Goal: Task Accomplishment & Management: Complete application form

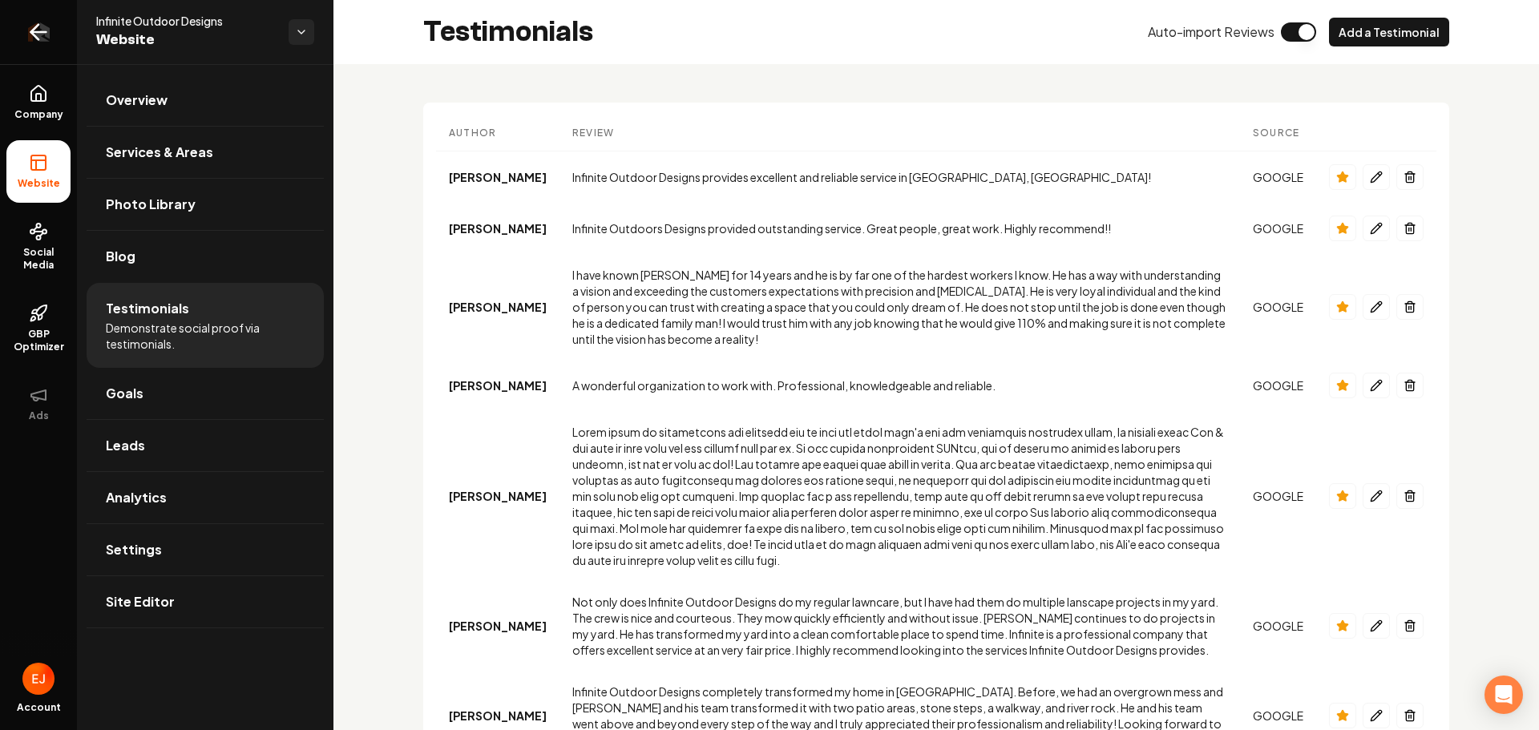
click at [38, 30] on icon "Return to dashboard" at bounding box center [39, 32] width 26 height 26
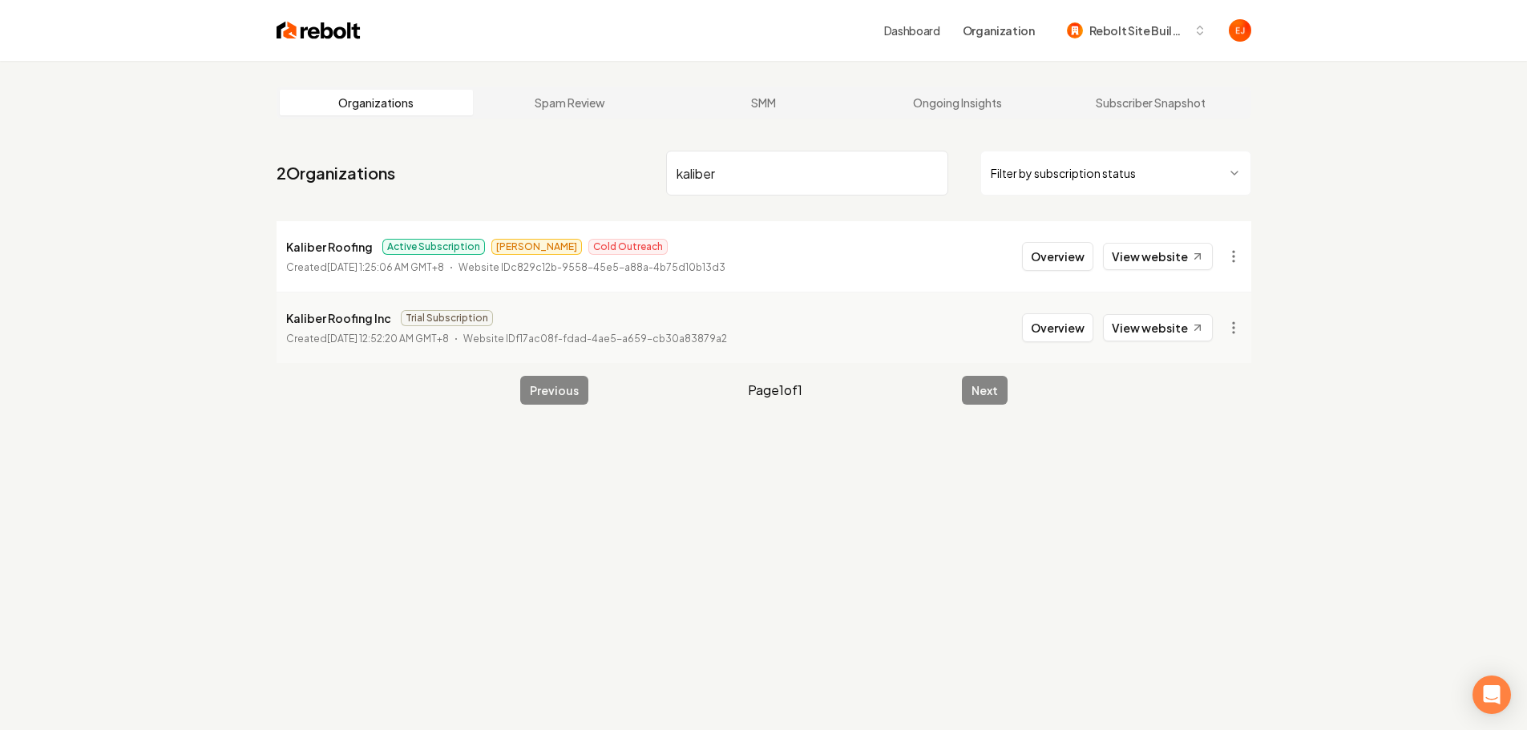
type input "kaliber"
click at [1034, 257] on button "Overview" at bounding box center [1057, 256] width 71 height 29
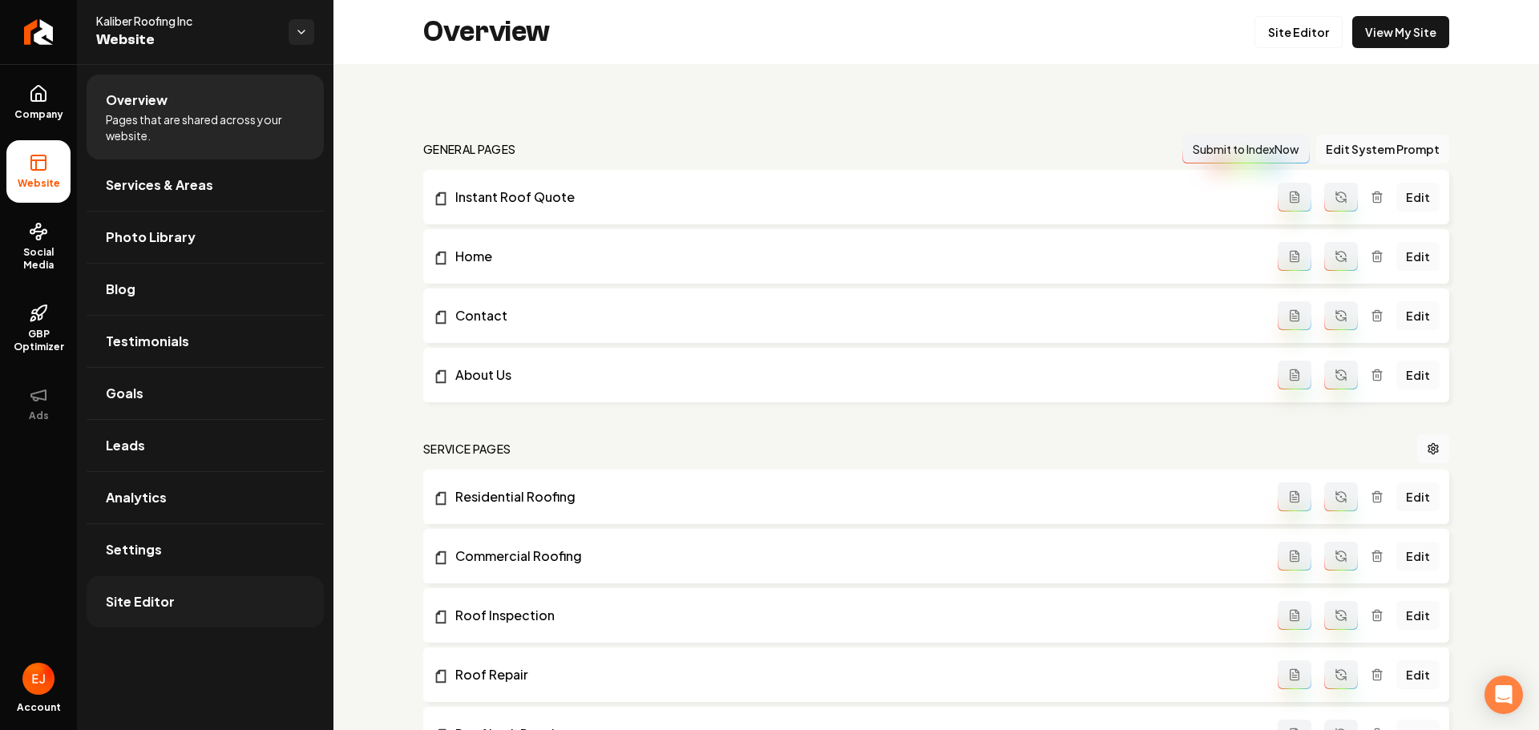
click at [191, 608] on link "Site Editor" at bounding box center [205, 601] width 237 height 51
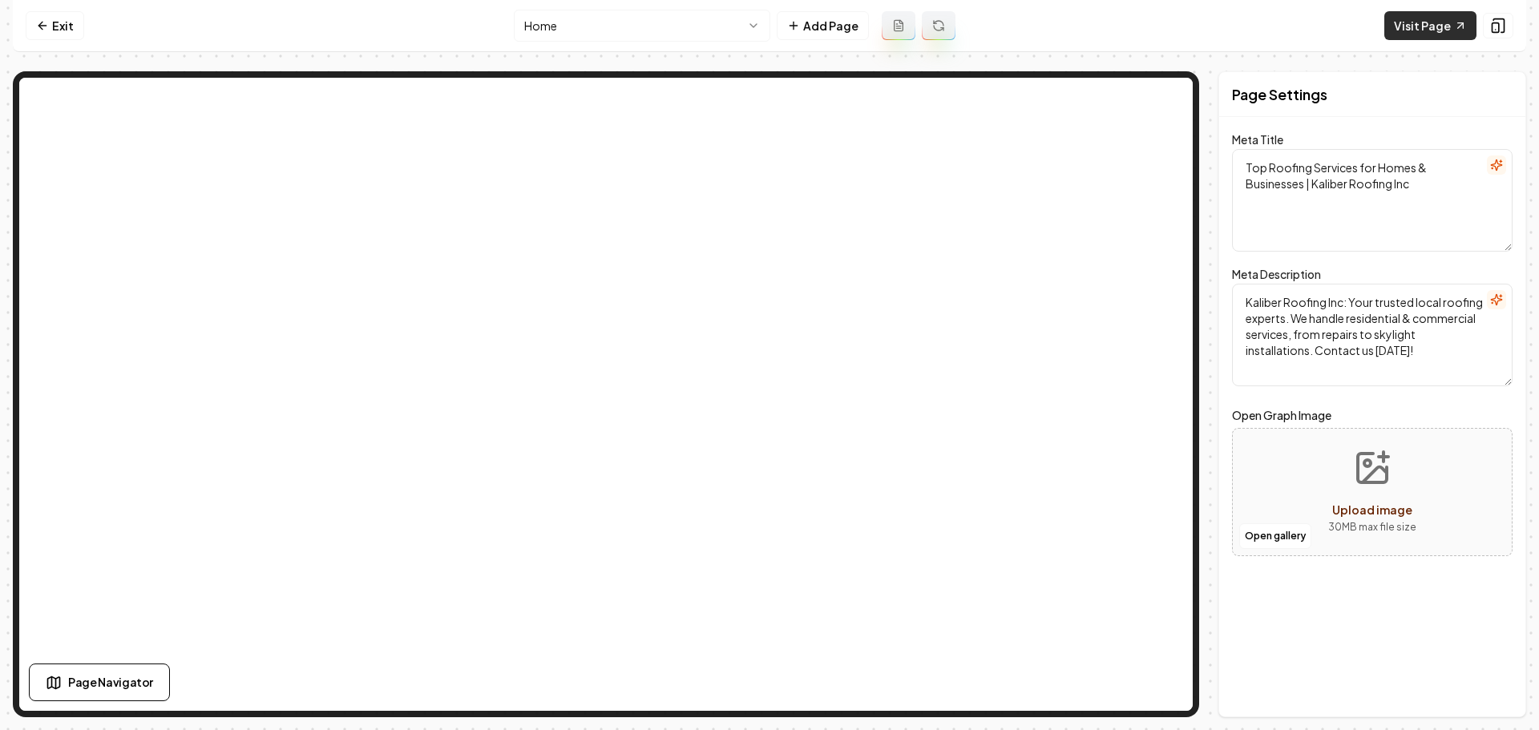
click at [1427, 34] on link "Visit Page" at bounding box center [1430, 25] width 92 height 29
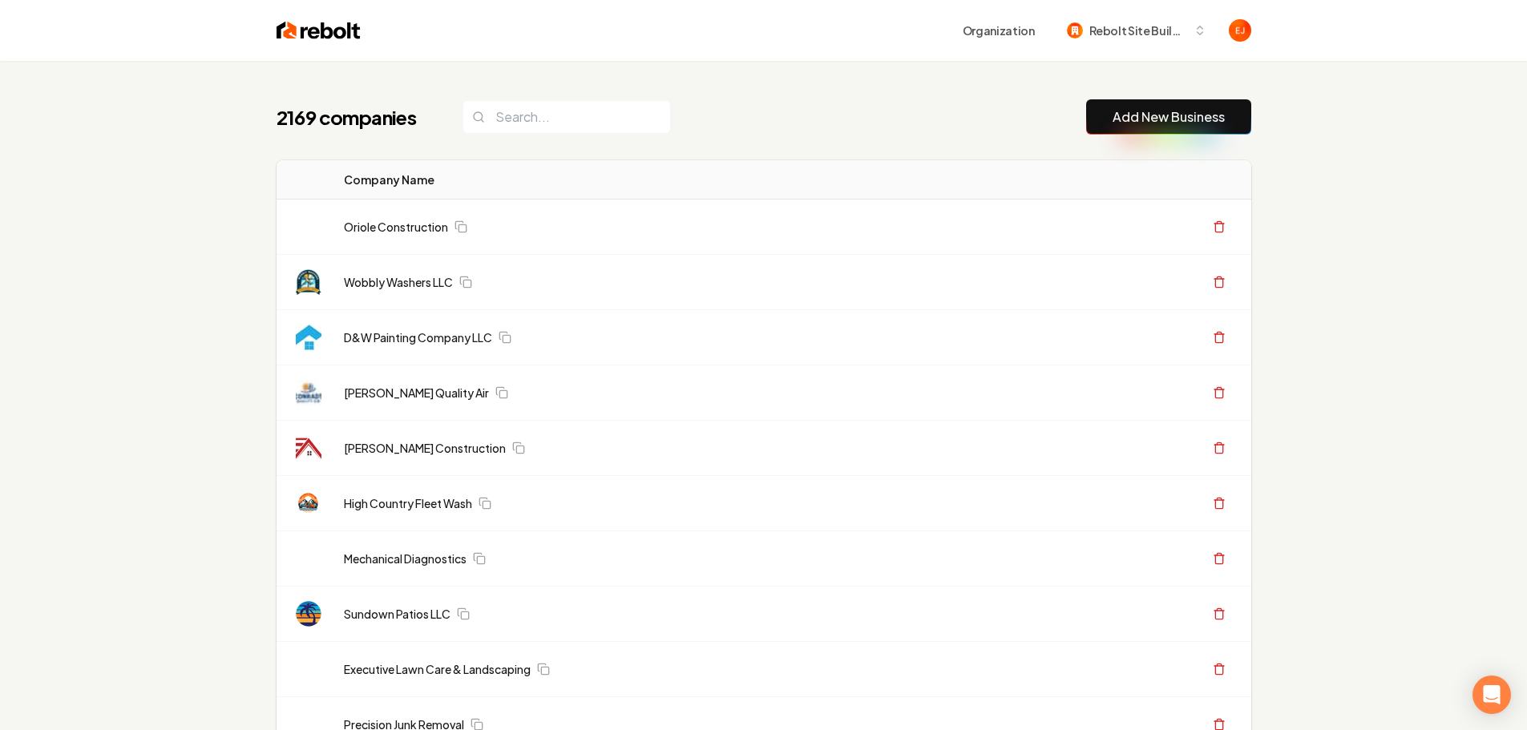
click at [1178, 117] on link "Add New Business" at bounding box center [1169, 116] width 112 height 19
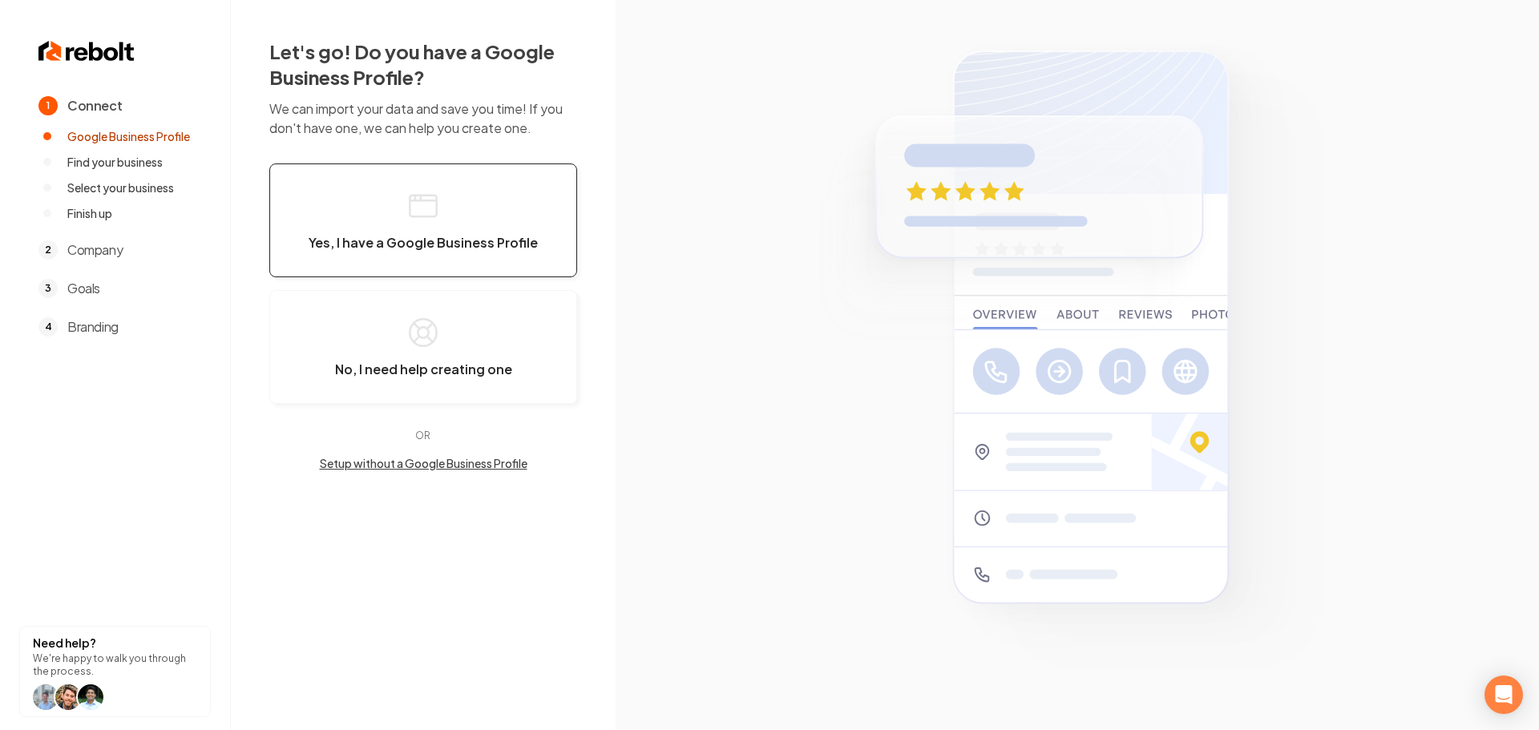
click at [485, 264] on button "Yes, I have a Google Business Profile" at bounding box center [423, 221] width 308 height 114
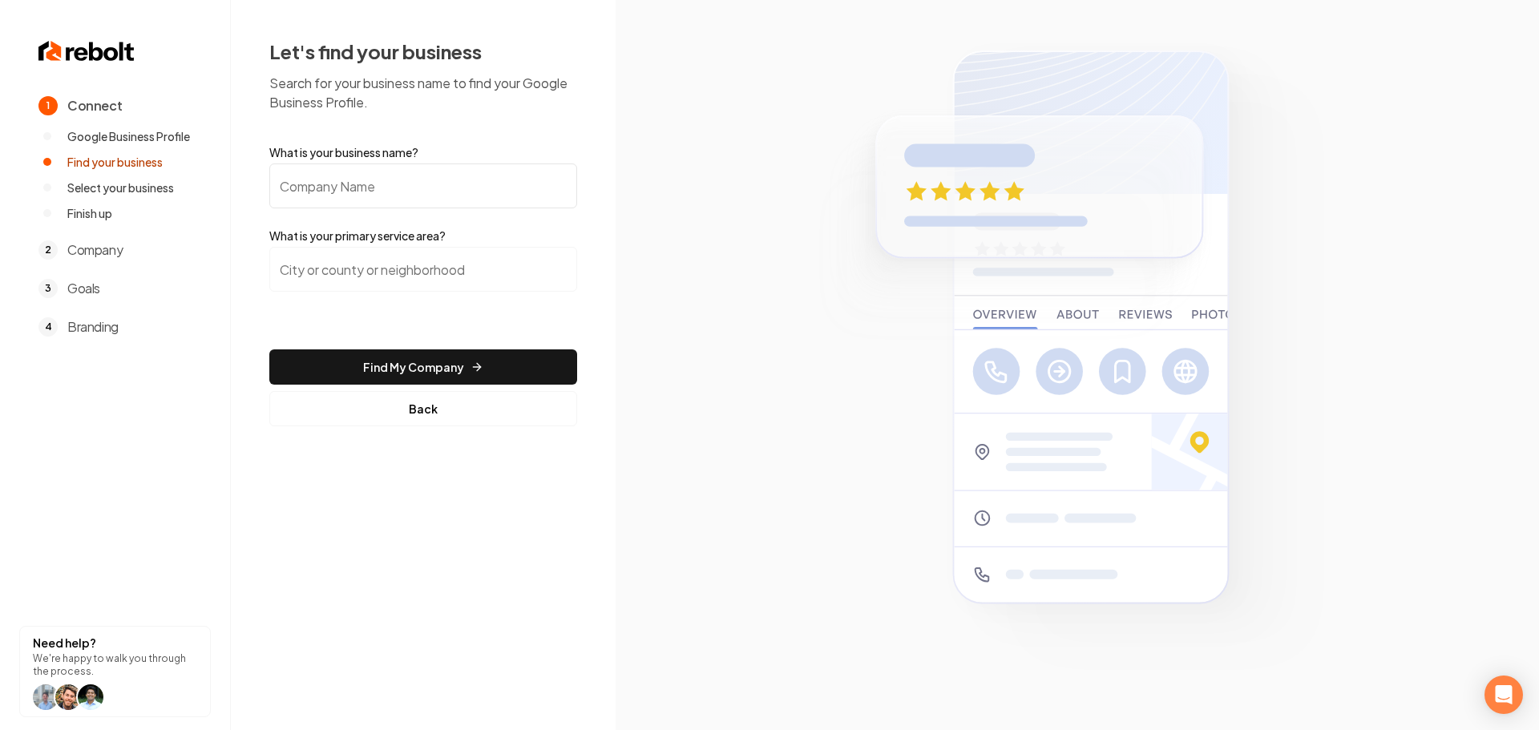
click at [516, 185] on input "What is your business name?" at bounding box center [423, 186] width 308 height 45
paste input "Allpro Construction Services and Restoration"
type input "Allpro Construction Services and Restoration"
click at [484, 285] on input "search" at bounding box center [423, 269] width 308 height 45
click at [374, 277] on input "search" at bounding box center [423, 269] width 308 height 45
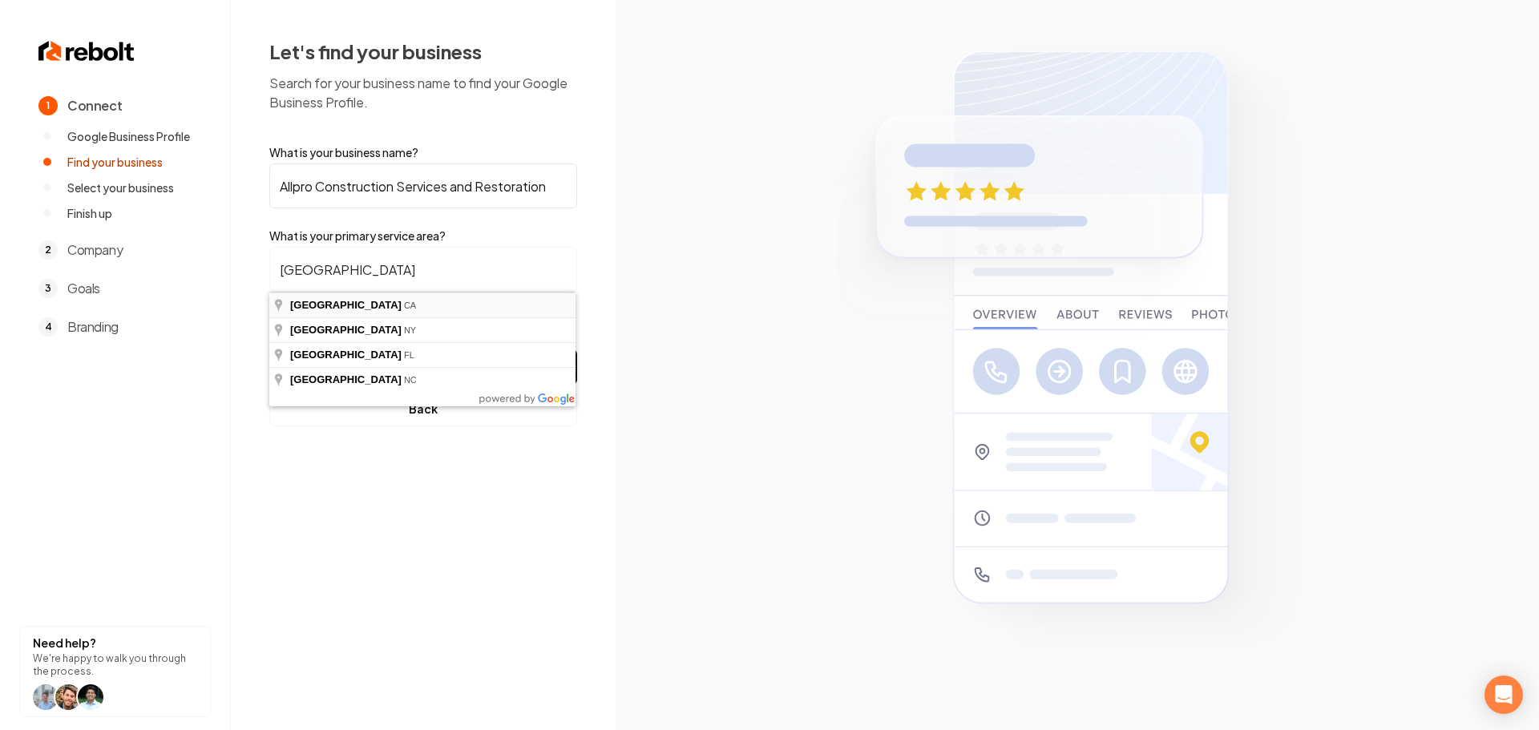
type input "[GEOGRAPHIC_DATA], [GEOGRAPHIC_DATA]"
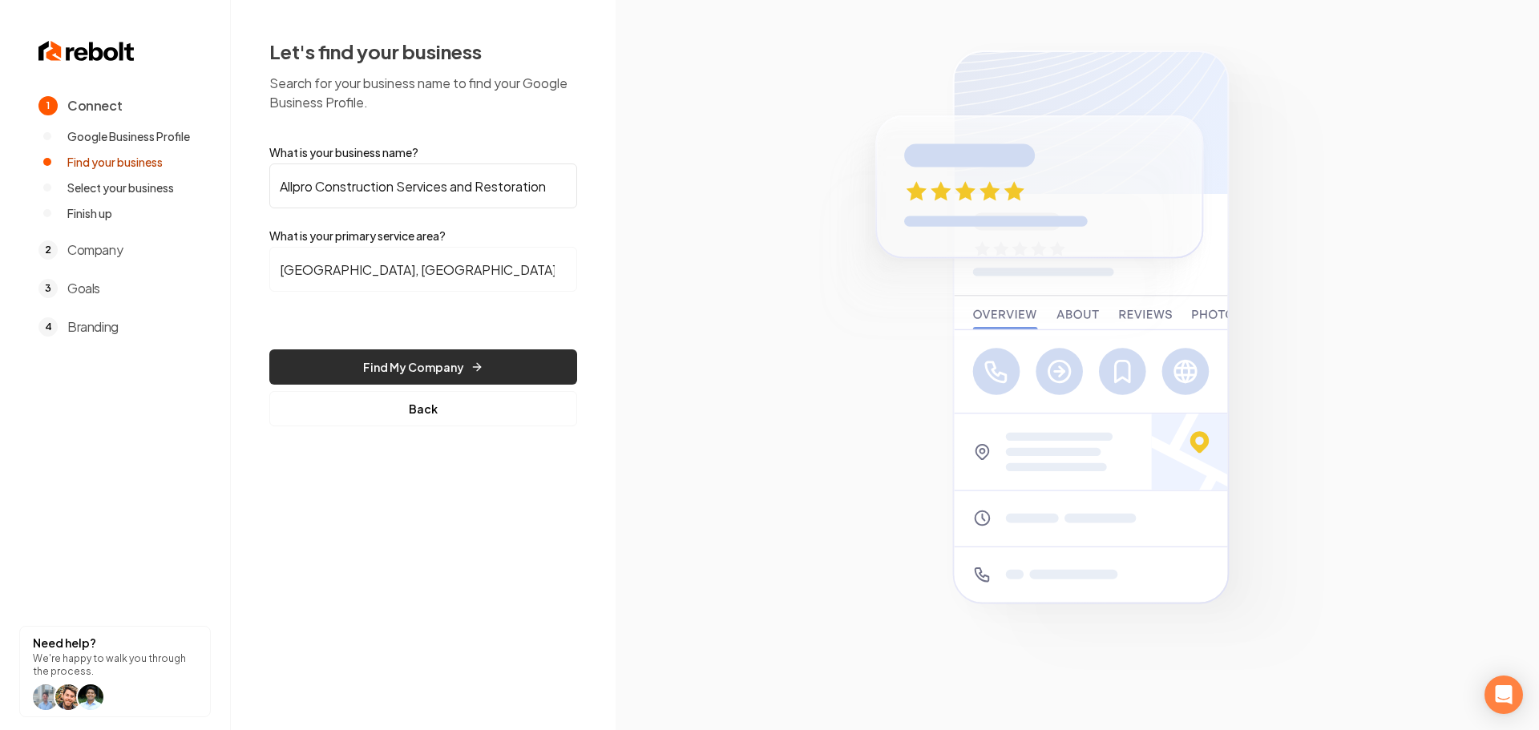
click at [419, 362] on button "Find My Company" at bounding box center [423, 367] width 308 height 35
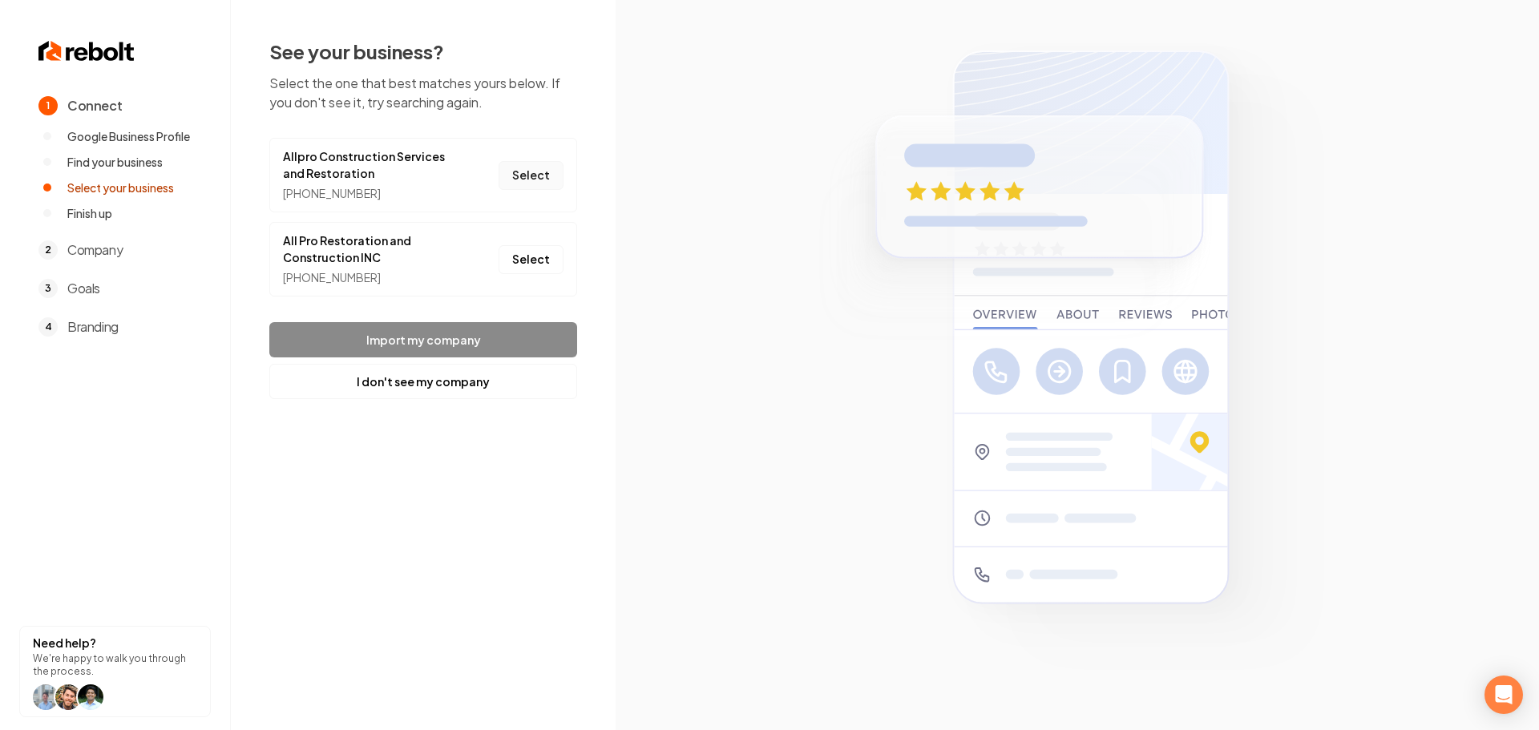
click at [549, 177] on button "Select" at bounding box center [531, 175] width 65 height 29
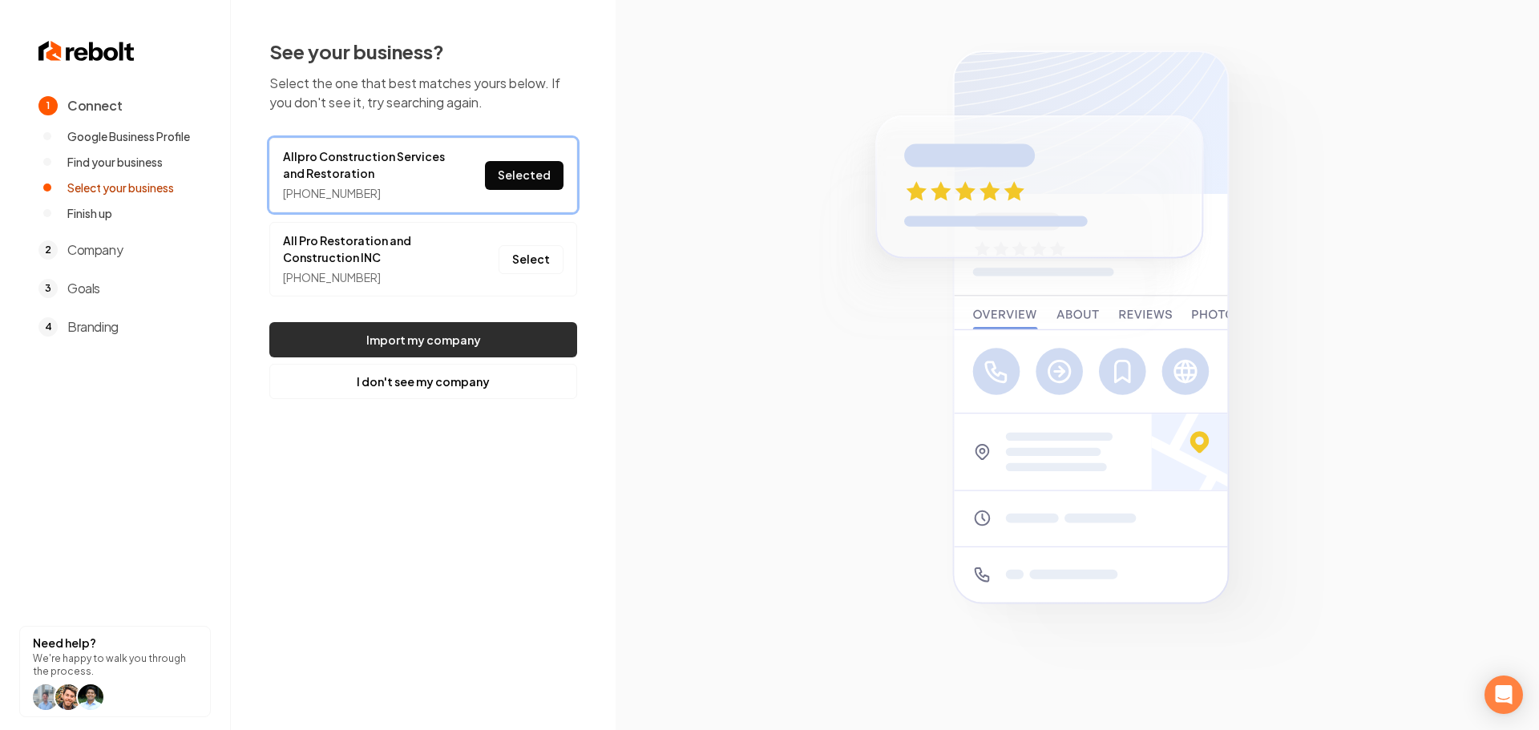
click at [529, 350] on button "Import my company" at bounding box center [423, 339] width 308 height 35
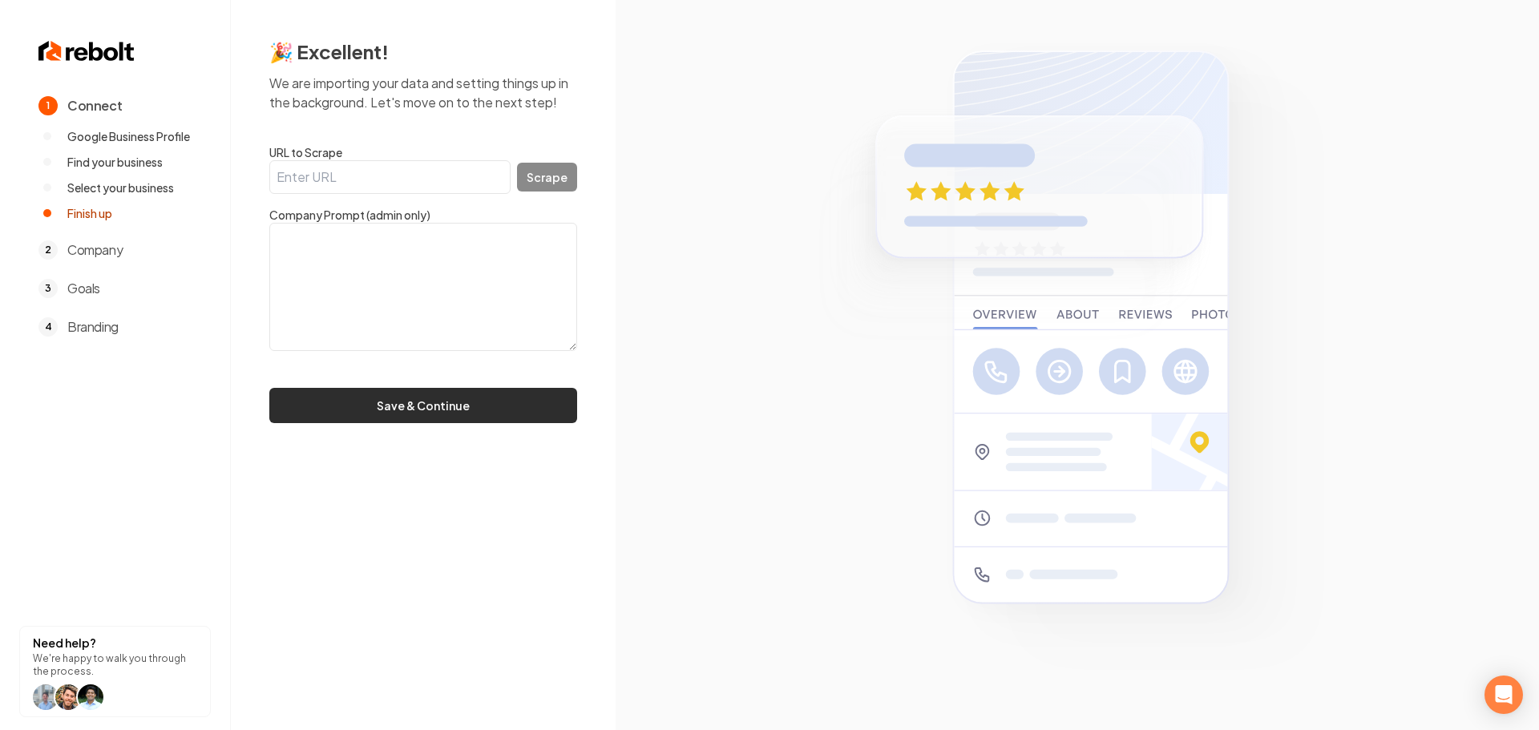
click at [390, 404] on button "Save & Continue" at bounding box center [423, 405] width 308 height 35
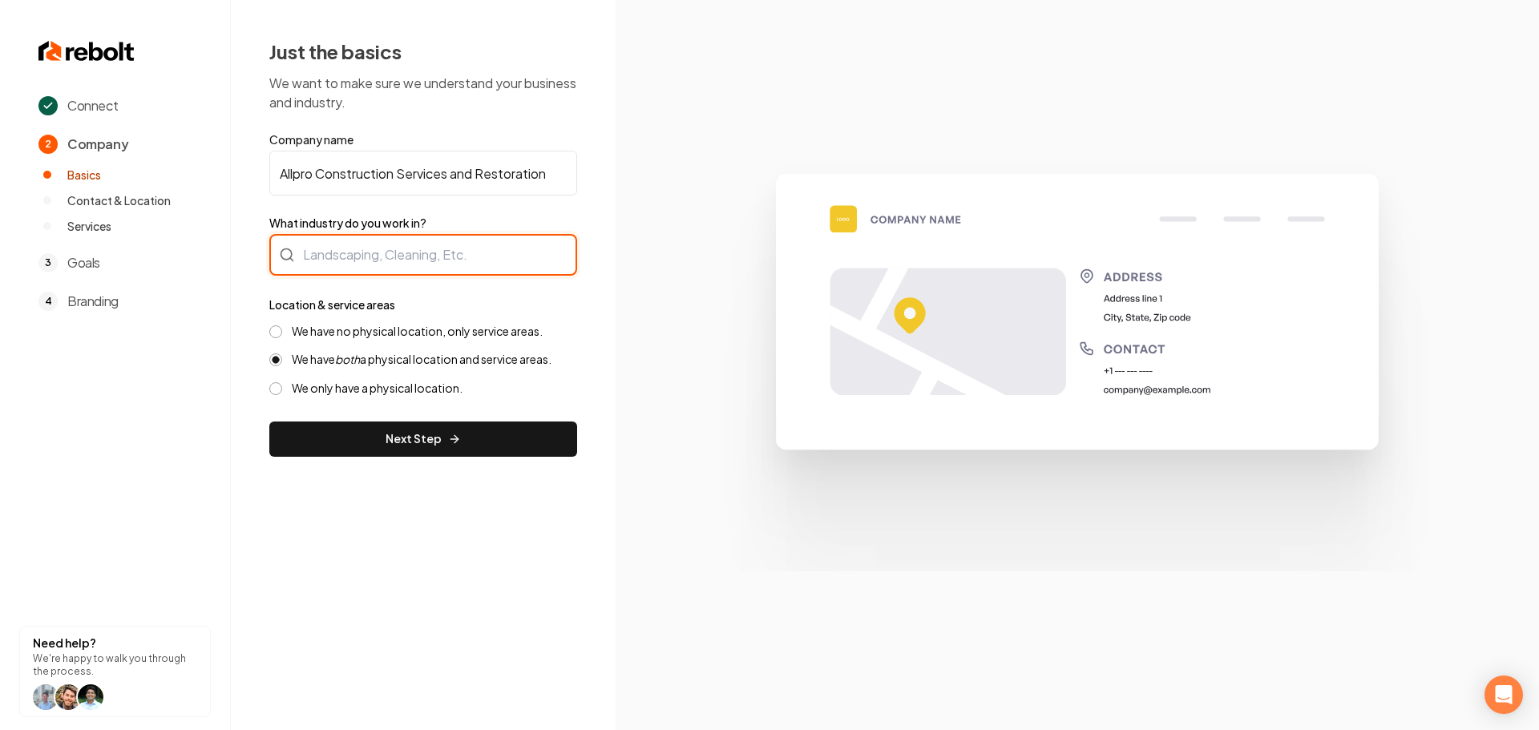
click at [378, 264] on div at bounding box center [423, 255] width 308 height 42
drag, startPoint x: 347, startPoint y: 301, endPoint x: 343, endPoint y: 315, distance: 14.2
type input "Contractor"
click at [337, 331] on label "We have no physical location, only service areas." at bounding box center [417, 331] width 251 height 15
click at [282, 331] on button "We have no physical location, only service areas." at bounding box center [275, 331] width 13 height 13
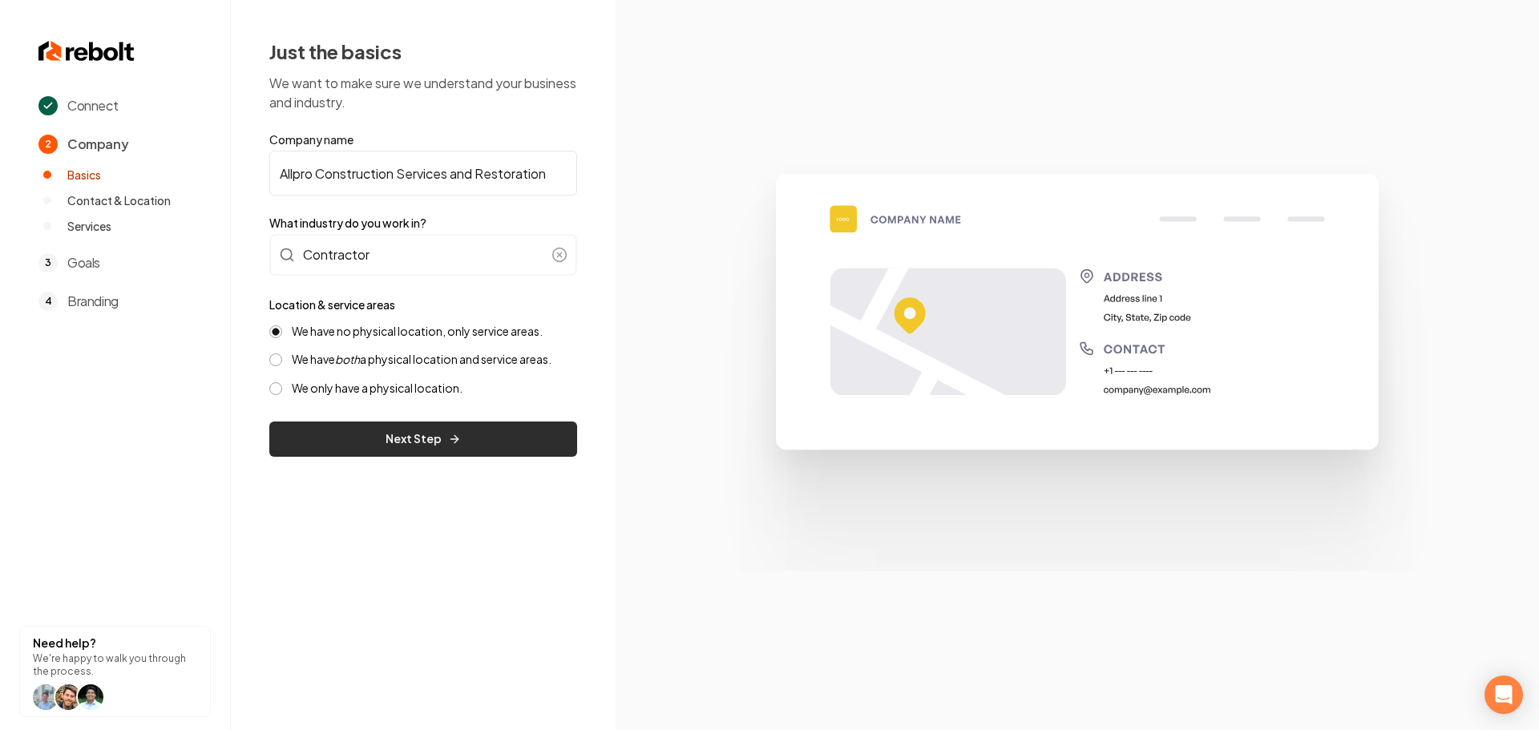
click at [384, 432] on button "Next Step" at bounding box center [423, 439] width 308 height 35
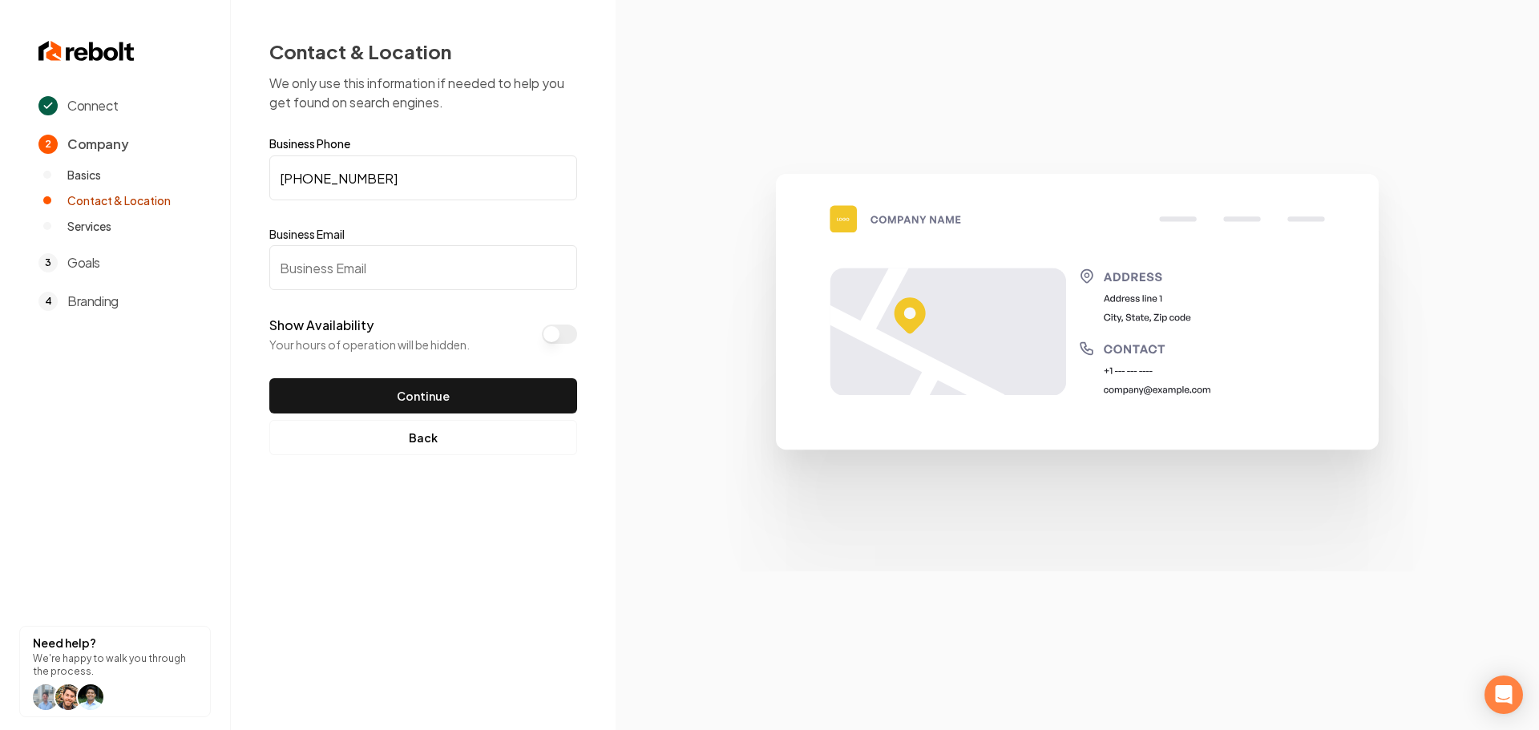
click at [400, 265] on input "Business Email" at bounding box center [423, 267] width 308 height 45
click at [393, 277] on input "Business Email" at bounding box center [423, 267] width 308 height 45
type input "[EMAIL_ADDRESS][DOMAIN_NAME]"
click at [420, 394] on button "Continue" at bounding box center [423, 395] width 308 height 35
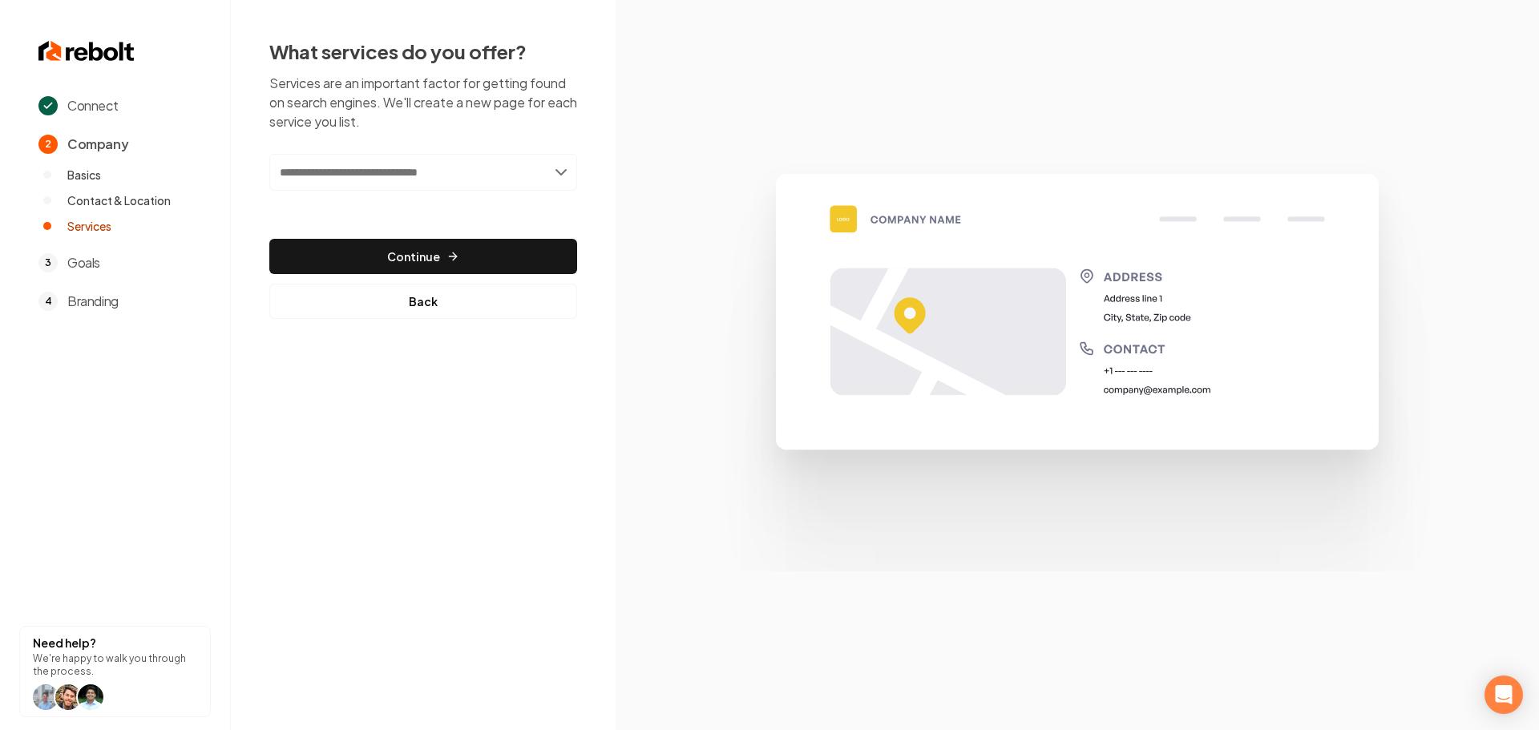
click at [346, 180] on input "text" at bounding box center [423, 172] width 308 height 37
type input "********"
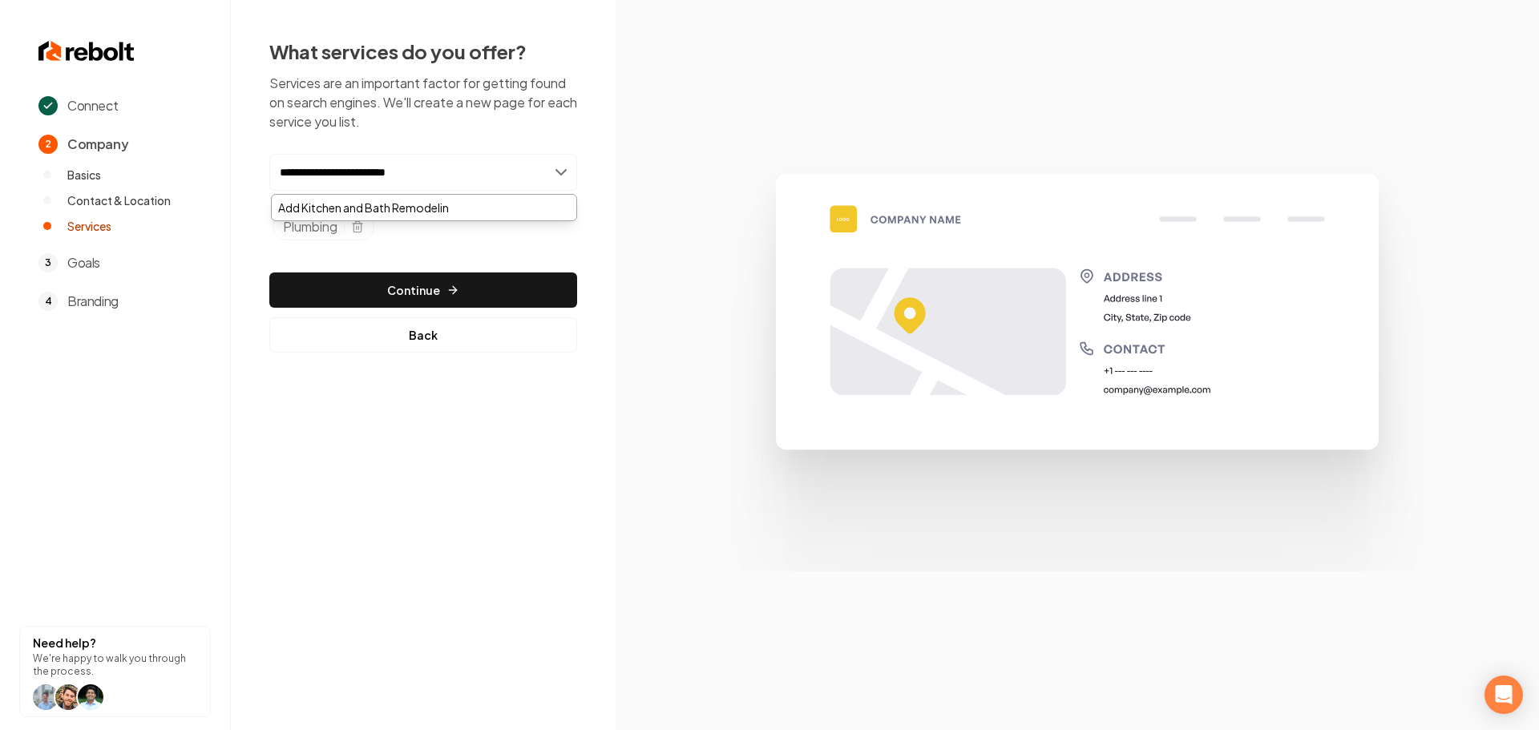
type input "**********"
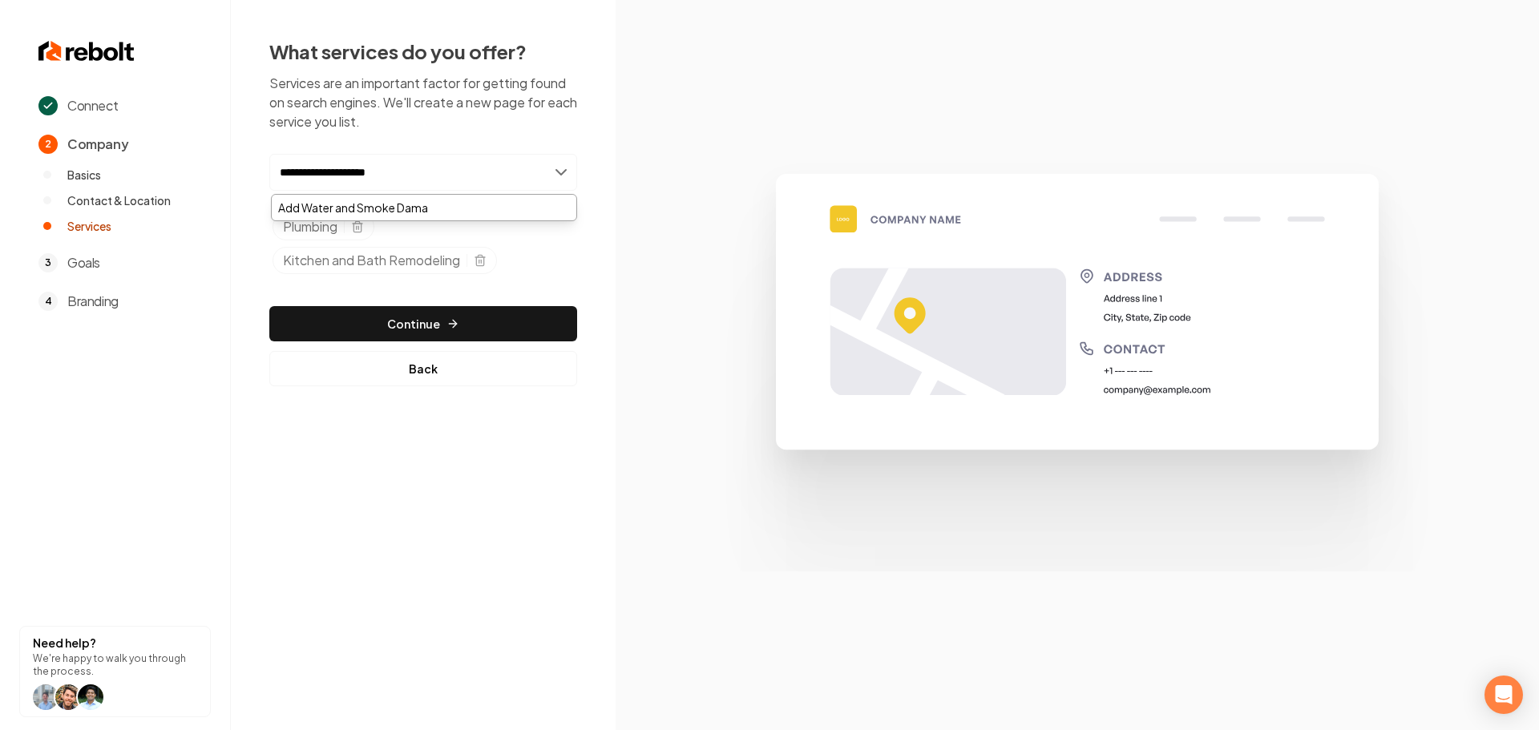
type input "**********"
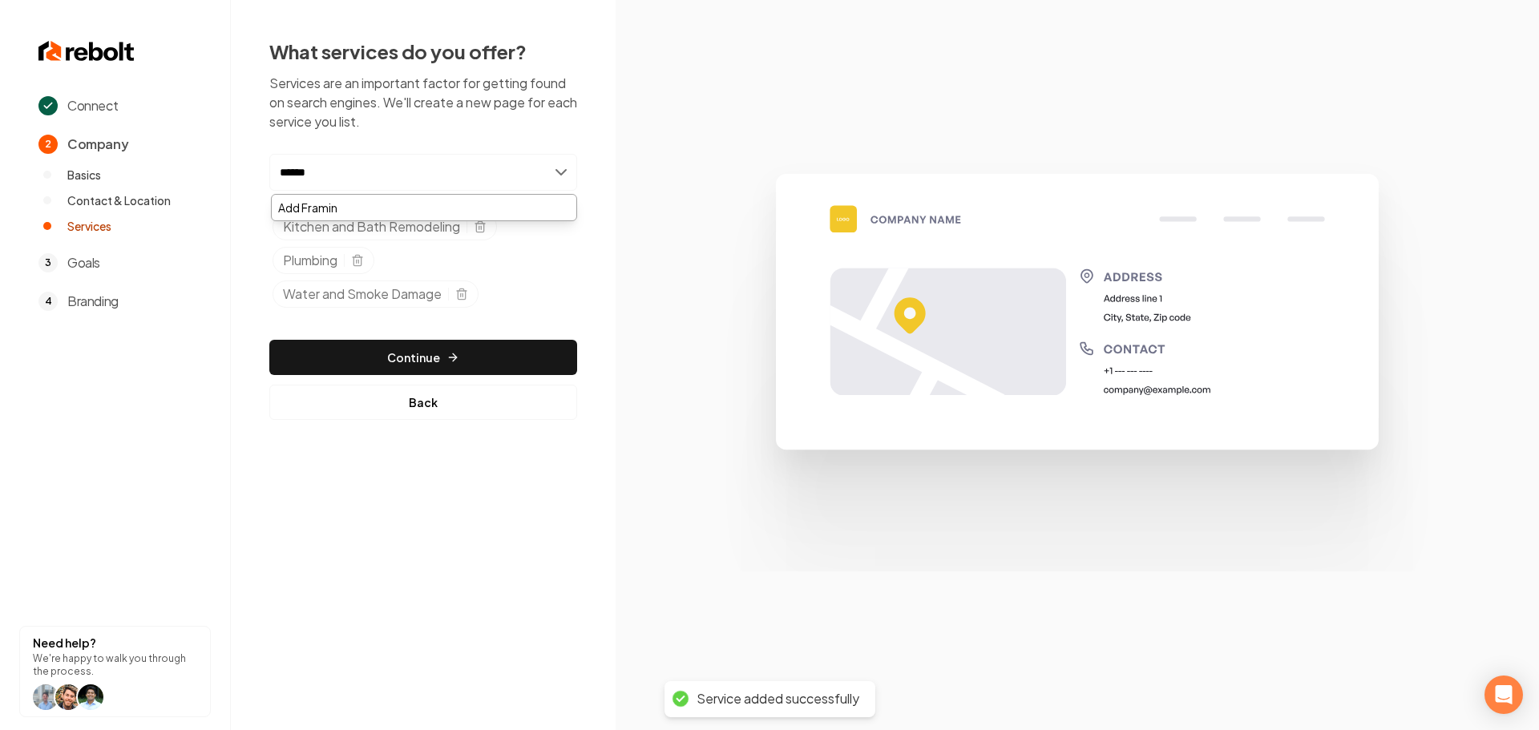
type input "*******"
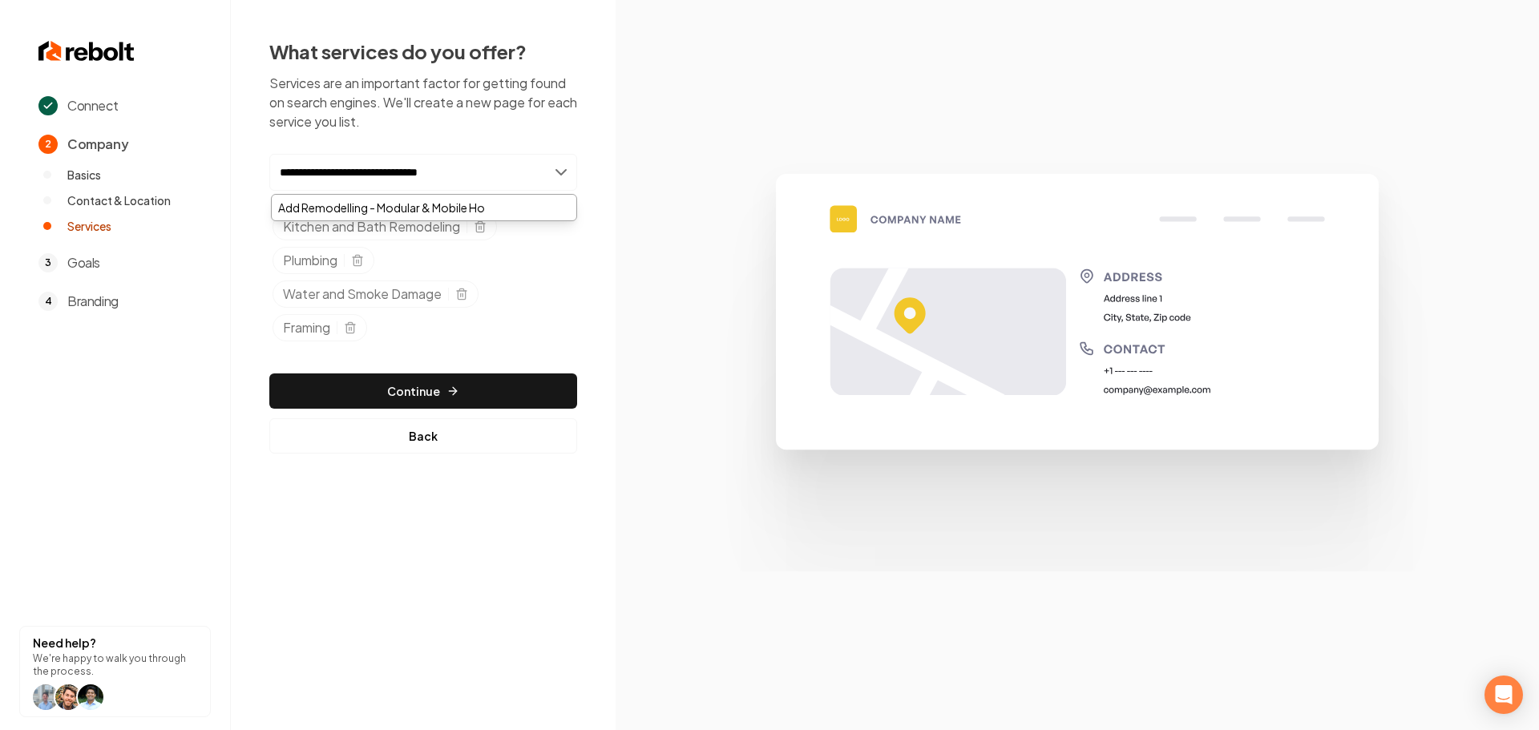
type input "**********"
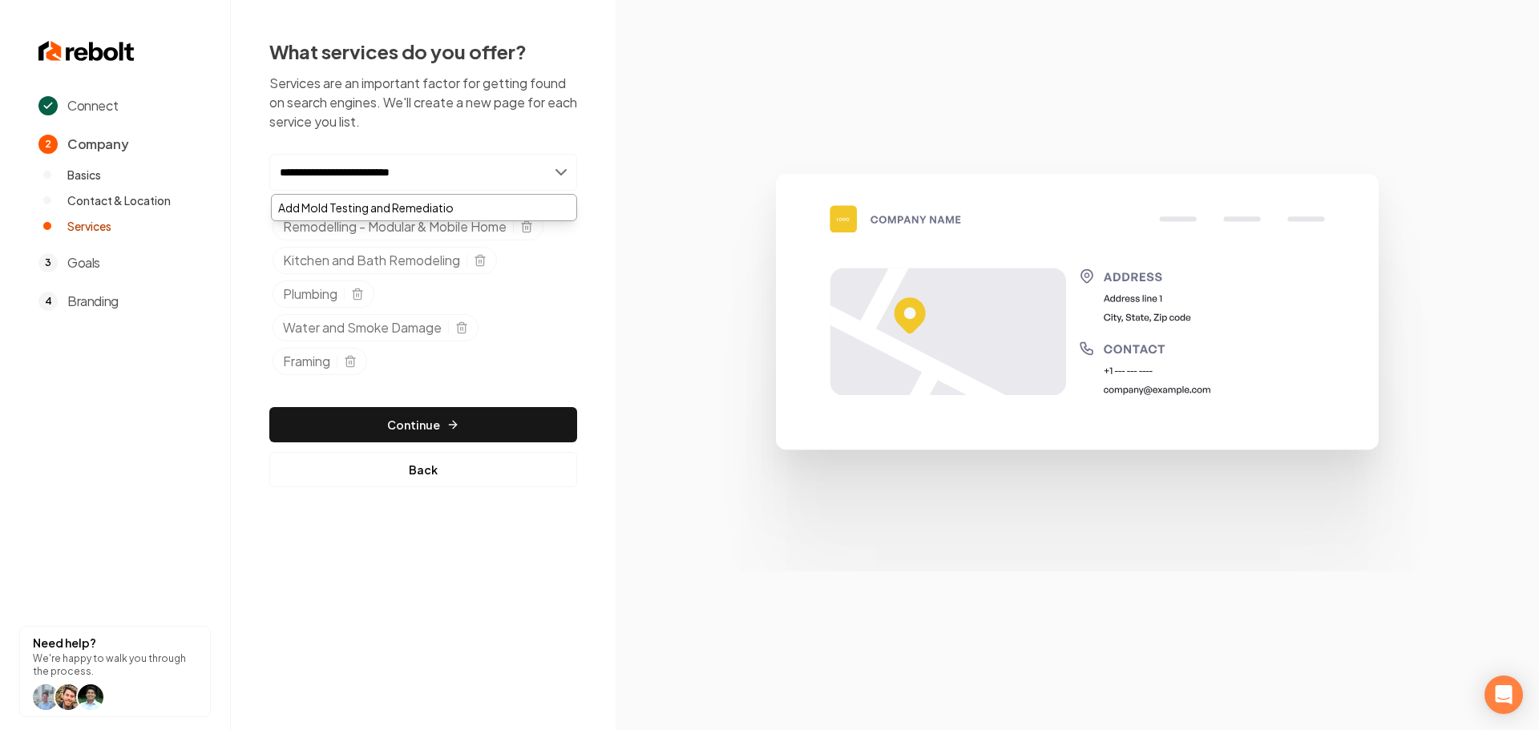
type input "**********"
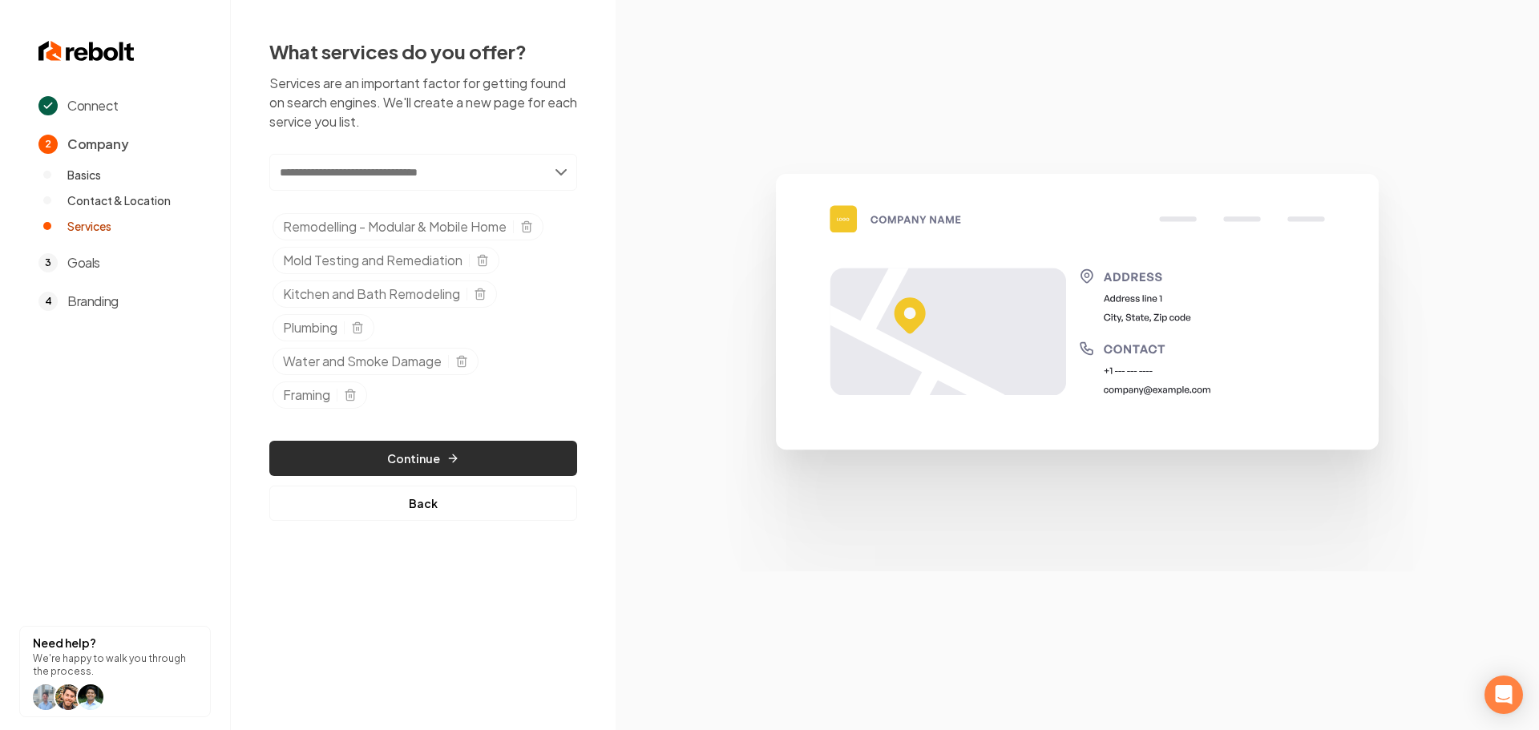
click at [413, 467] on button "Continue" at bounding box center [423, 458] width 308 height 35
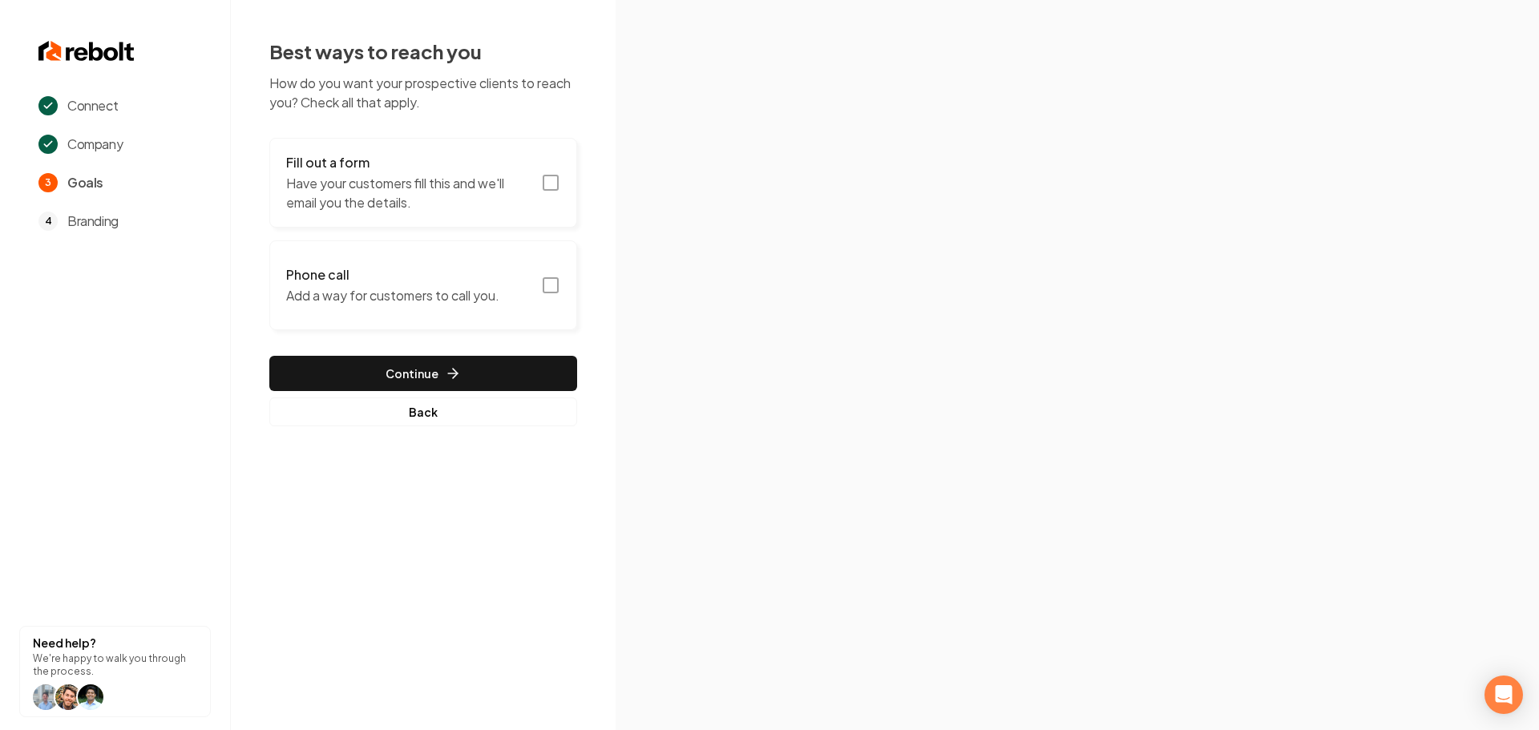
click at [547, 176] on rect "button" at bounding box center [550, 183] width 14 height 14
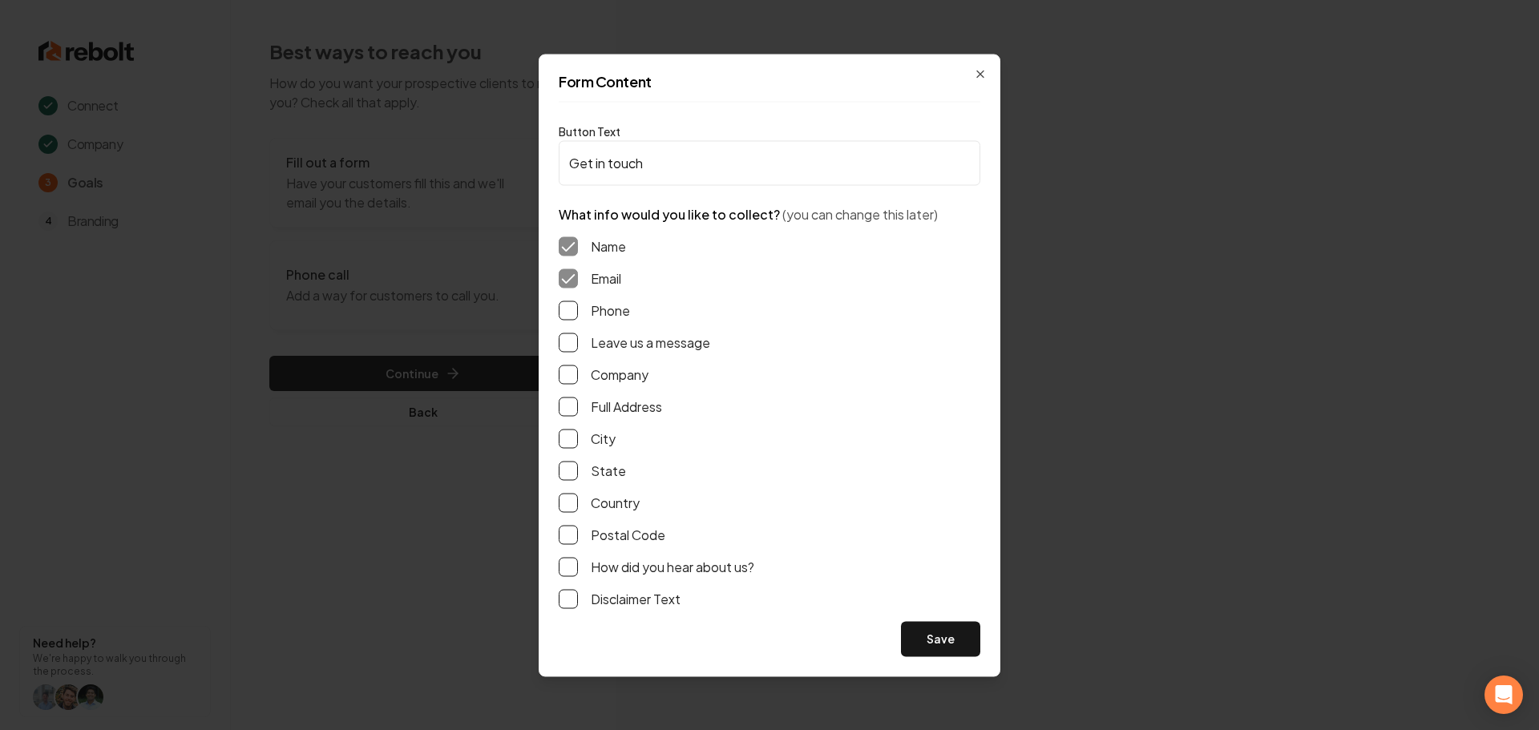
click at [575, 305] on button "Phone" at bounding box center [568, 310] width 19 height 19
click at [564, 341] on button "Leave us a message" at bounding box center [568, 342] width 19 height 19
click at [568, 414] on button "Full Address" at bounding box center [568, 406] width 19 height 19
click at [913, 642] on button "Save" at bounding box center [940, 638] width 79 height 35
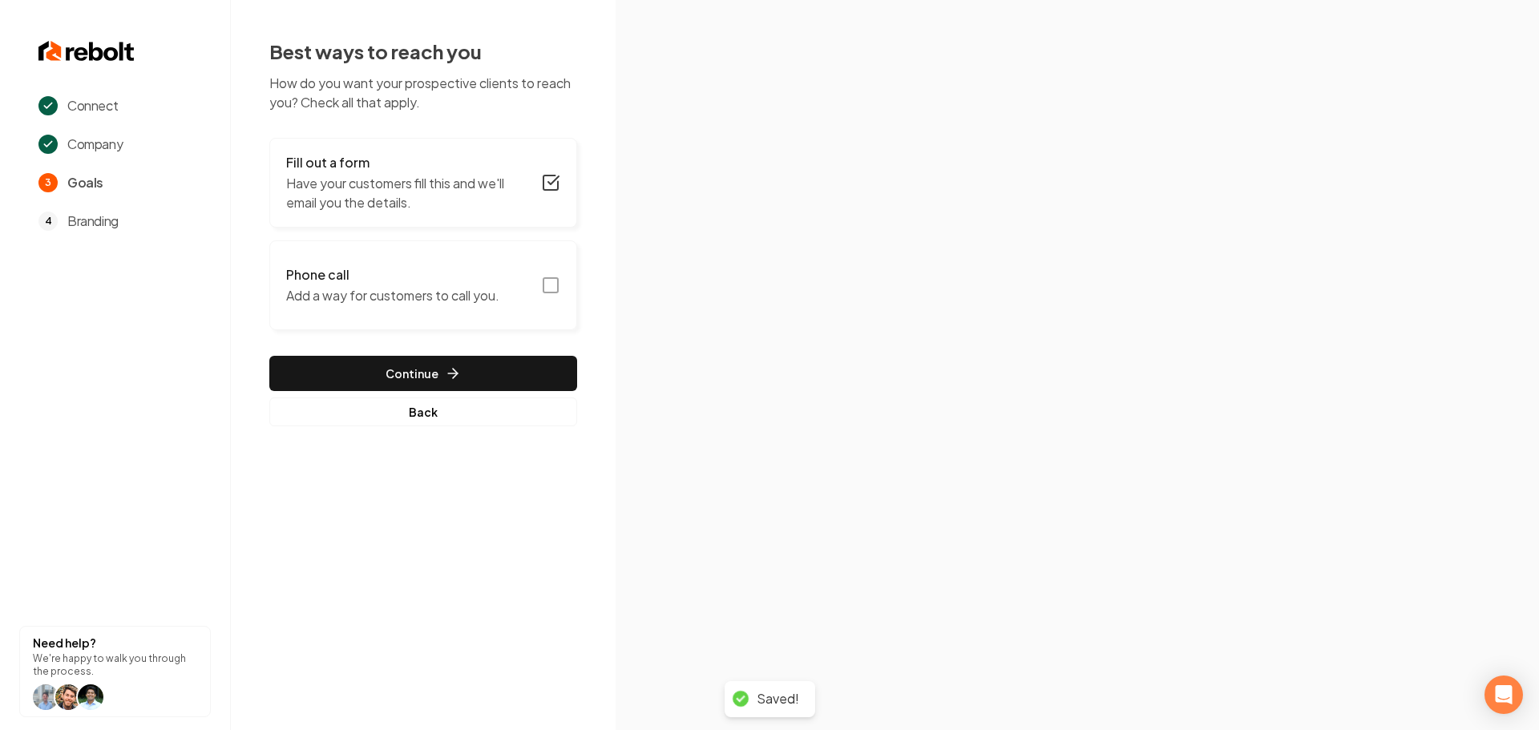
click at [556, 291] on icon "button" at bounding box center [550, 285] width 19 height 19
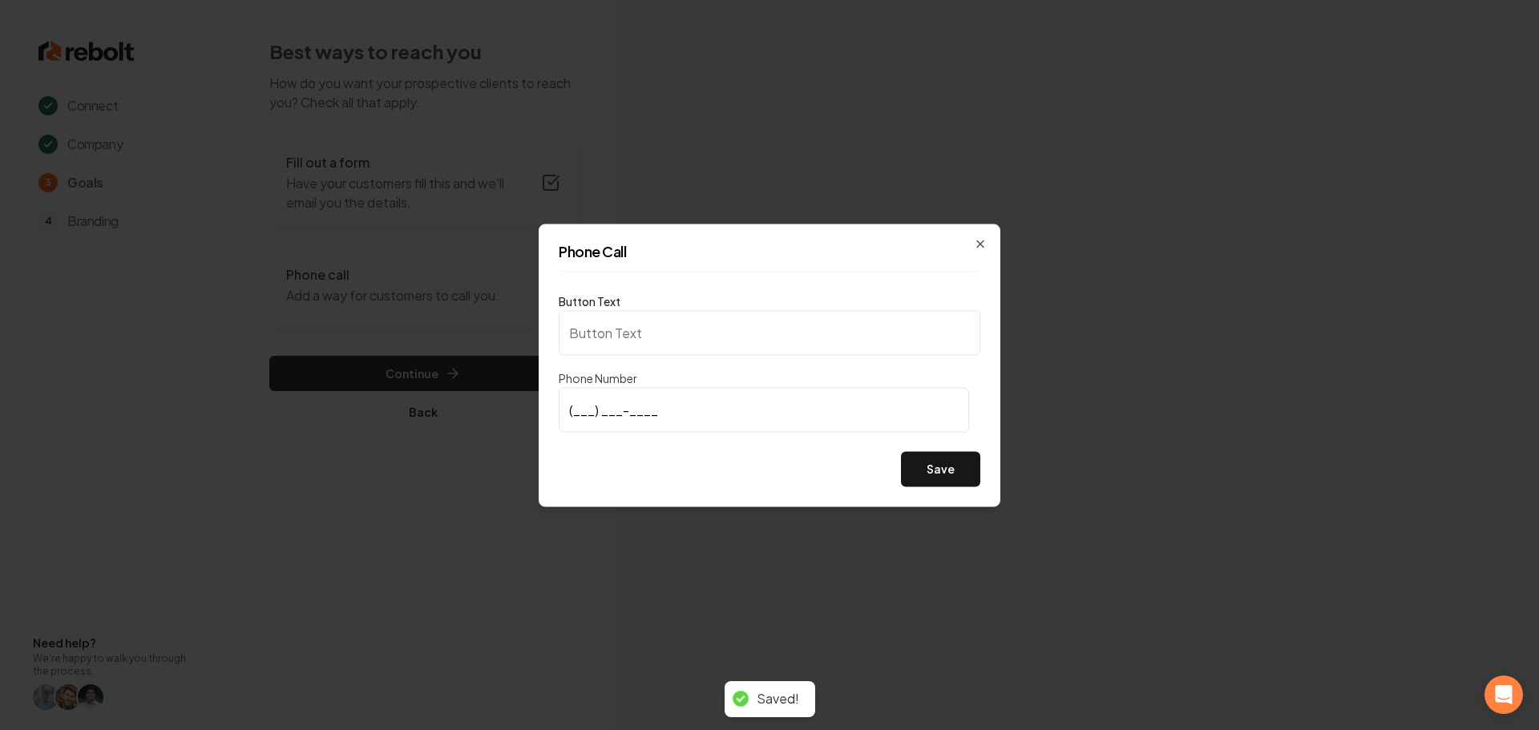
type input "Call us"
type input "[PHONE_NUMBER]"
click at [936, 463] on button "Save" at bounding box center [940, 468] width 79 height 35
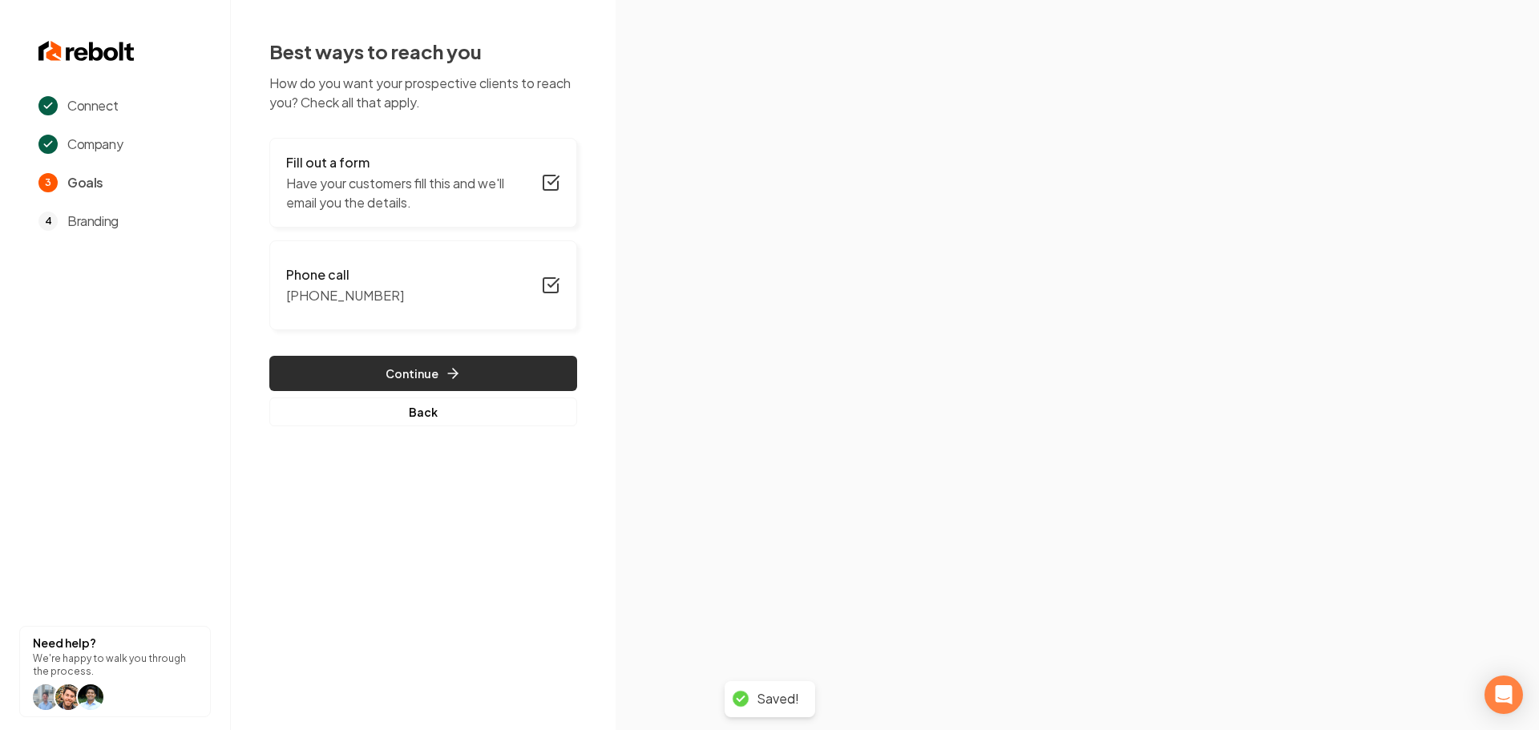
click at [455, 383] on button "Continue" at bounding box center [423, 373] width 308 height 35
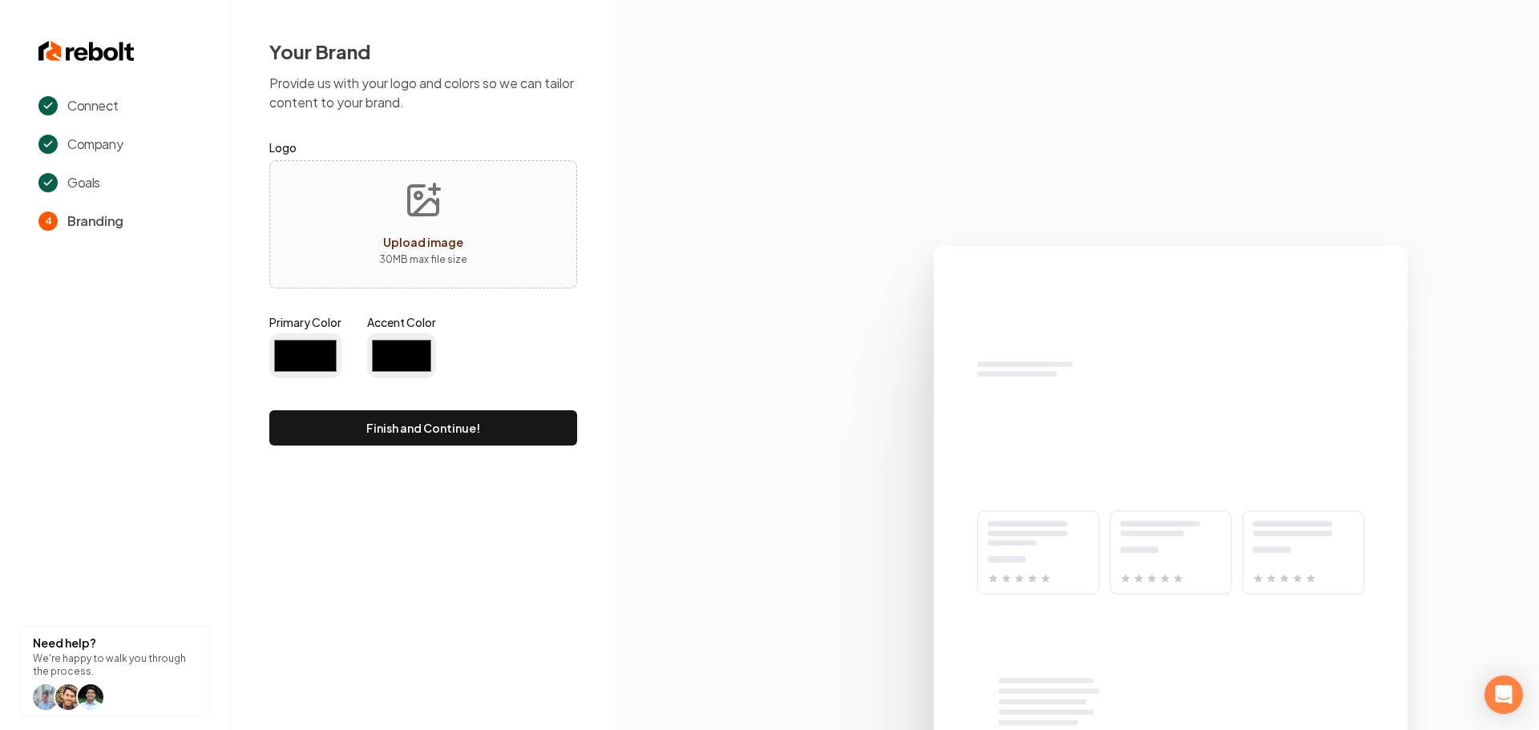
type input "#194d33"
type input "#70be00"
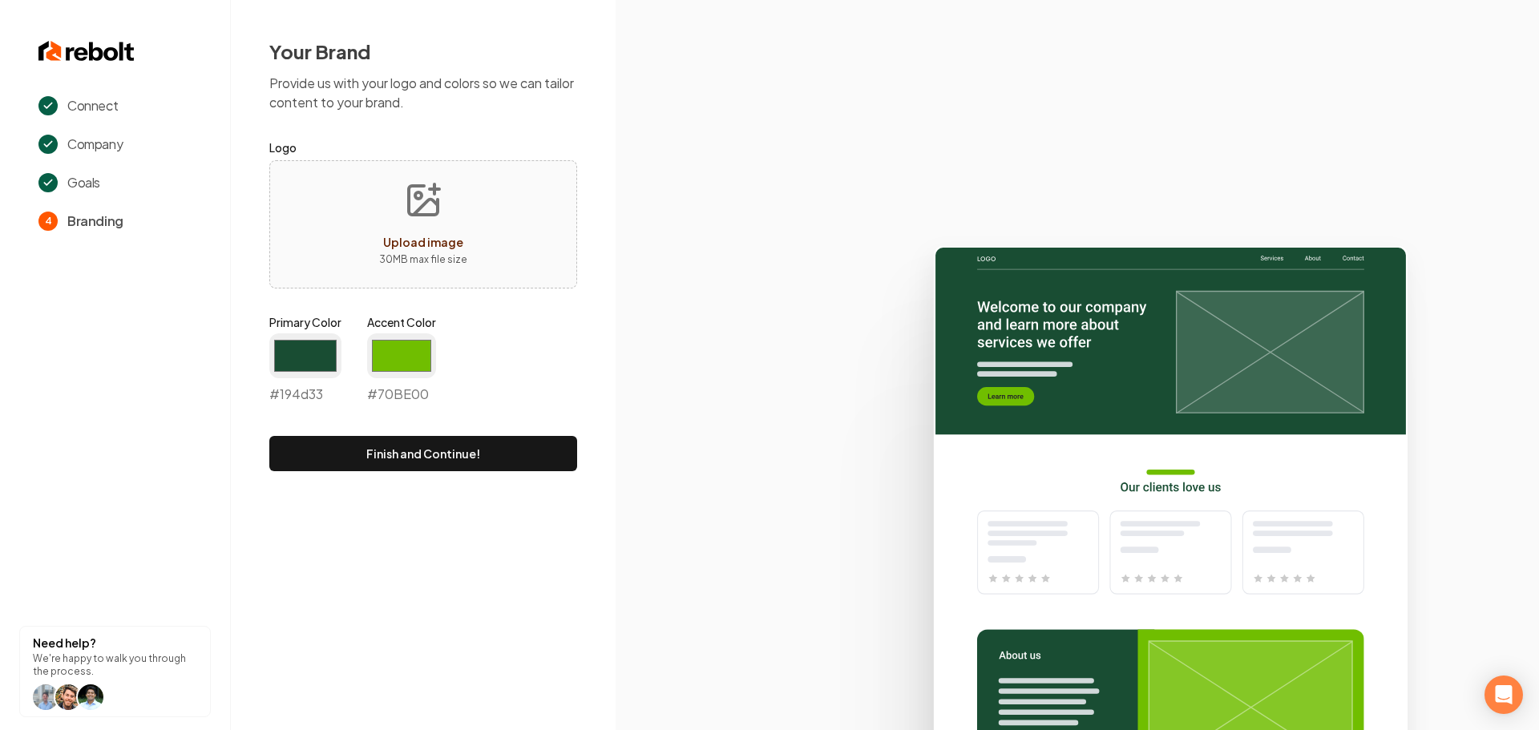
click at [418, 244] on span "Upload image" at bounding box center [423, 242] width 80 height 14
type input "**********"
click at [323, 356] on input "#194d33" at bounding box center [305, 355] width 72 height 45
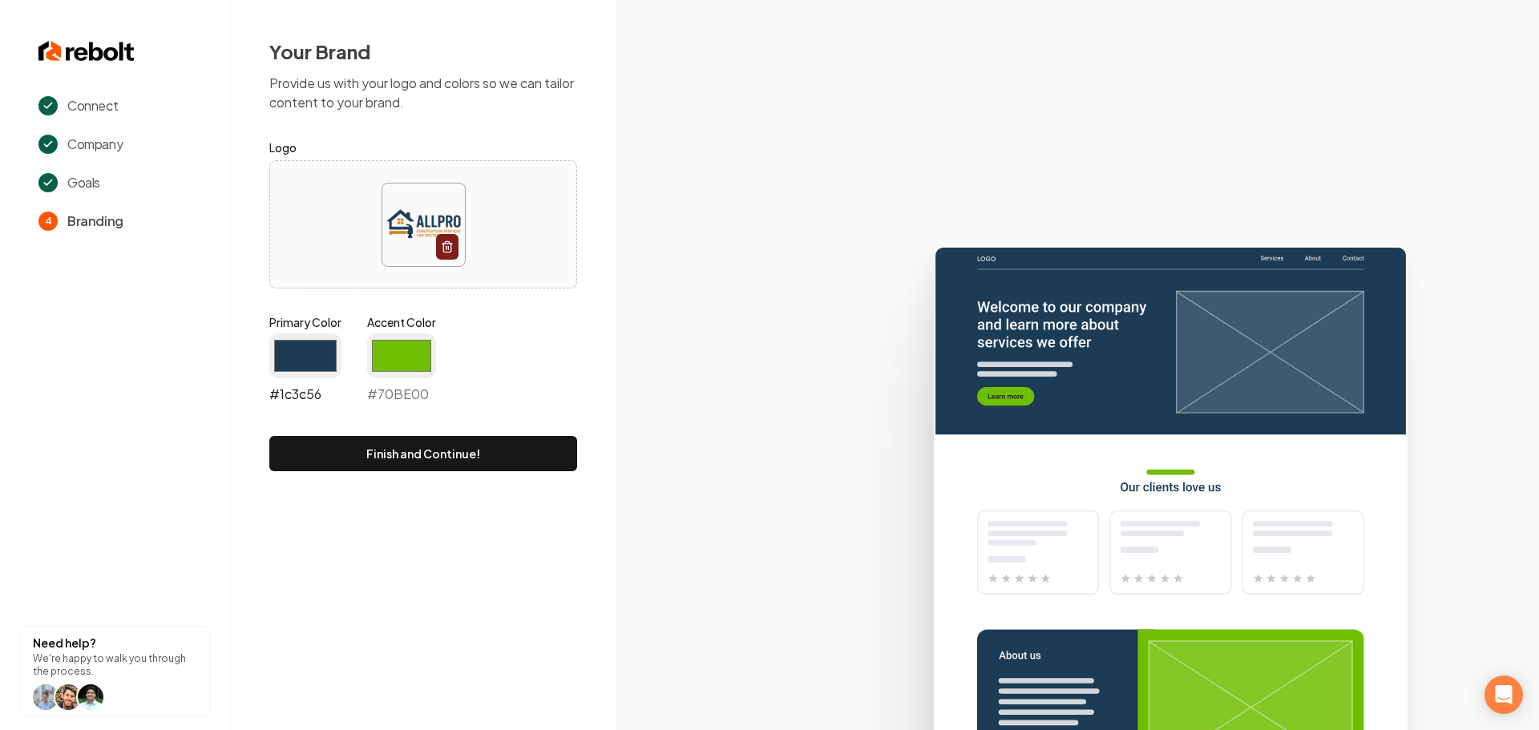
type input "#1c3c56"
click at [308, 362] on input "#1c3c56" at bounding box center [305, 355] width 72 height 45
drag, startPoint x: 778, startPoint y: 414, endPoint x: 737, endPoint y: 419, distance: 41.3
click at [778, 414] on icon at bounding box center [1077, 481] width 923 height 498
click at [421, 362] on input "#70be00" at bounding box center [401, 355] width 69 height 45
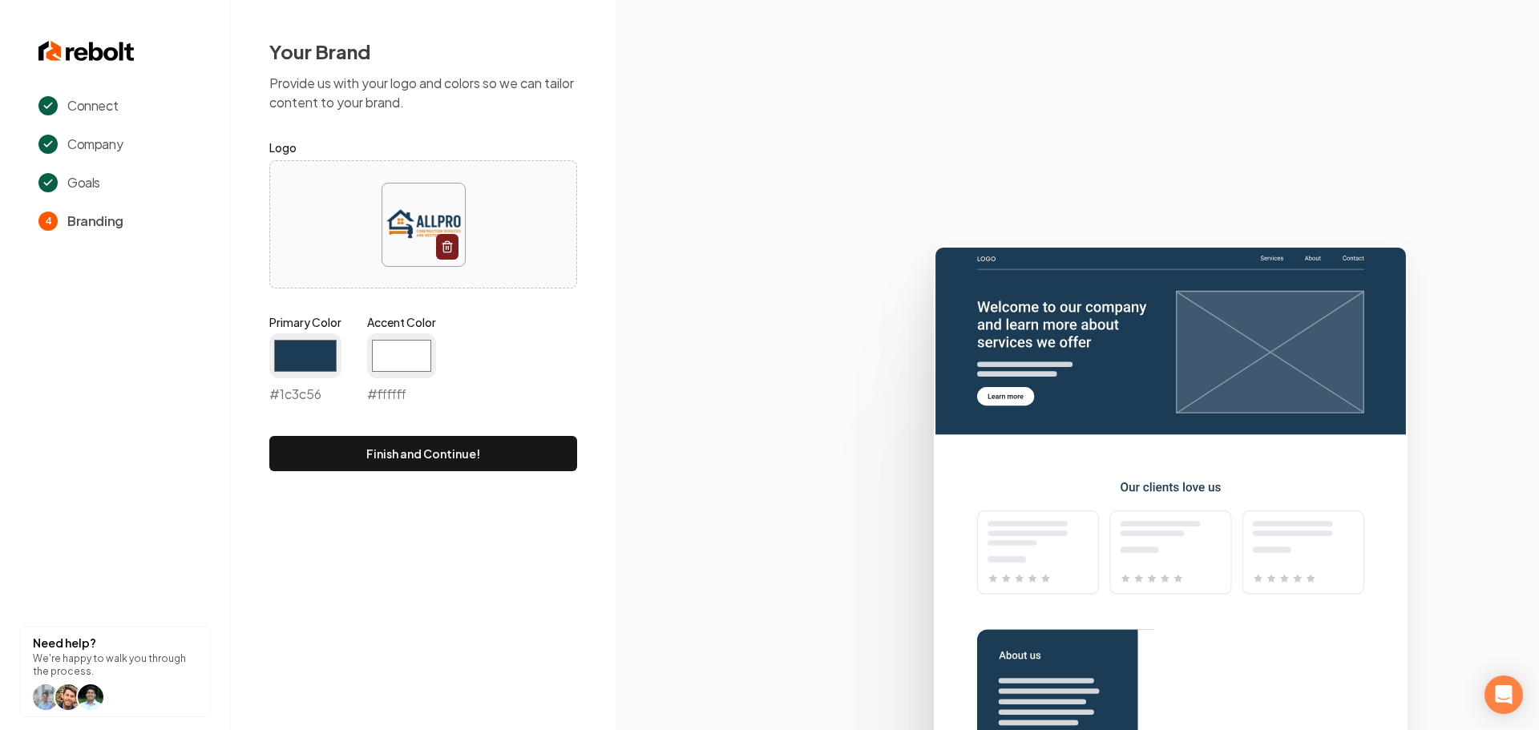
type input "#ffffff"
click at [697, 367] on icon at bounding box center [1077, 481] width 923 height 498
click at [511, 457] on button "Finish and Continue!" at bounding box center [423, 453] width 308 height 35
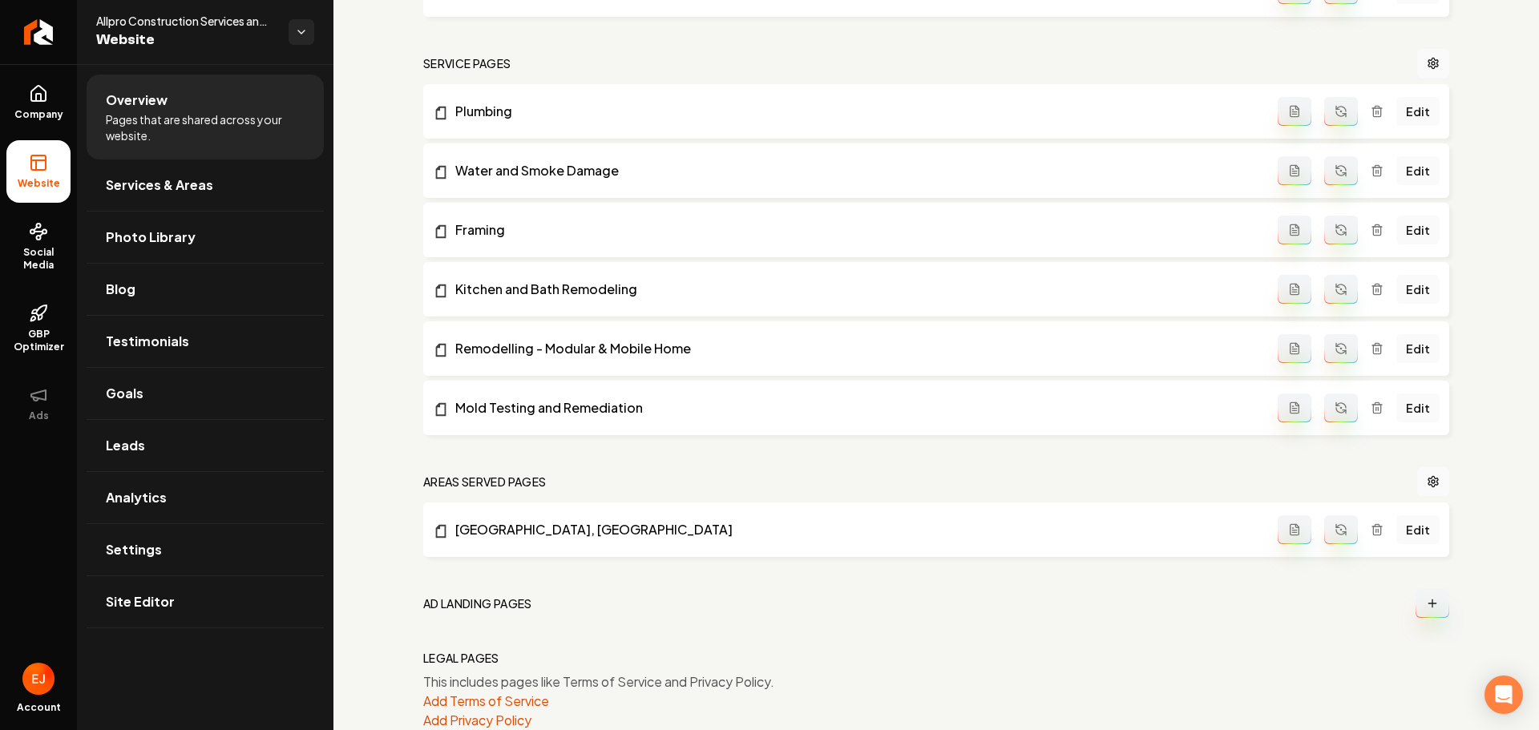
scroll to position [721, 0]
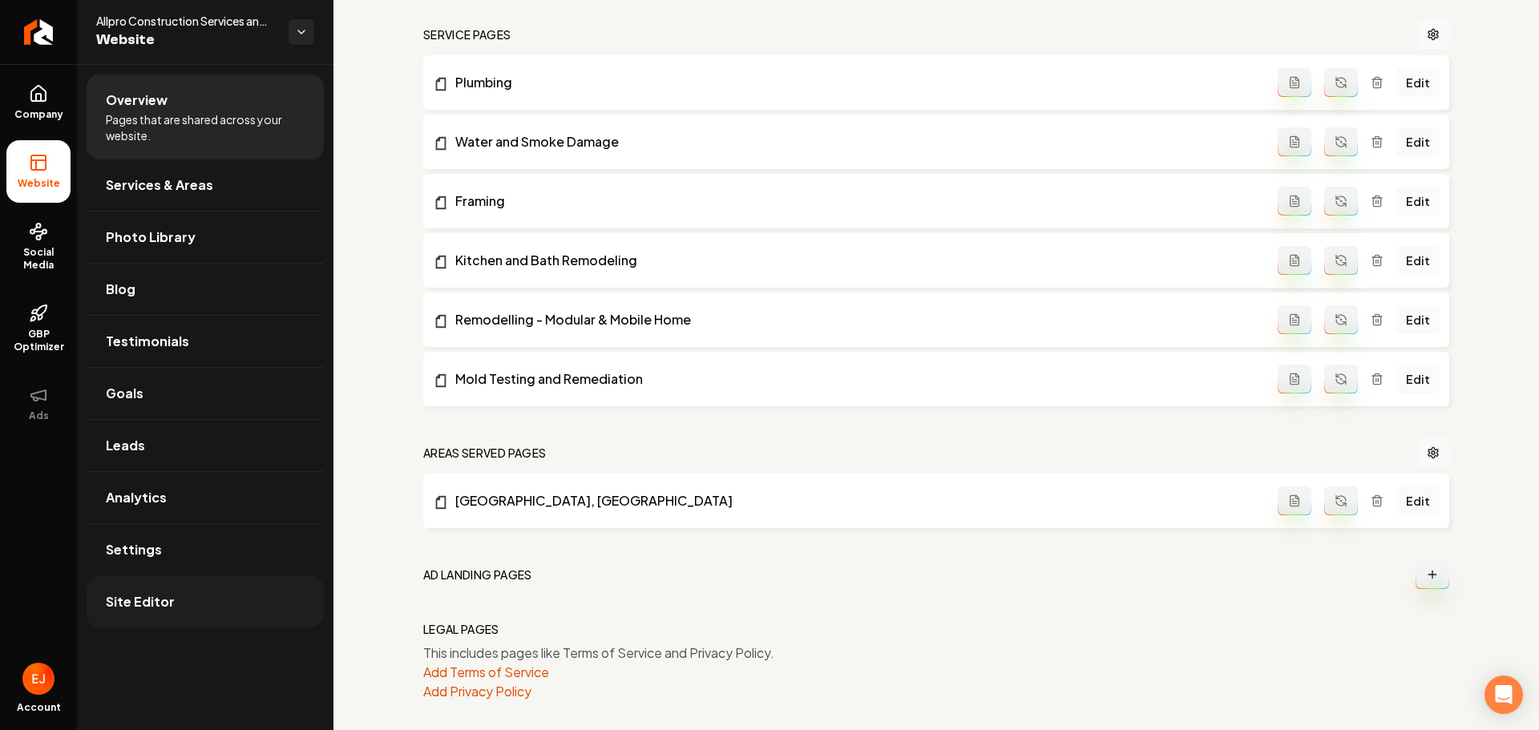
click at [135, 607] on span "Site Editor" at bounding box center [140, 601] width 69 height 19
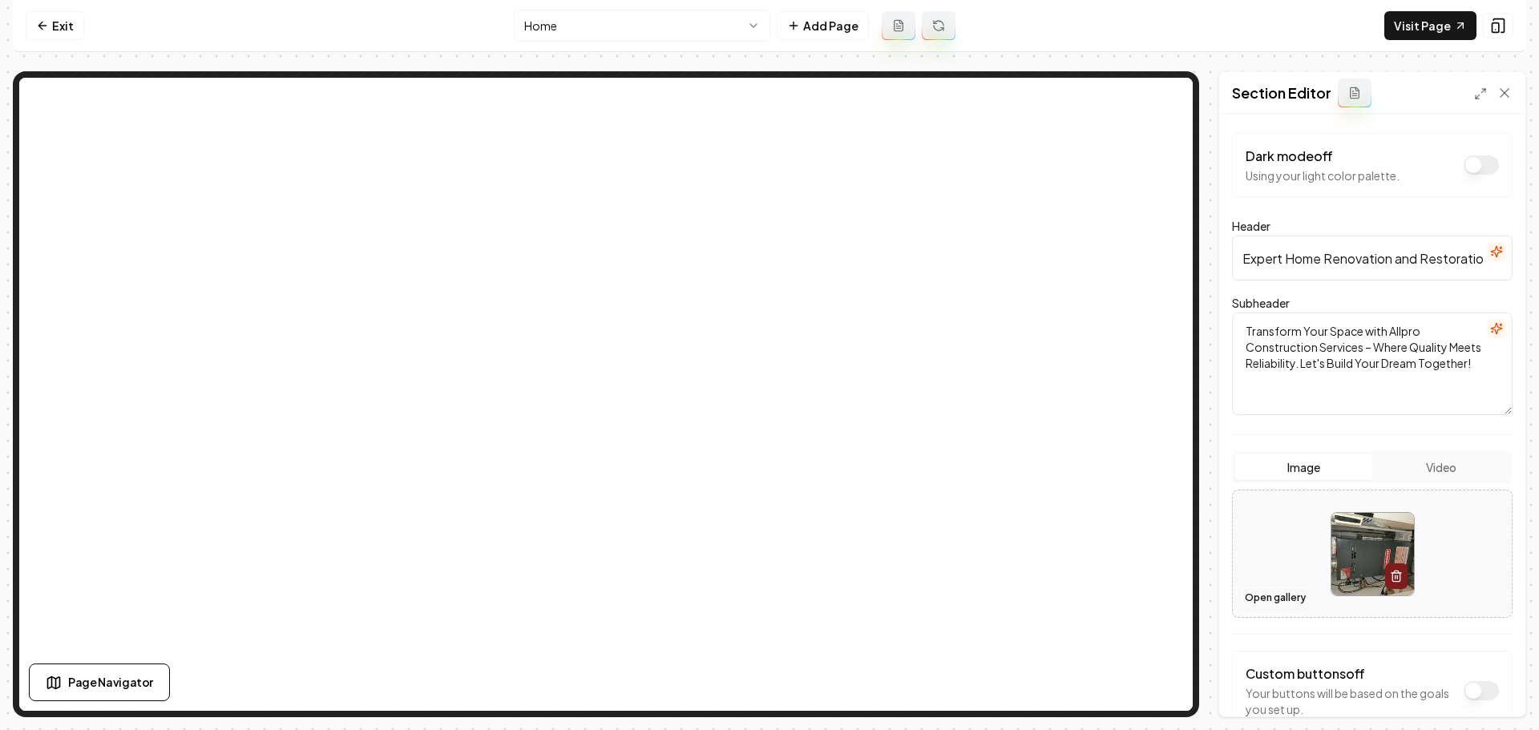
click at [1269, 602] on button "Open gallery" at bounding box center [1275, 598] width 72 height 26
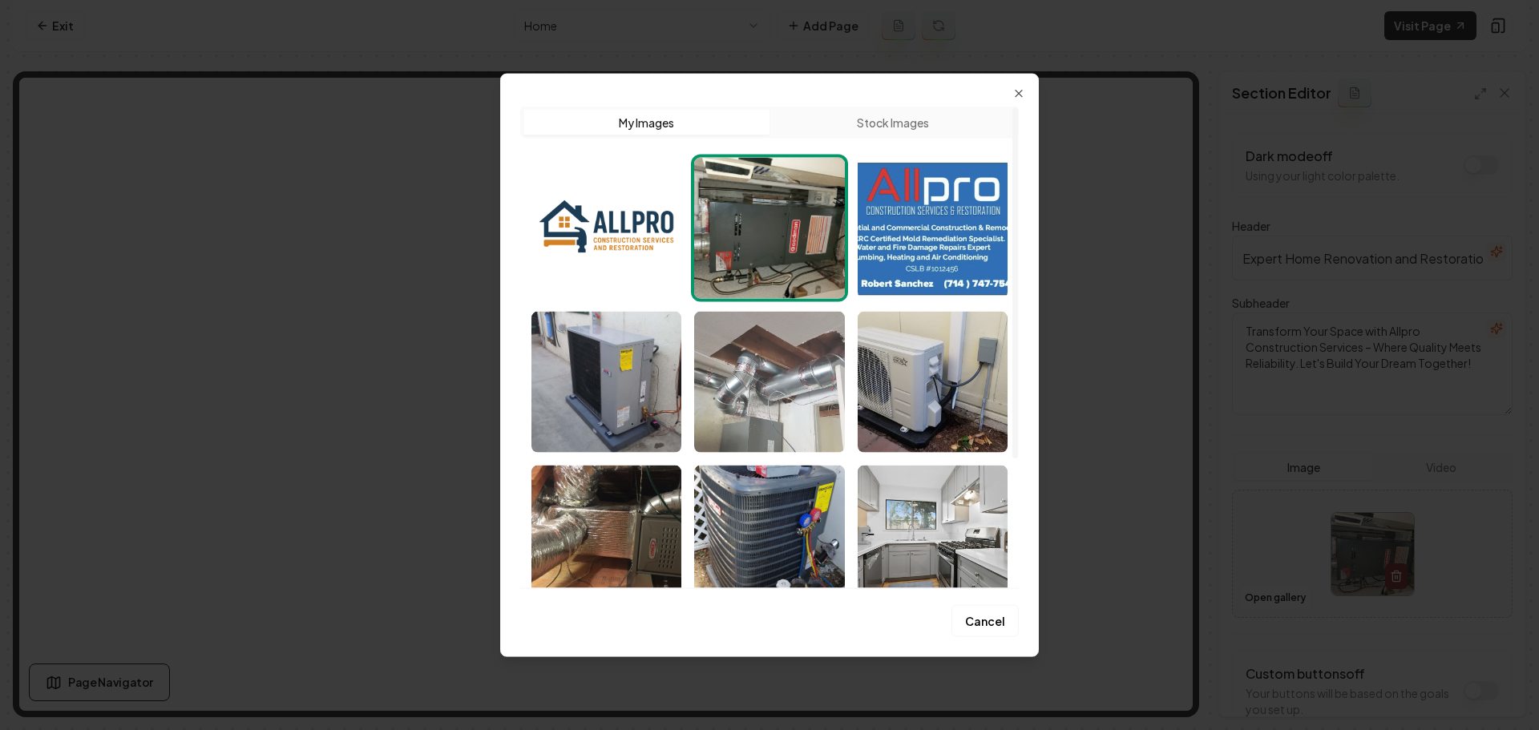
click at [805, 412] on img "Select image image_68b1ba225c7cd75eb8951817.jpeg" at bounding box center [769, 381] width 150 height 141
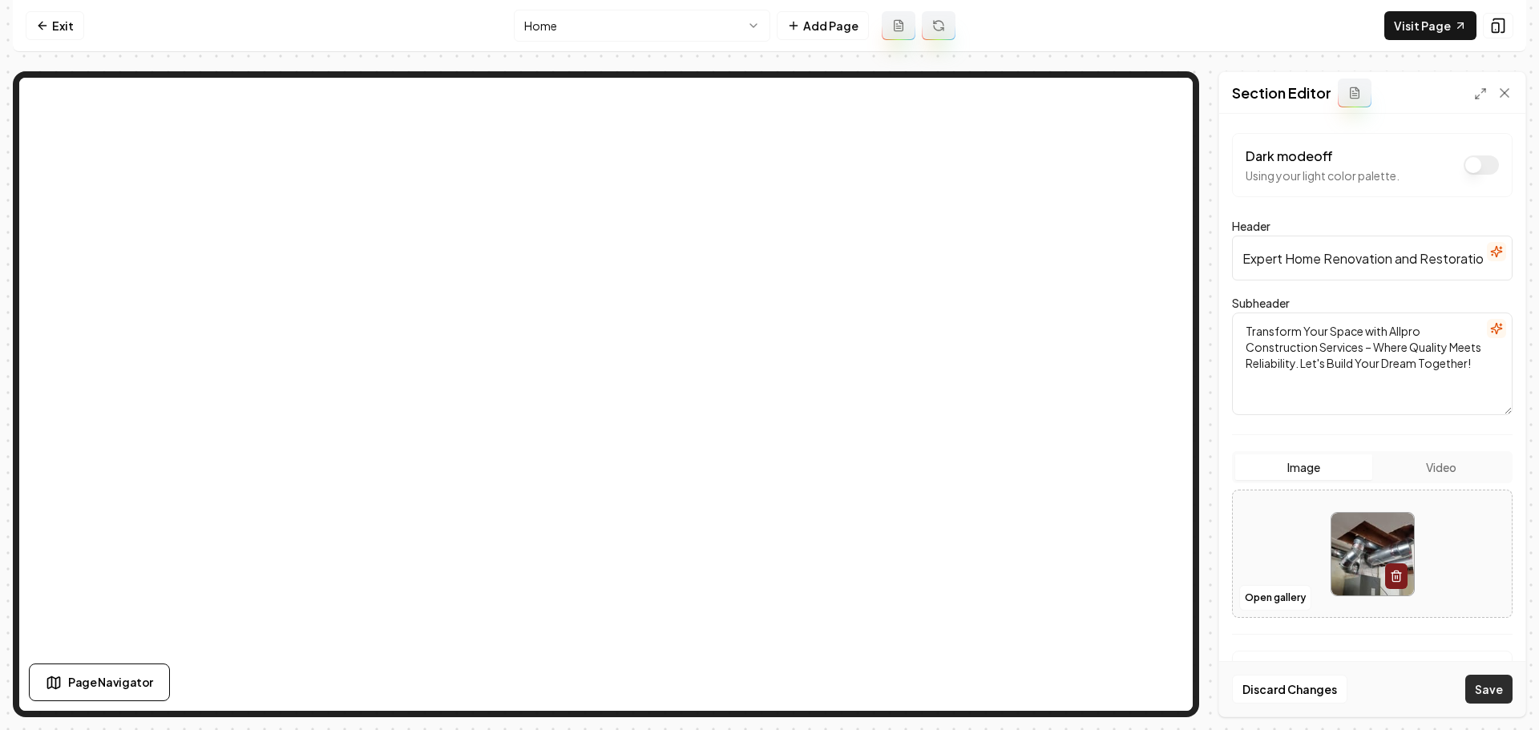
click at [1477, 690] on button "Save" at bounding box center [1488, 689] width 47 height 29
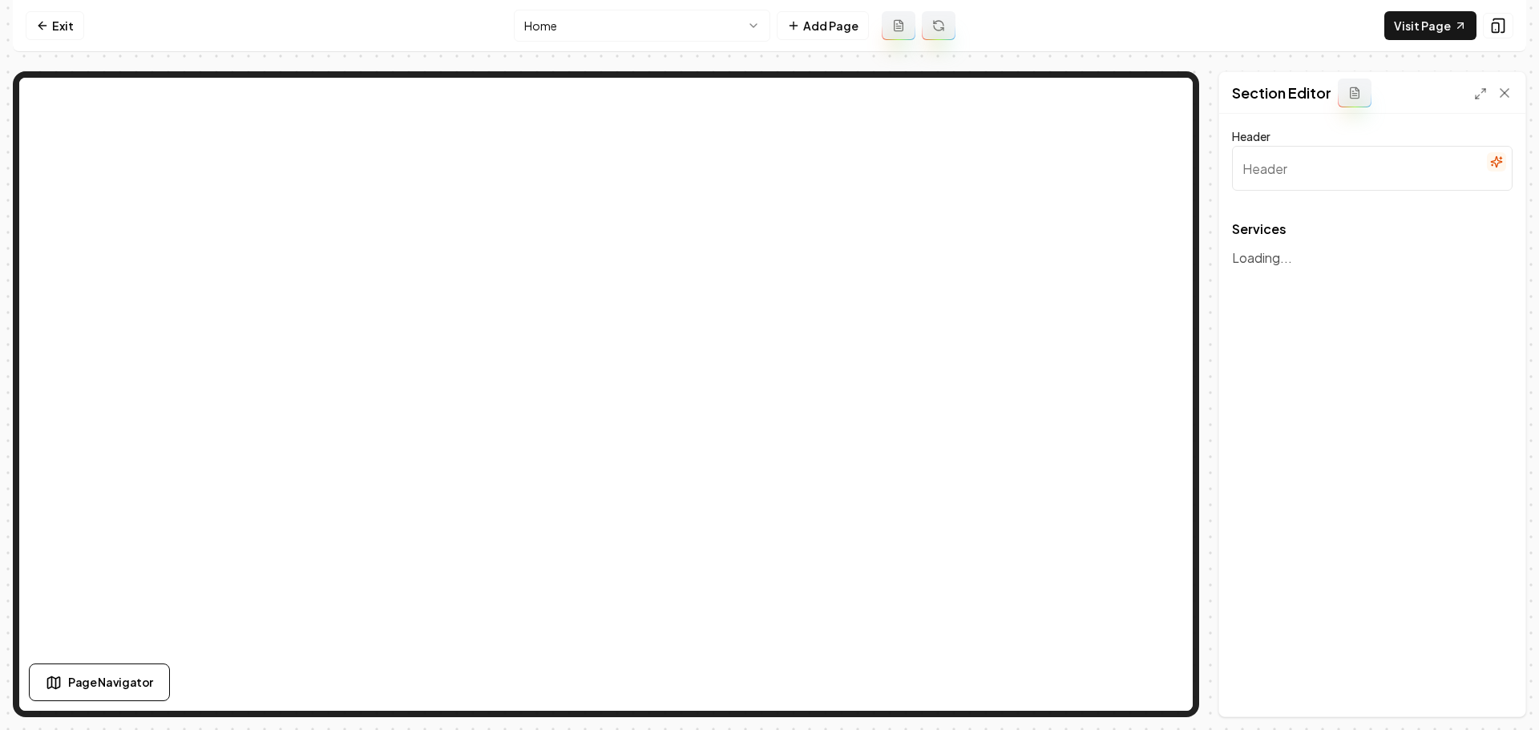
type input "Our Expert Home Services"
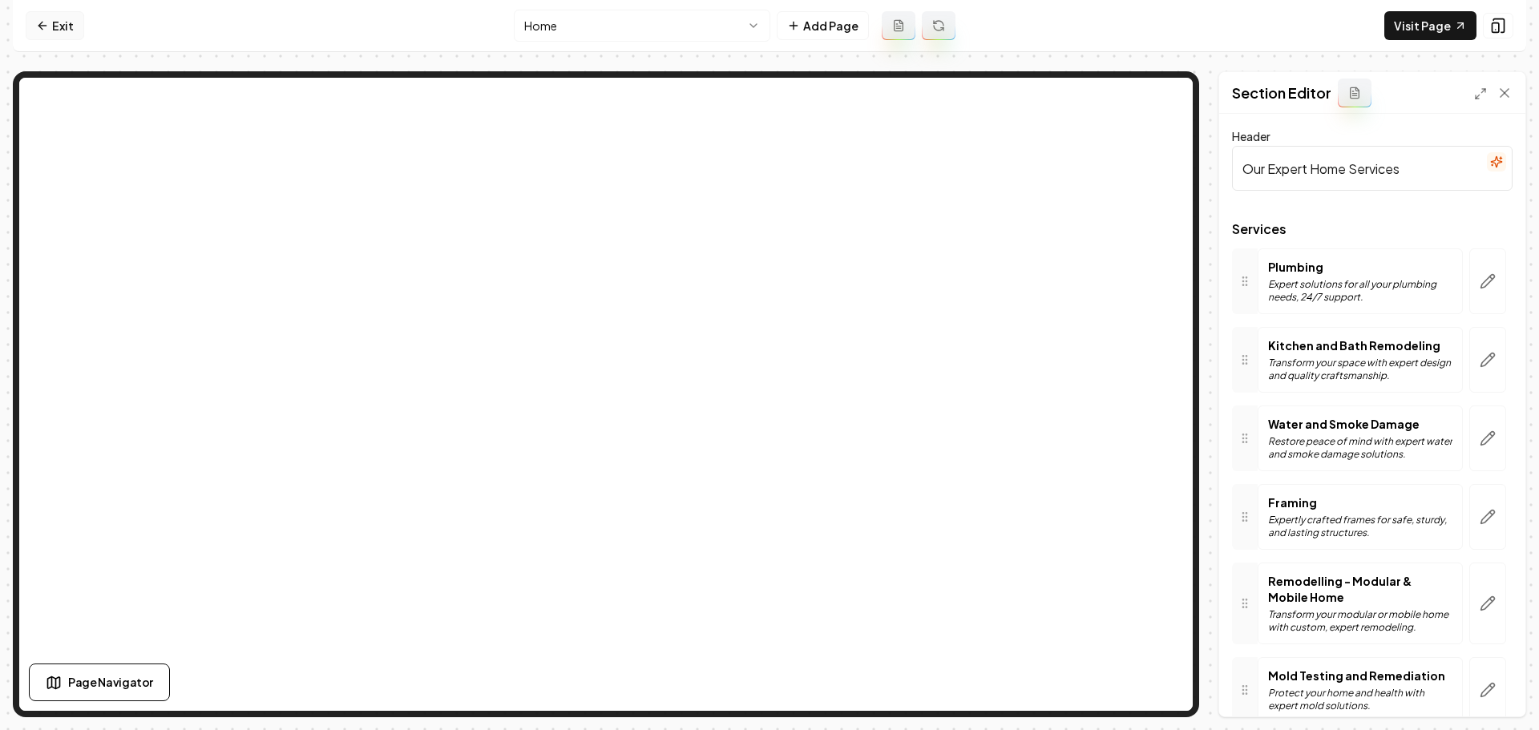
click at [66, 27] on link "Exit" at bounding box center [55, 25] width 59 height 29
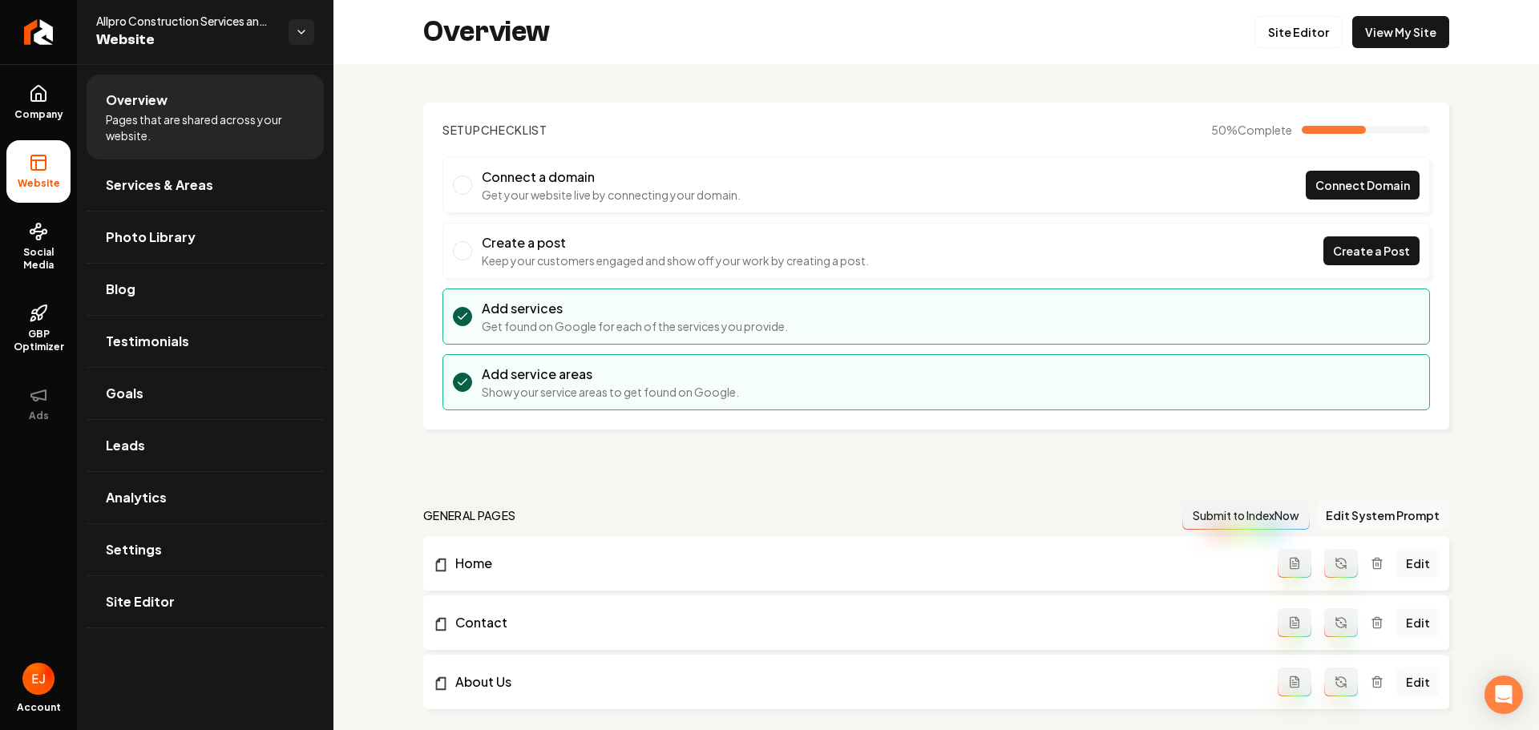
click at [1355, 519] on button "Edit System Prompt" at bounding box center [1382, 515] width 133 height 29
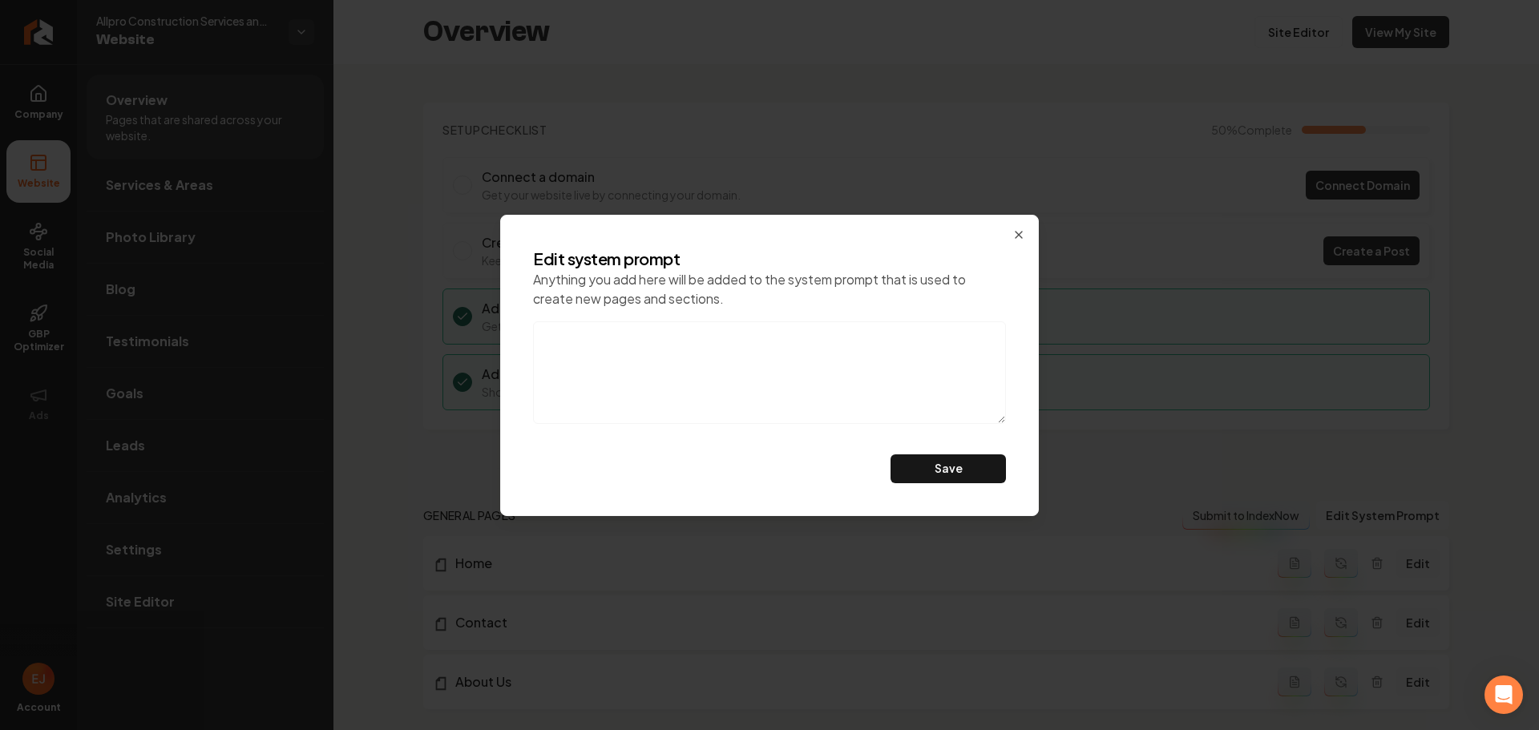
click at [750, 357] on textarea at bounding box center [769, 372] width 473 height 103
paste textarea ""Licensed General Contractor specializing in Water Damage and Mold Remediation …"
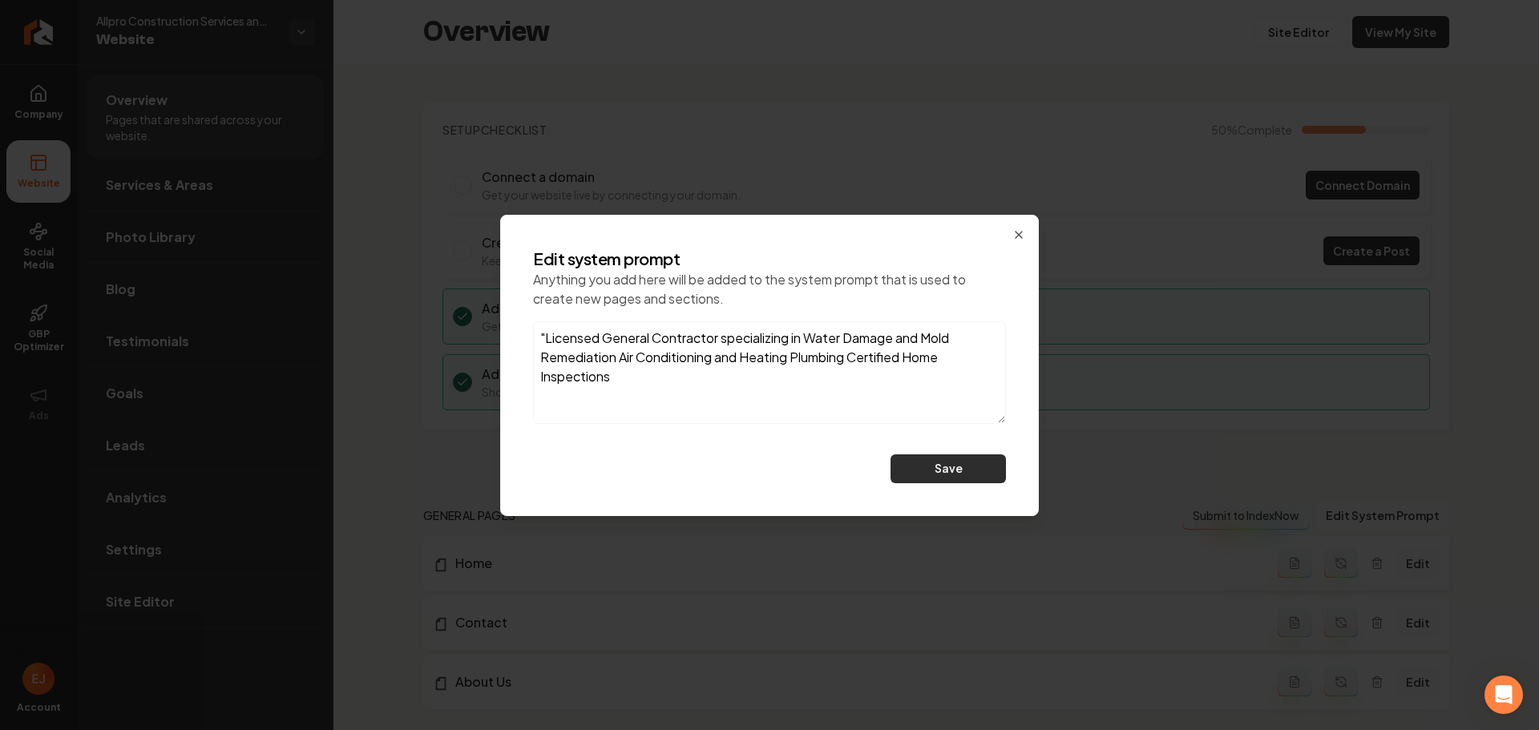
type textarea ""Licensed General Contractor specializing in Water Damage and Mold Remediation …"
click at [952, 475] on button "Save" at bounding box center [948, 469] width 115 height 29
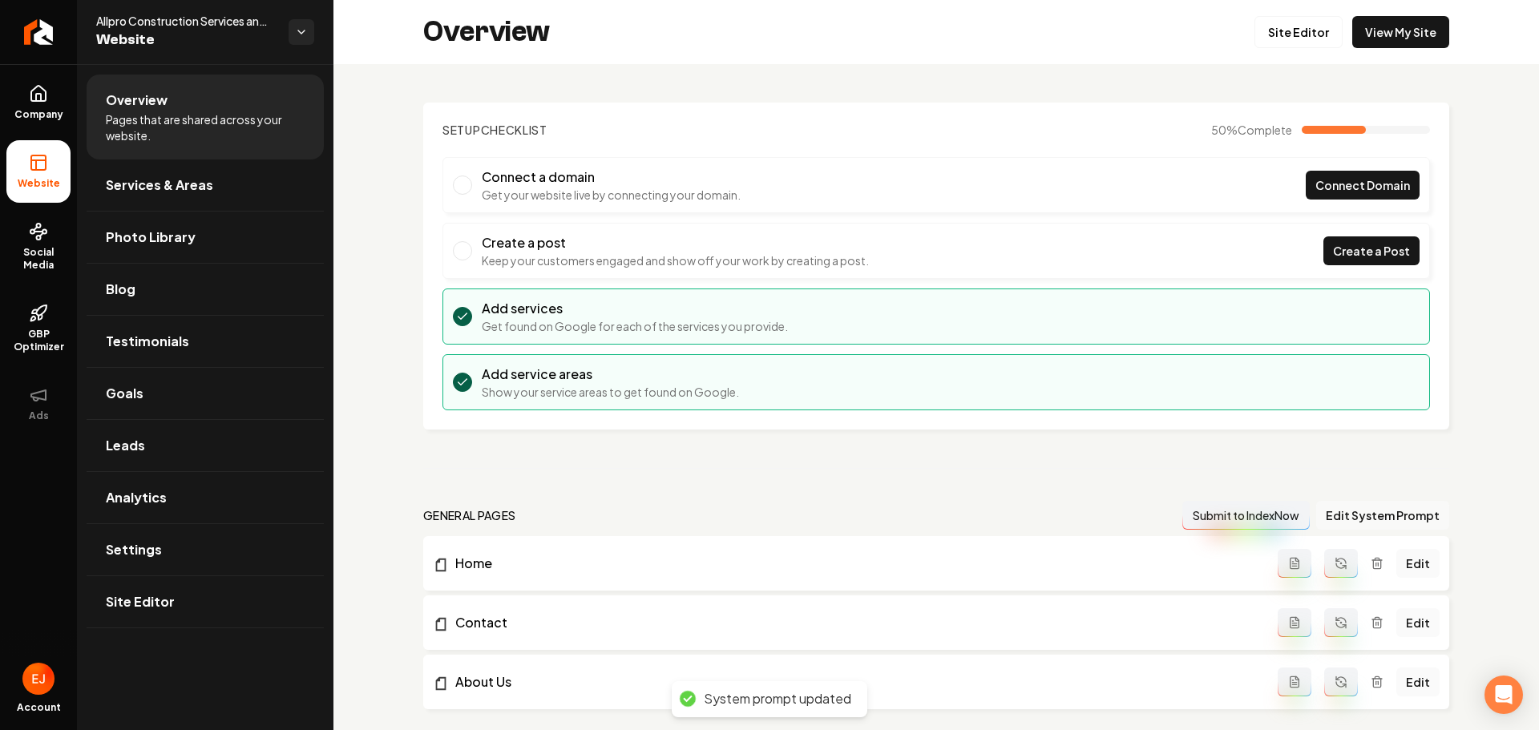
click at [1408, 512] on button "Edit System Prompt" at bounding box center [1382, 515] width 133 height 29
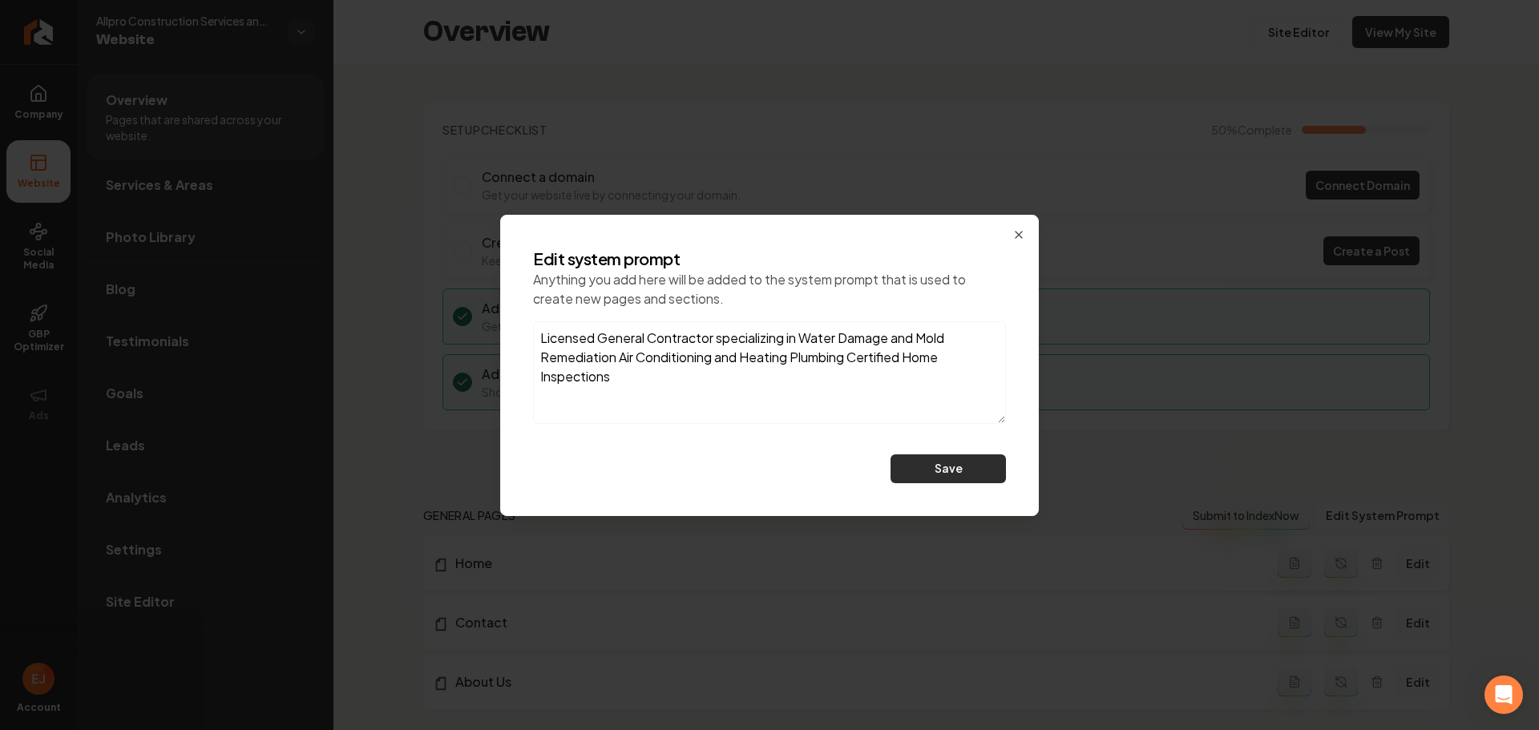
type textarea "Licensed General Contractor specializing in Water Damage and Mold Remediation A…"
click at [968, 476] on button "Save" at bounding box center [948, 469] width 115 height 29
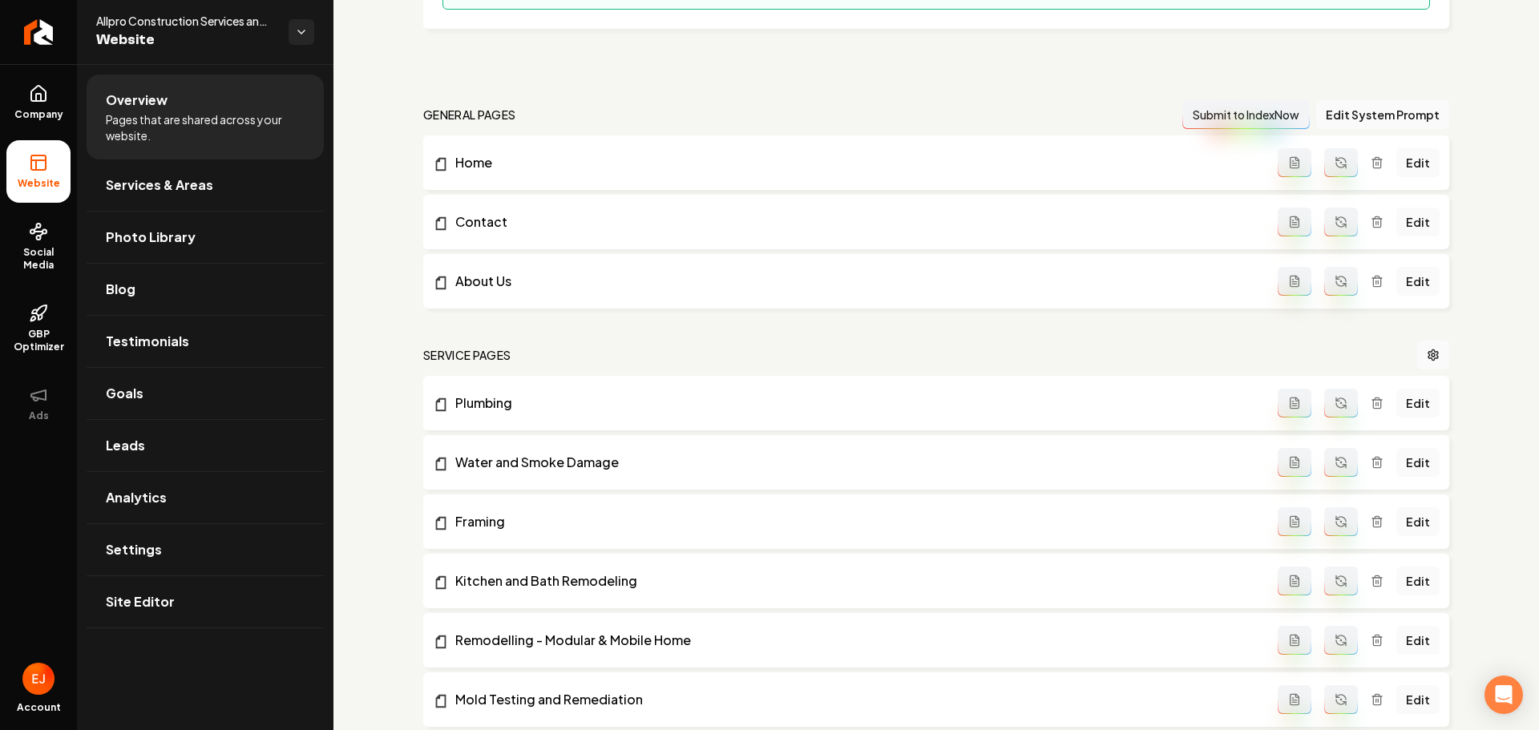
scroll to position [731, 0]
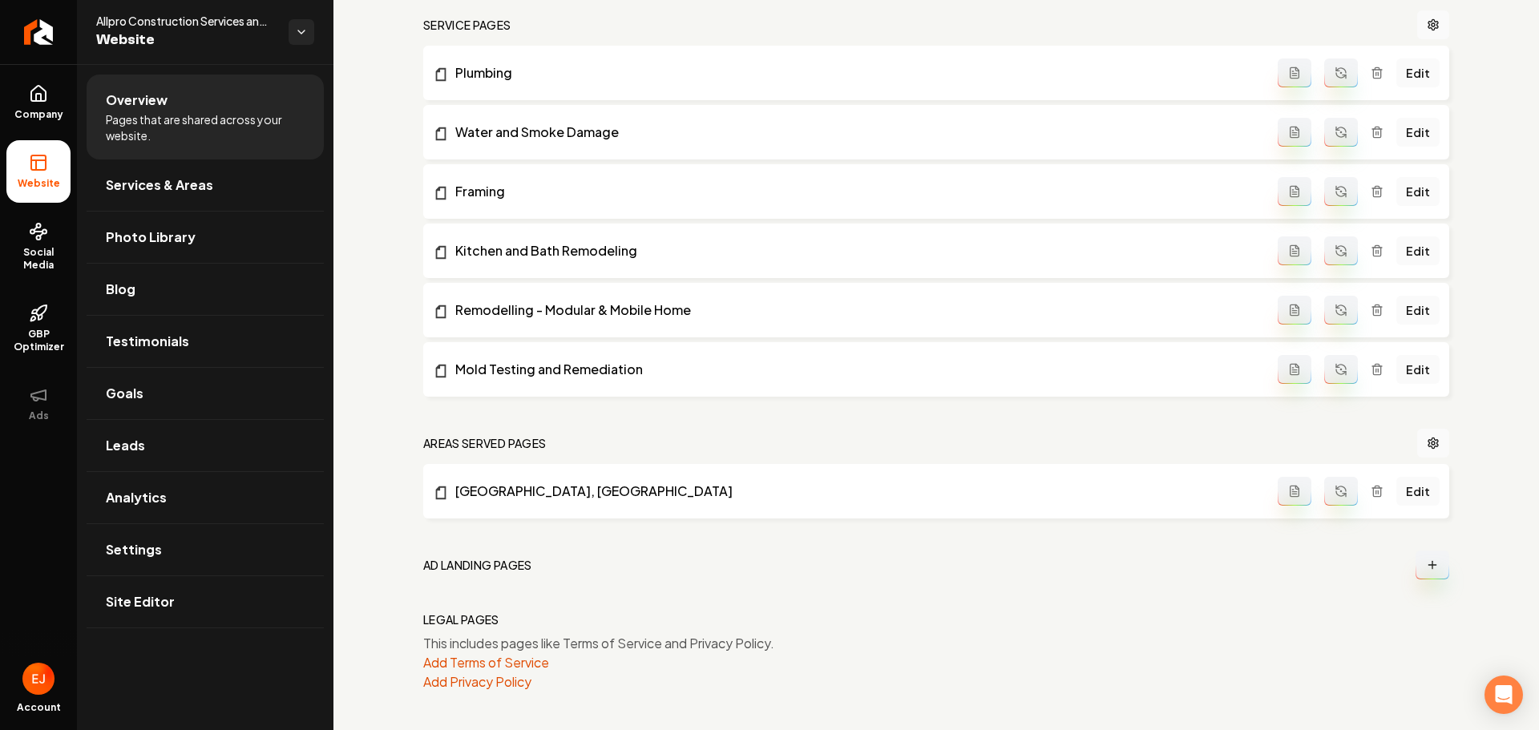
click at [1372, 75] on icon "Main content area" at bounding box center [1377, 73] width 13 height 13
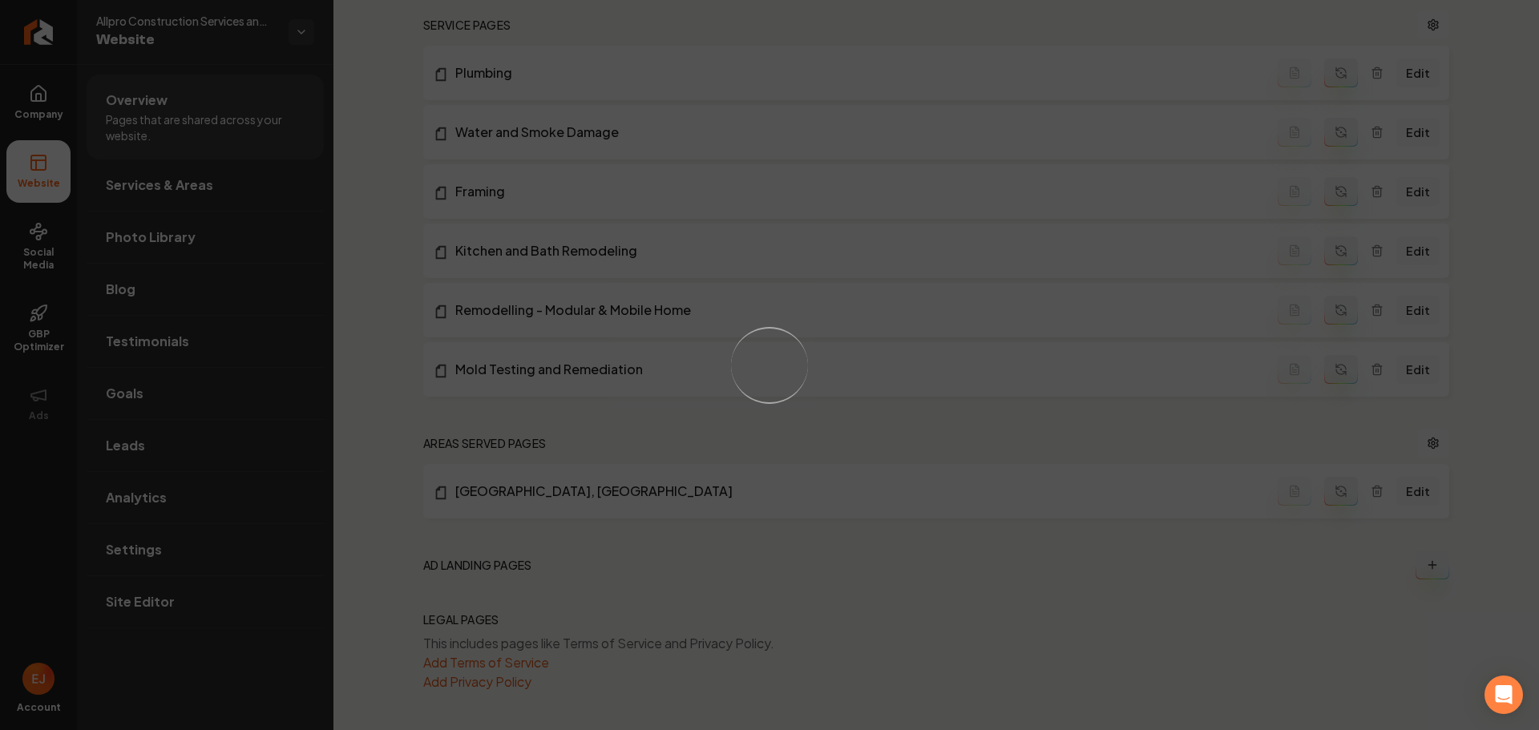
scroll to position [672, 0]
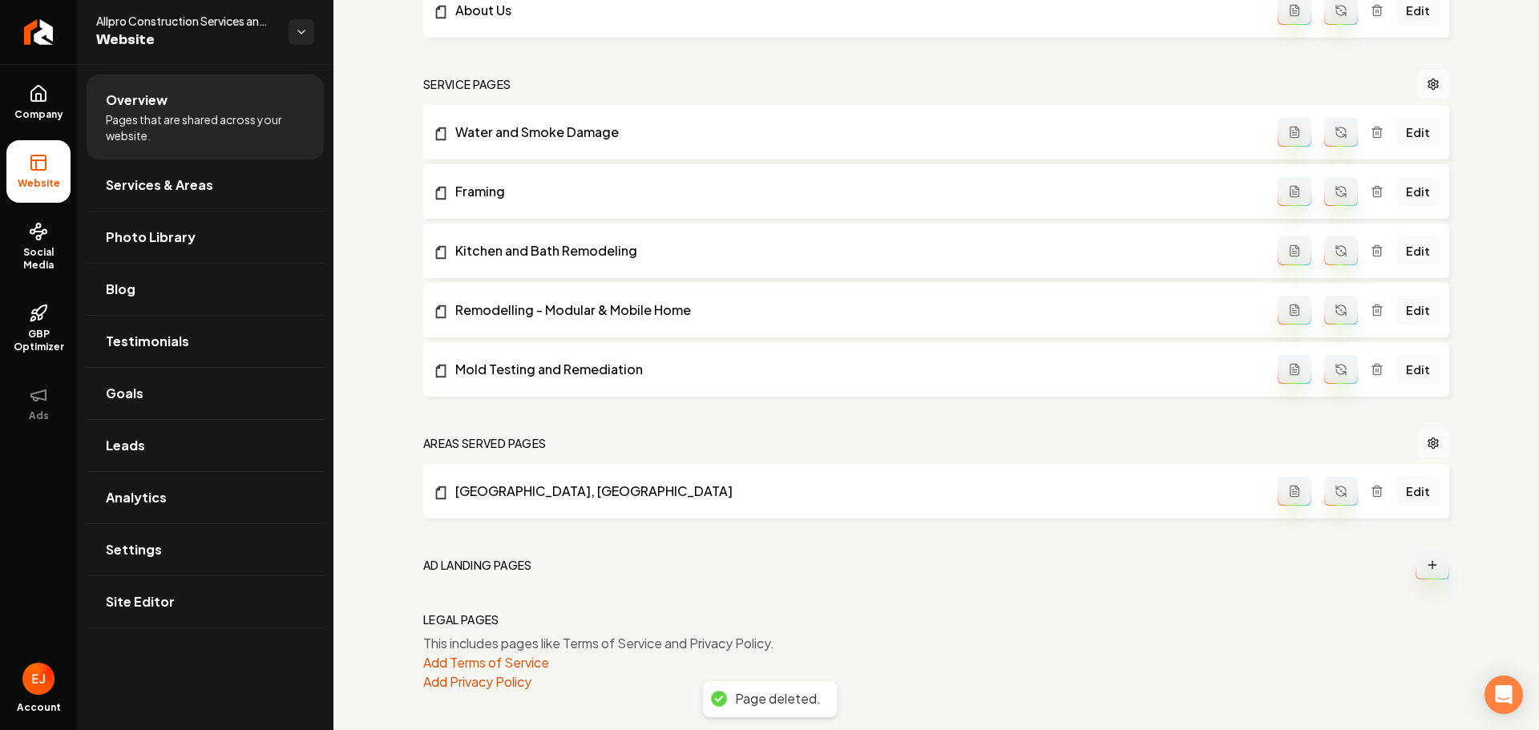
click at [1372, 131] on icon "Main content area" at bounding box center [1377, 132] width 13 height 13
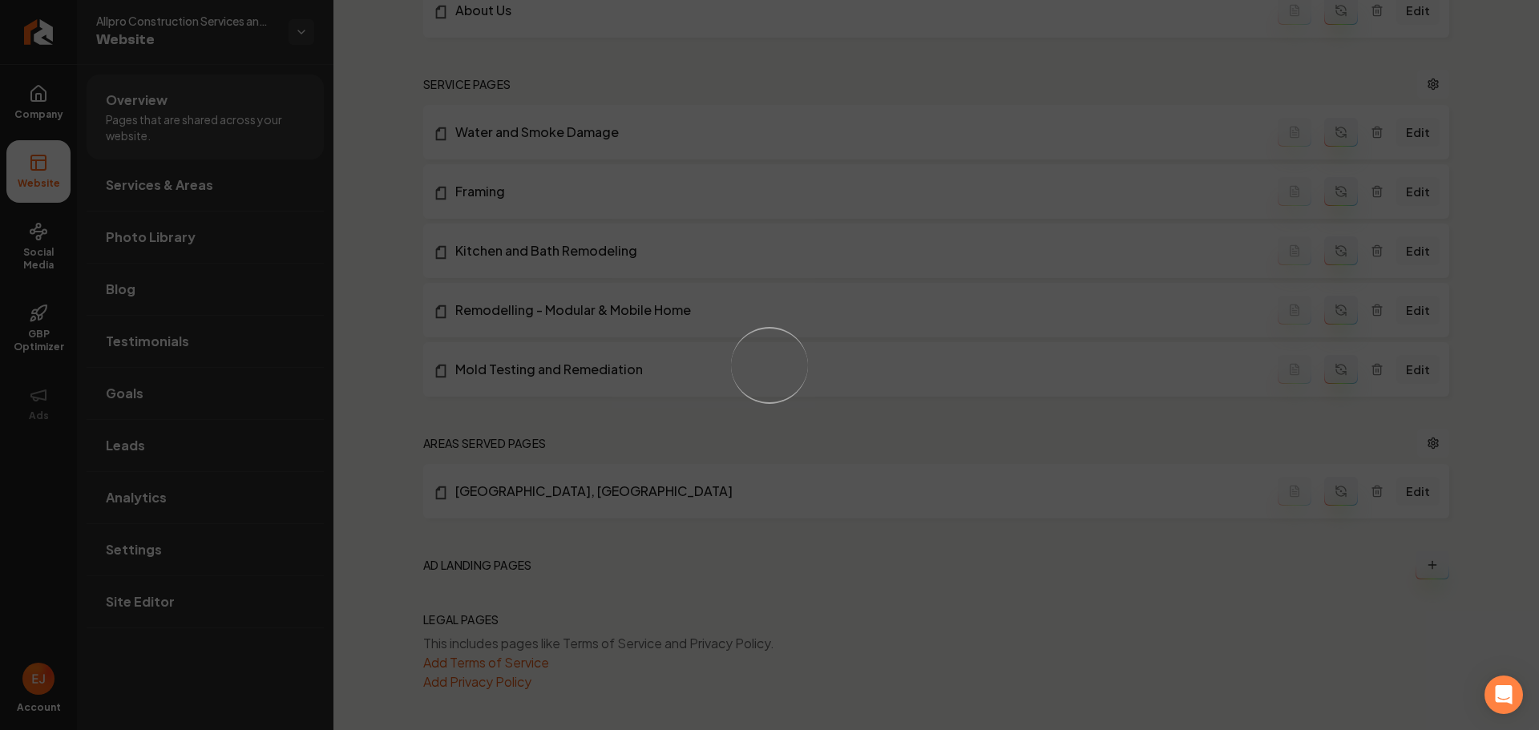
scroll to position [612, 0]
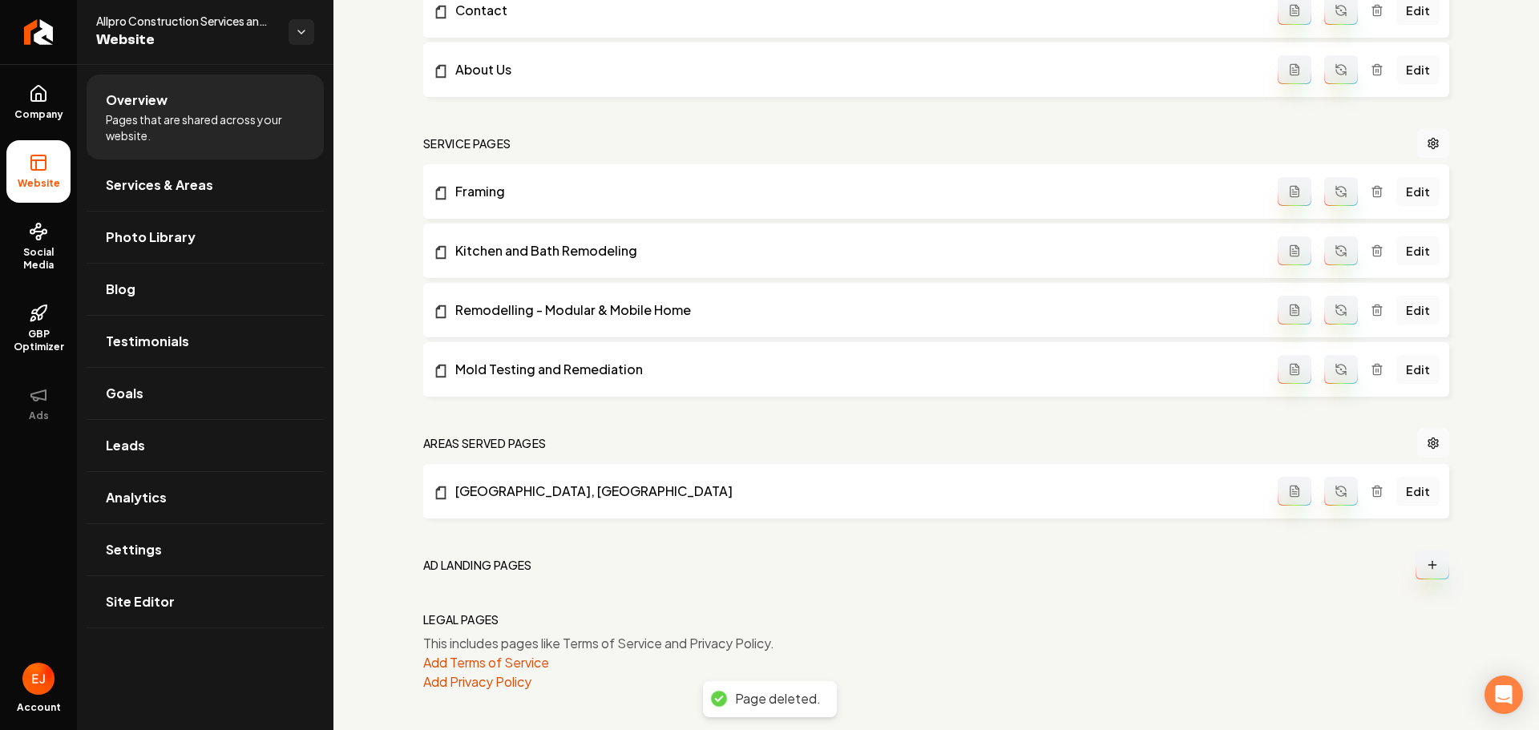
click at [1371, 192] on icon "Main content area" at bounding box center [1377, 191] width 13 height 13
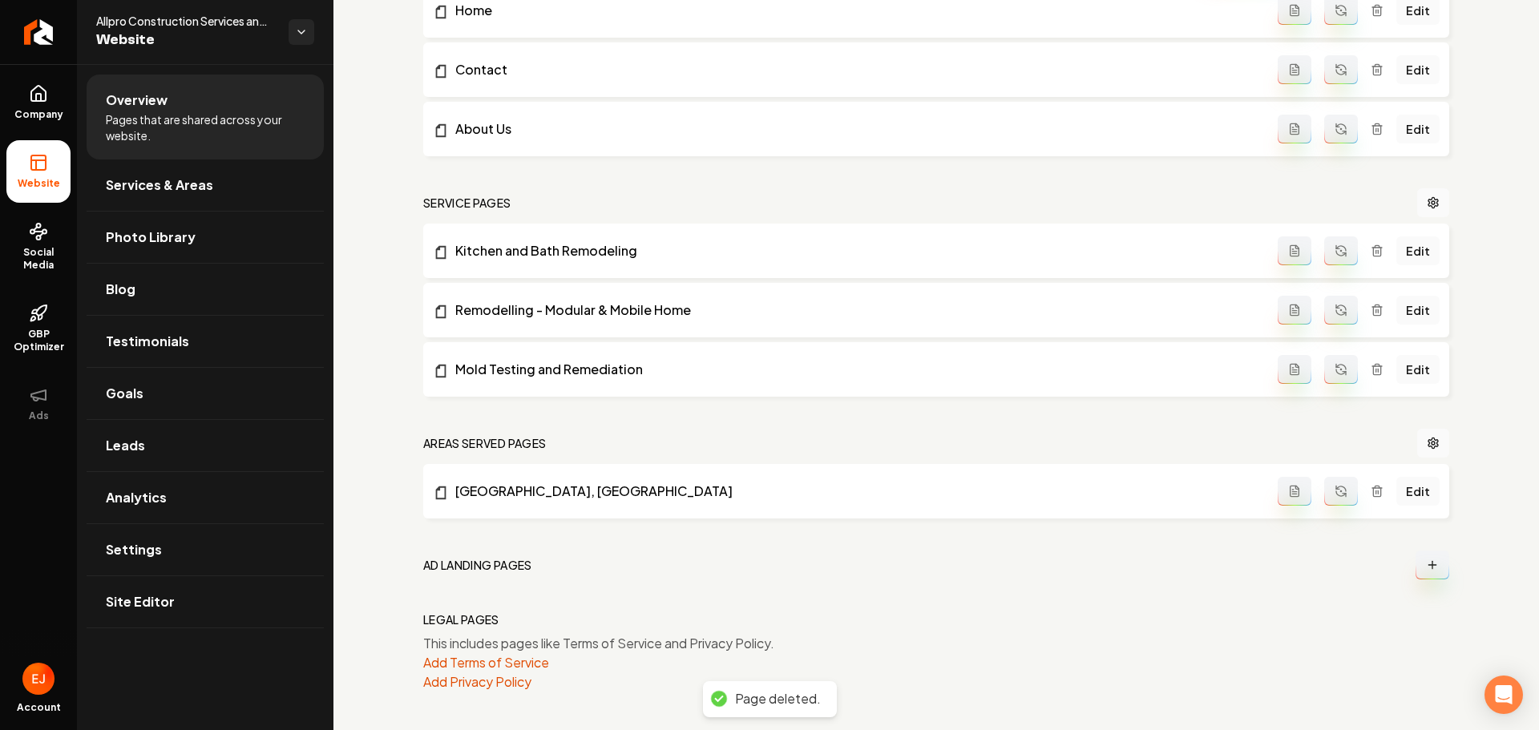
scroll to position [553, 0]
click at [1372, 248] on icon "Main content area" at bounding box center [1377, 248] width 10 height 0
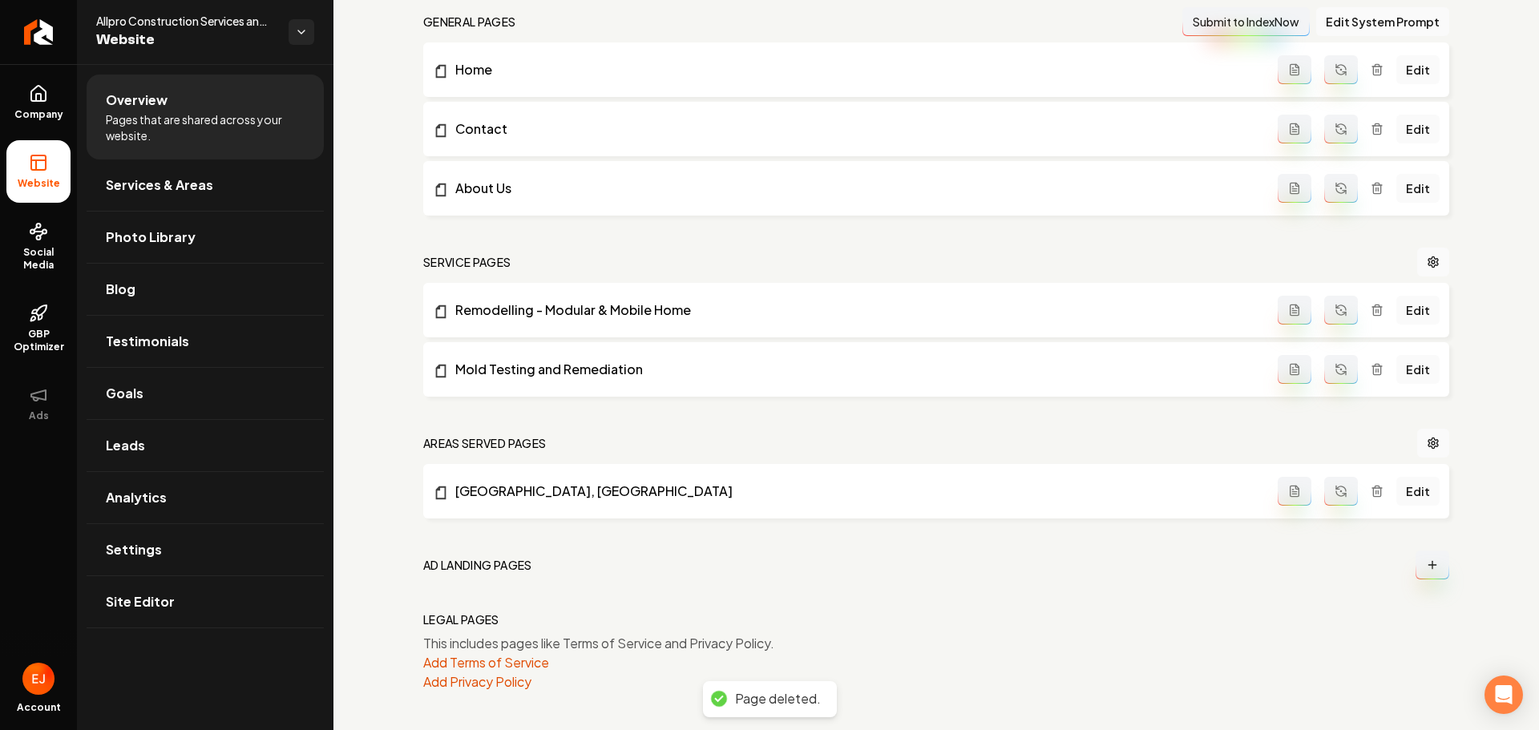
scroll to position [494, 0]
click at [1371, 304] on icon "Main content area" at bounding box center [1377, 310] width 13 height 13
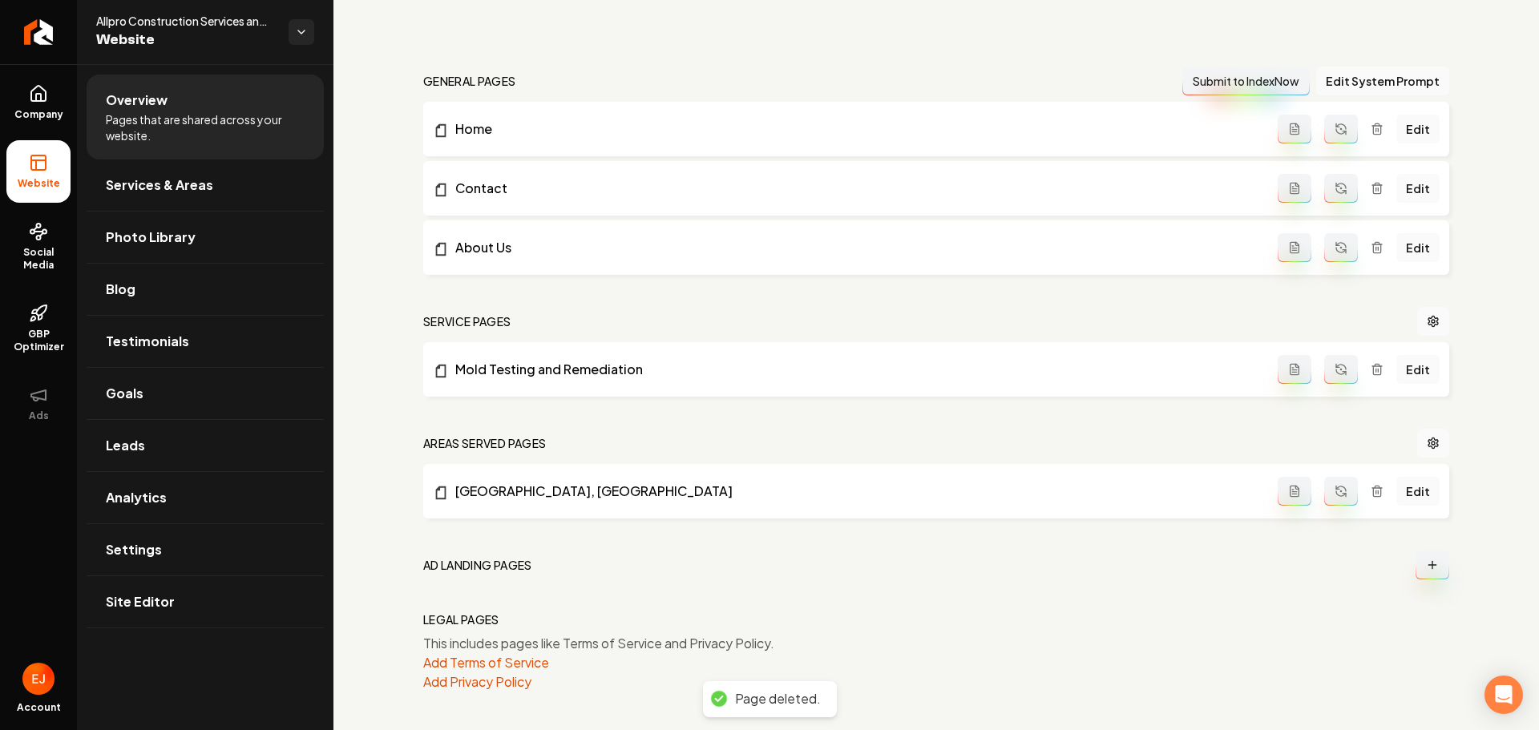
scroll to position [434, 0]
click at [1378, 372] on line "Main content area" at bounding box center [1378, 370] width 0 height 3
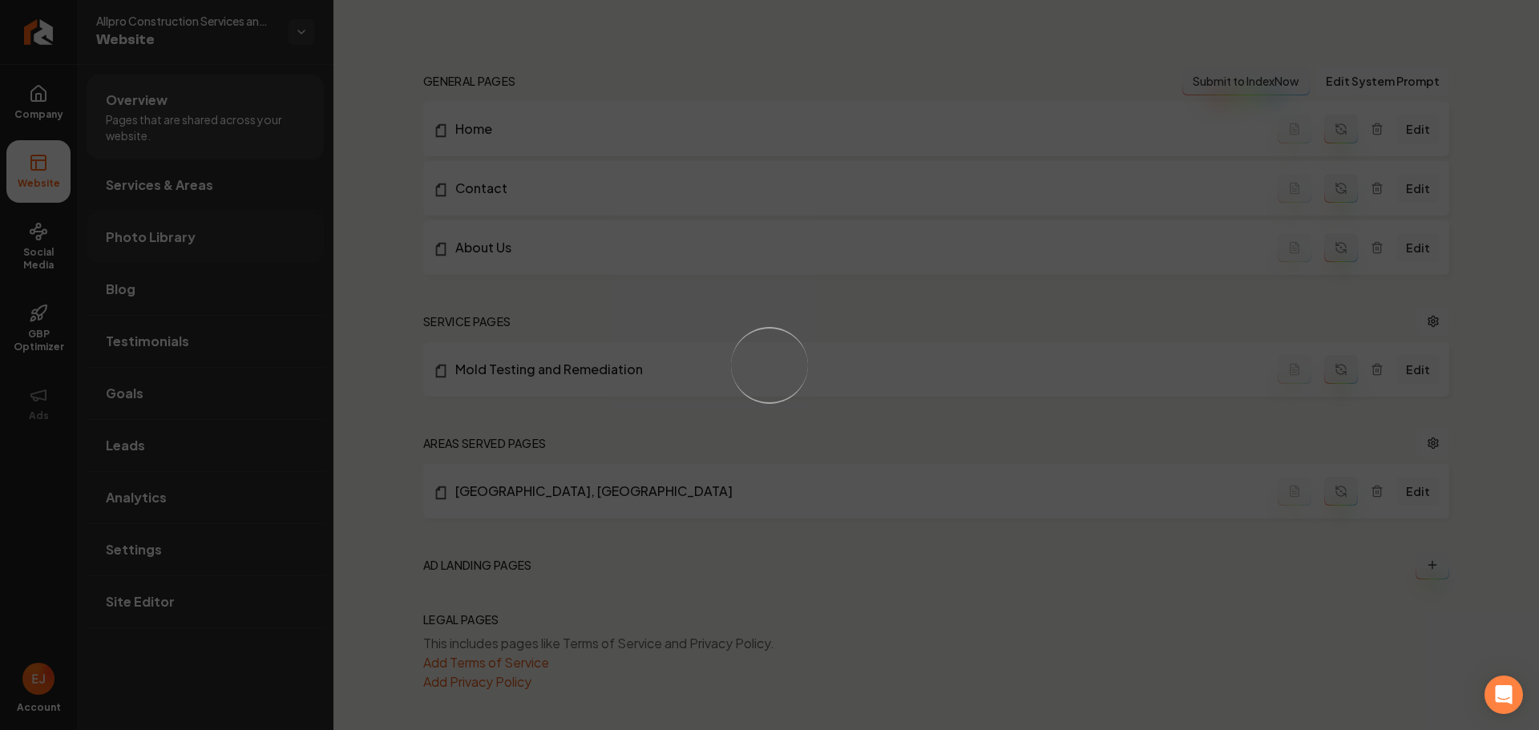
scroll to position [399, 0]
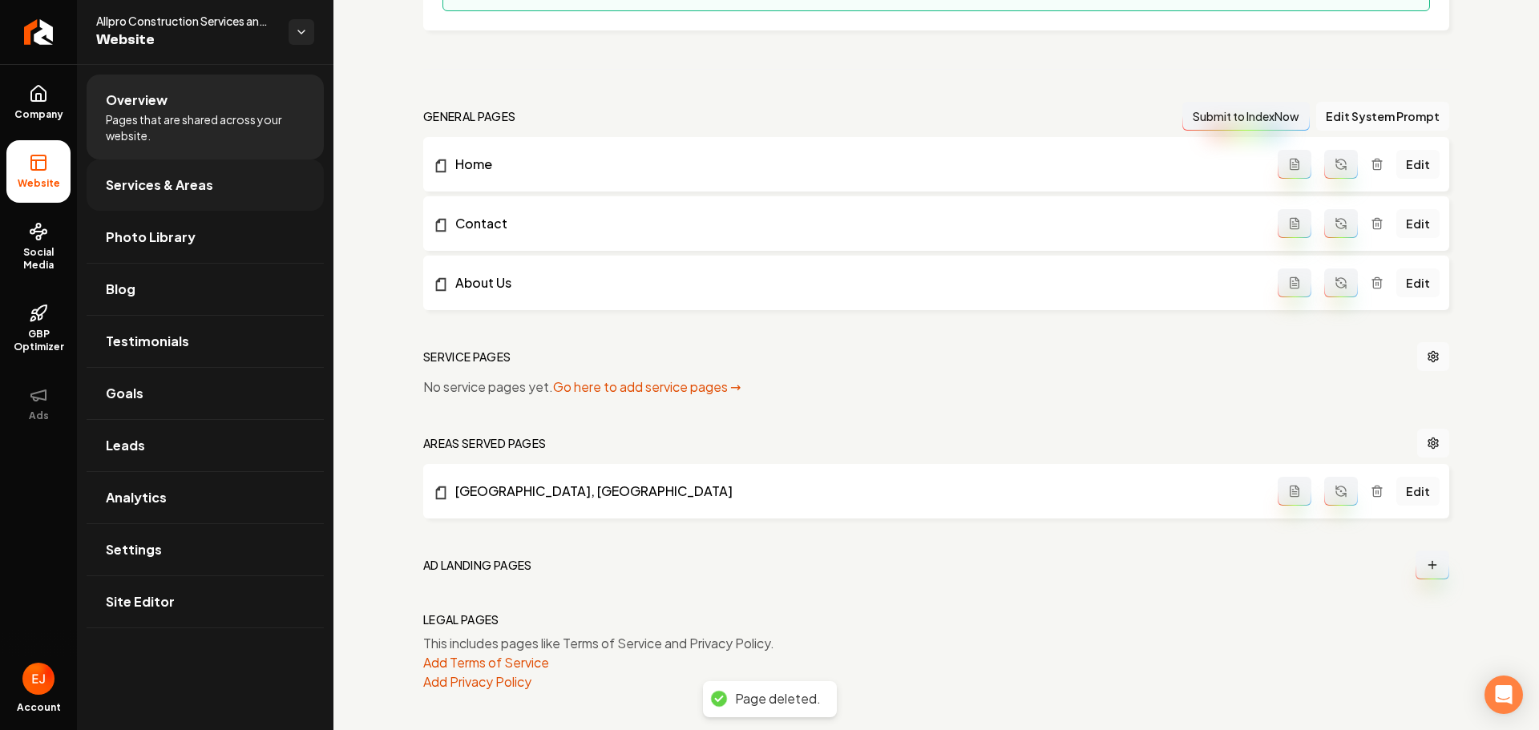
click at [201, 186] on span "Services & Areas" at bounding box center [159, 185] width 107 height 19
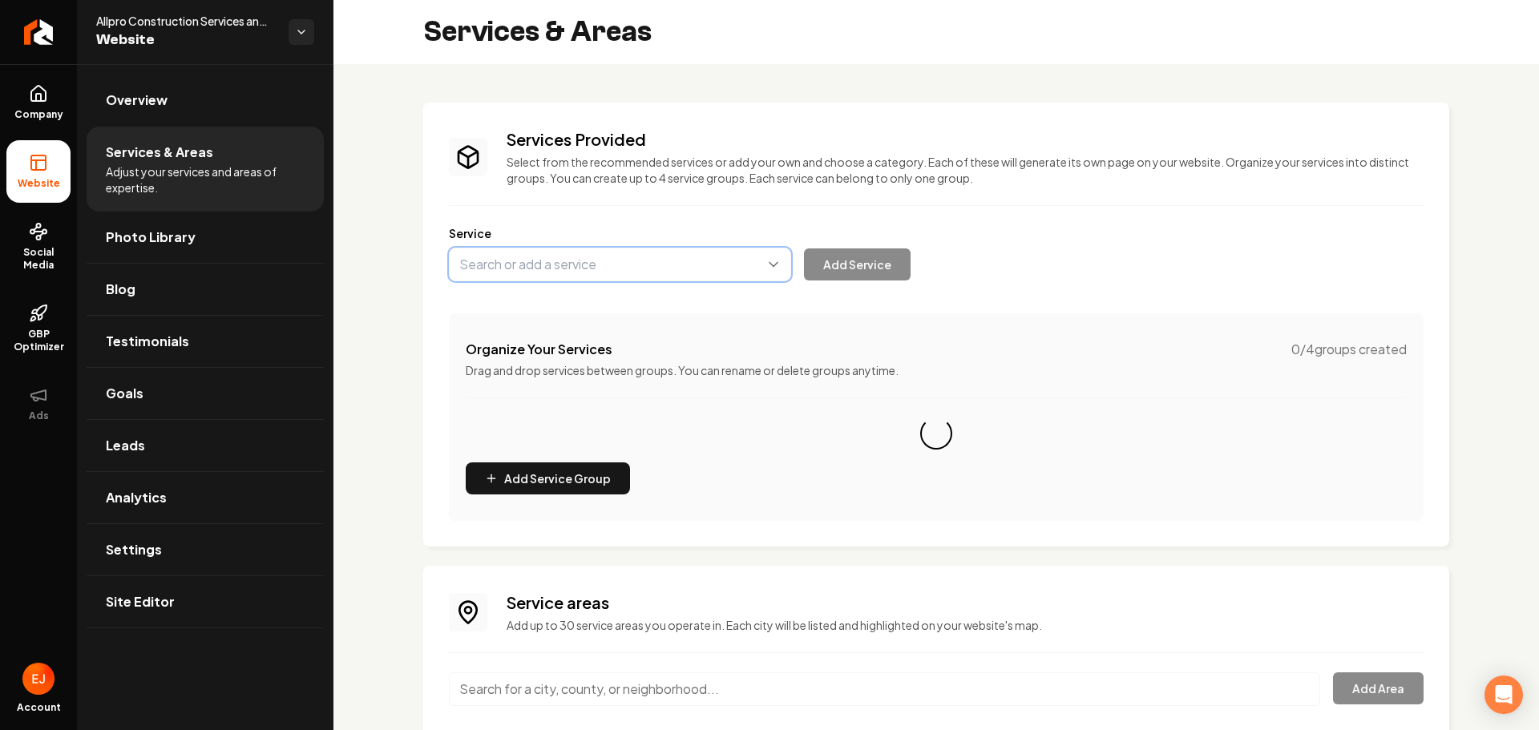
click at [596, 270] on button "Main content area" at bounding box center [620, 265] width 342 height 34
type input "Water Damage"
click at [865, 268] on button "Add Service" at bounding box center [857, 264] width 107 height 32
click at [663, 274] on button "Main content area" at bounding box center [620, 265] width 342 height 34
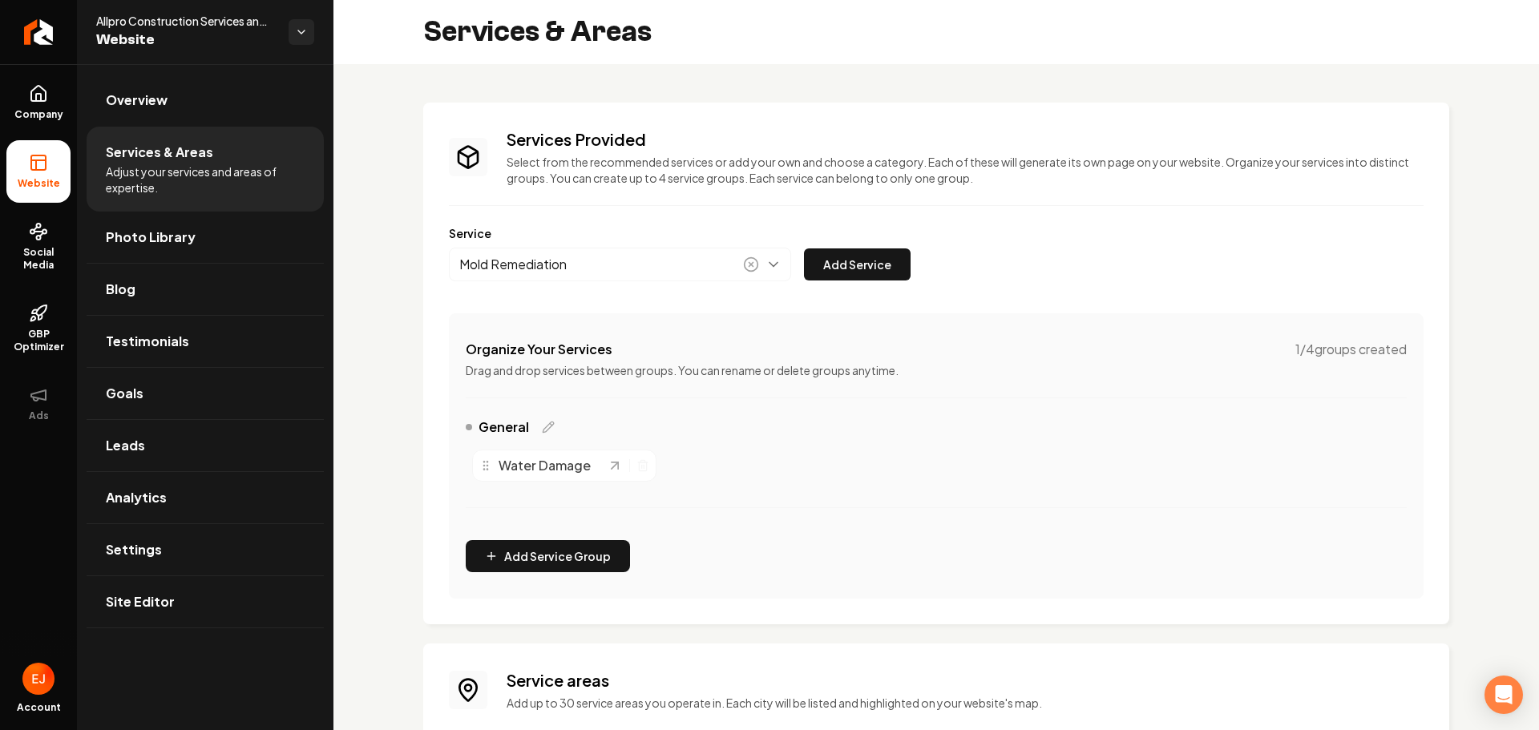
click at [841, 282] on div "Services Provided Select from the recommended services or add your own and choo…" at bounding box center [936, 363] width 975 height 471
click at [591, 257] on button "Main content area" at bounding box center [620, 265] width 342 height 34
type input "Mold Remediation"
click at [590, 257] on button "Main content area" at bounding box center [620, 265] width 342 height 34
click at [861, 267] on button "Add Service" at bounding box center [857, 264] width 107 height 32
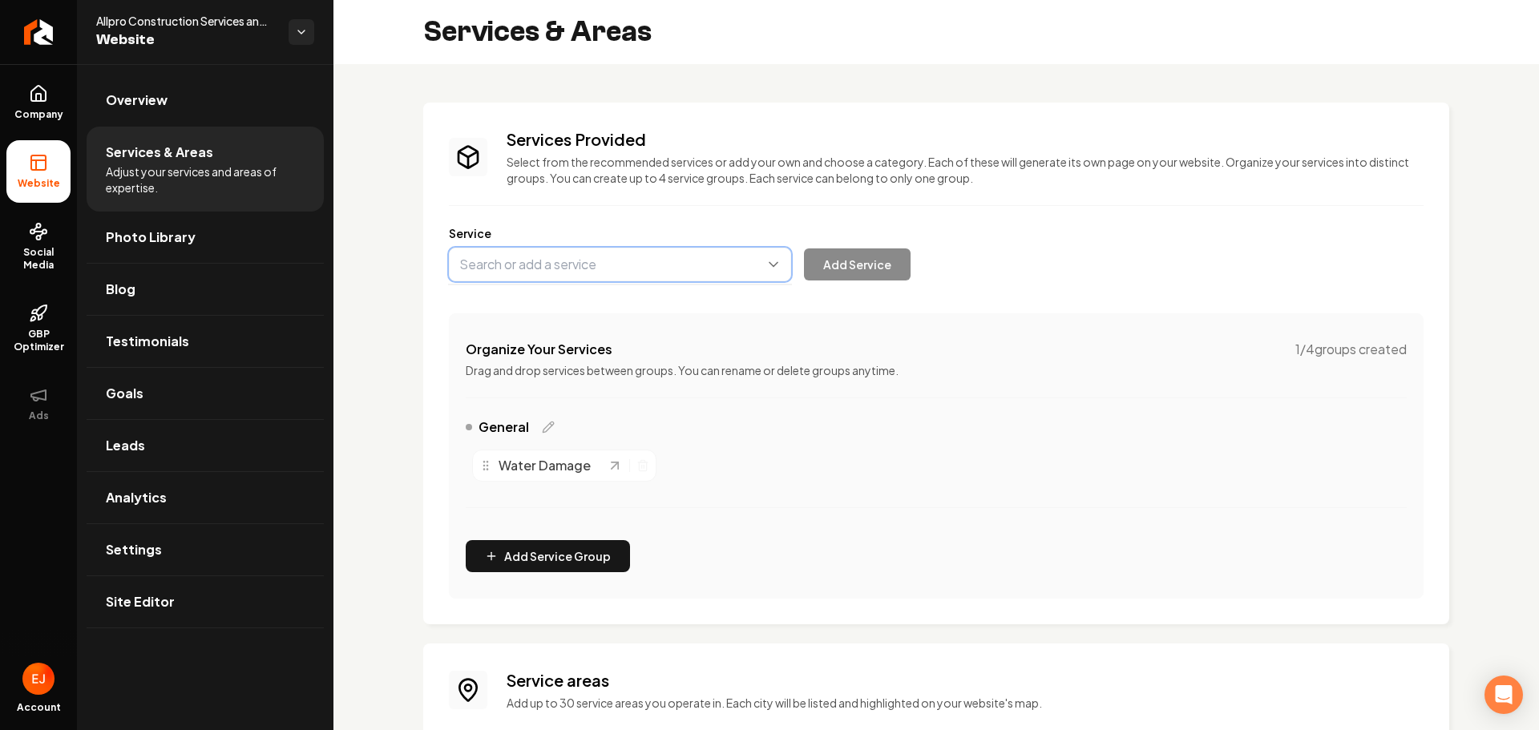
click at [625, 273] on button "Main content area" at bounding box center [620, 265] width 342 height 34
type input "Air Conditioning"
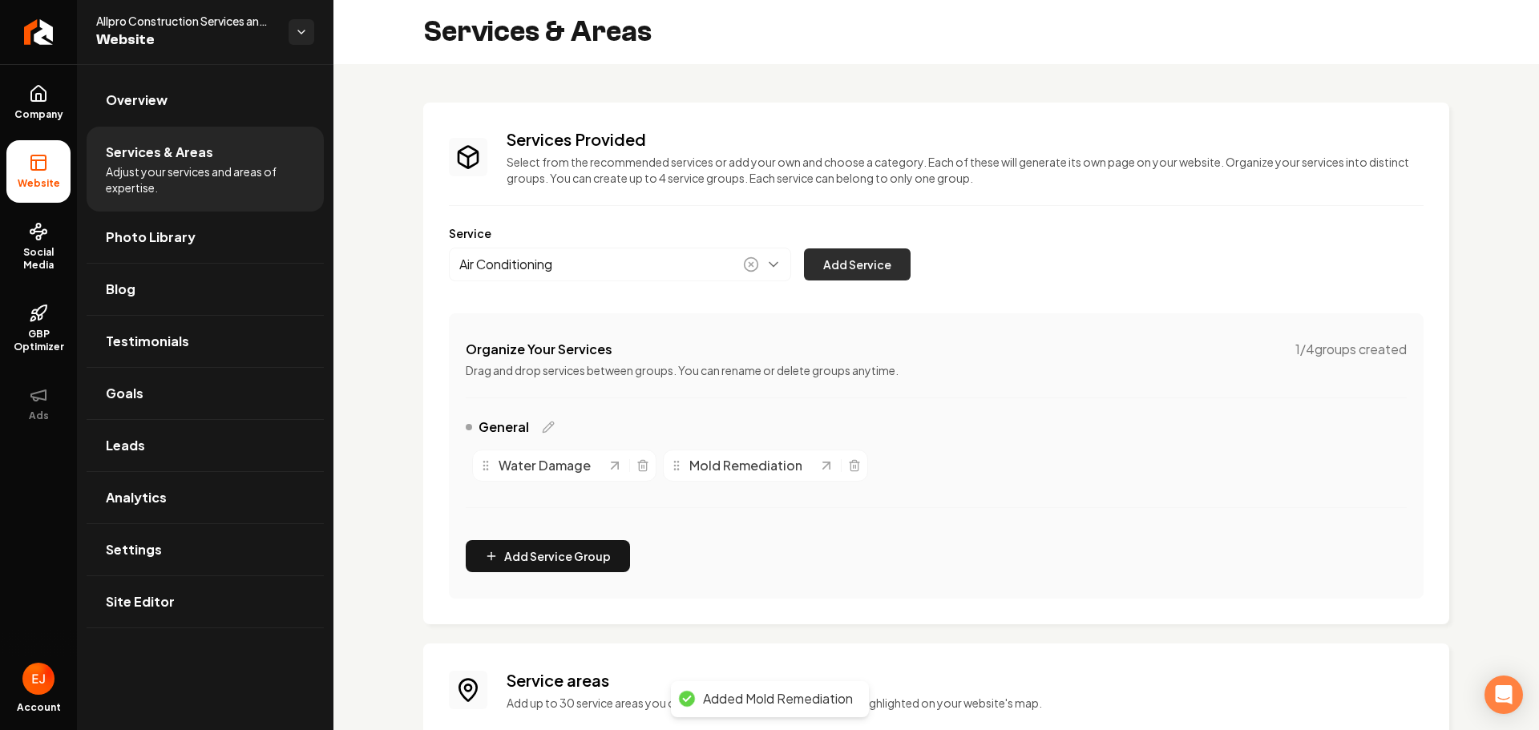
click at [846, 269] on button "Add Service" at bounding box center [857, 264] width 107 height 32
click at [578, 270] on button "Main content area" at bounding box center [620, 265] width 342 height 34
type input "Heating Inspections"
click at [852, 258] on button "Add Service" at bounding box center [857, 264] width 107 height 32
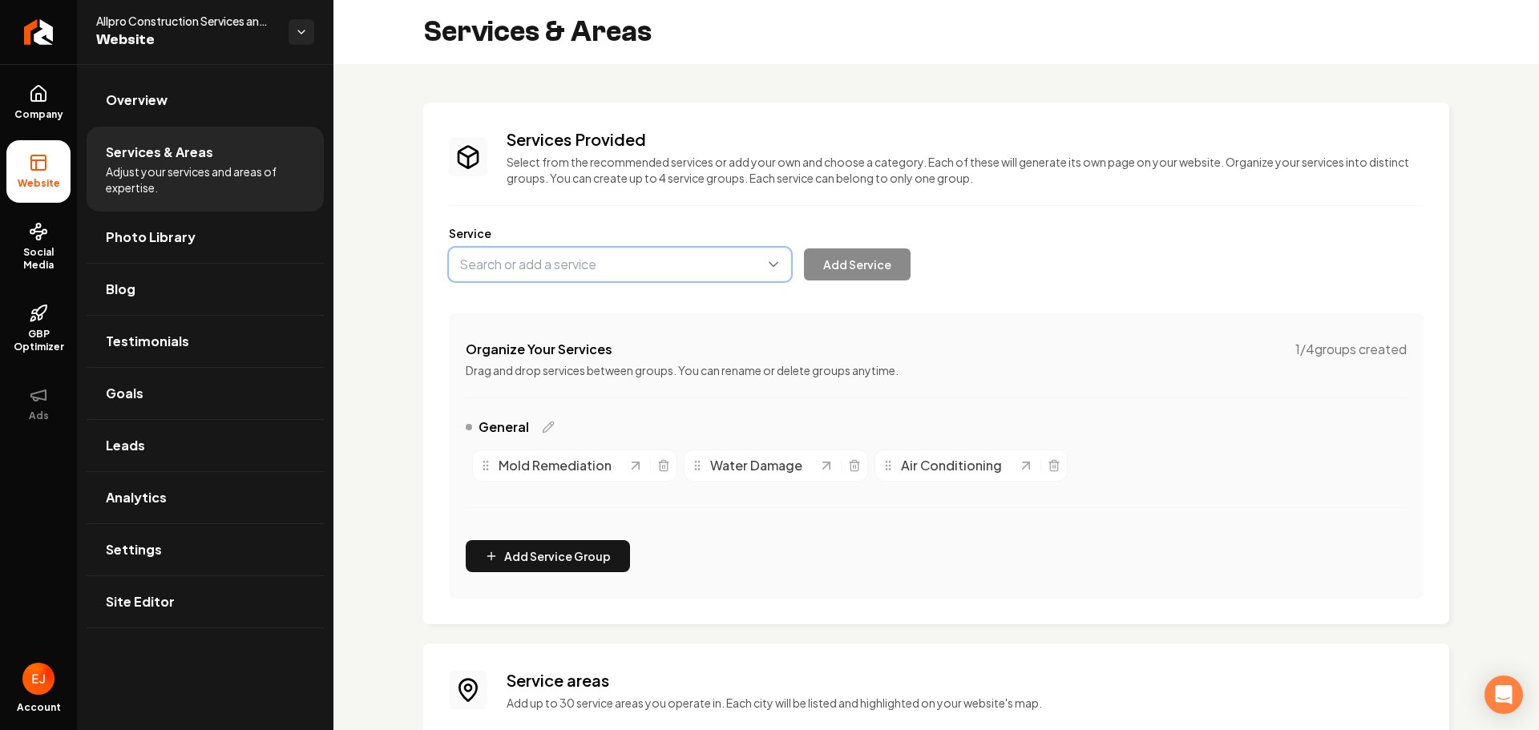
click at [613, 269] on button "Main content area" at bounding box center [620, 265] width 342 height 34
type input "Plumbing"
click at [851, 260] on button "Add Service" at bounding box center [857, 264] width 107 height 32
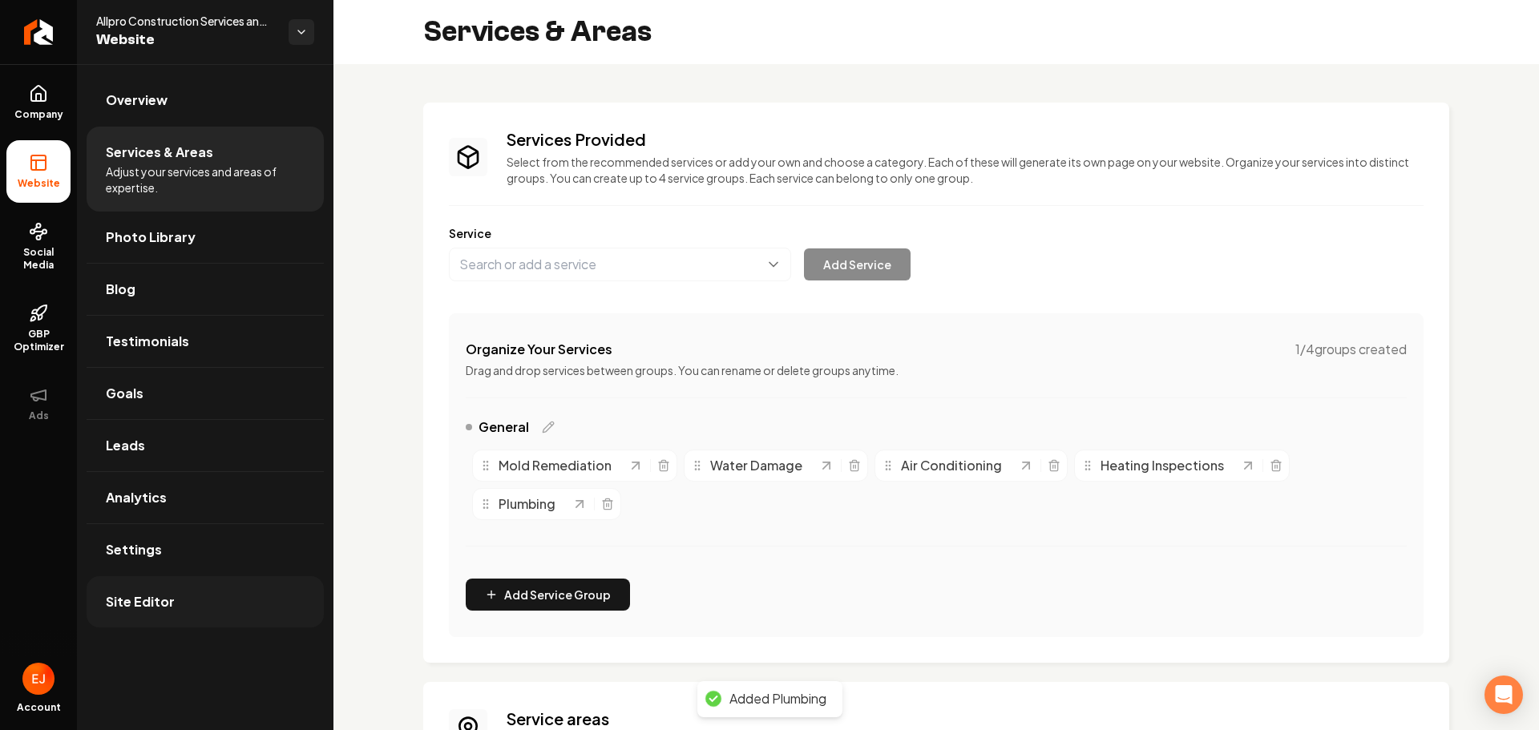
click at [204, 600] on link "Site Editor" at bounding box center [205, 601] width 237 height 51
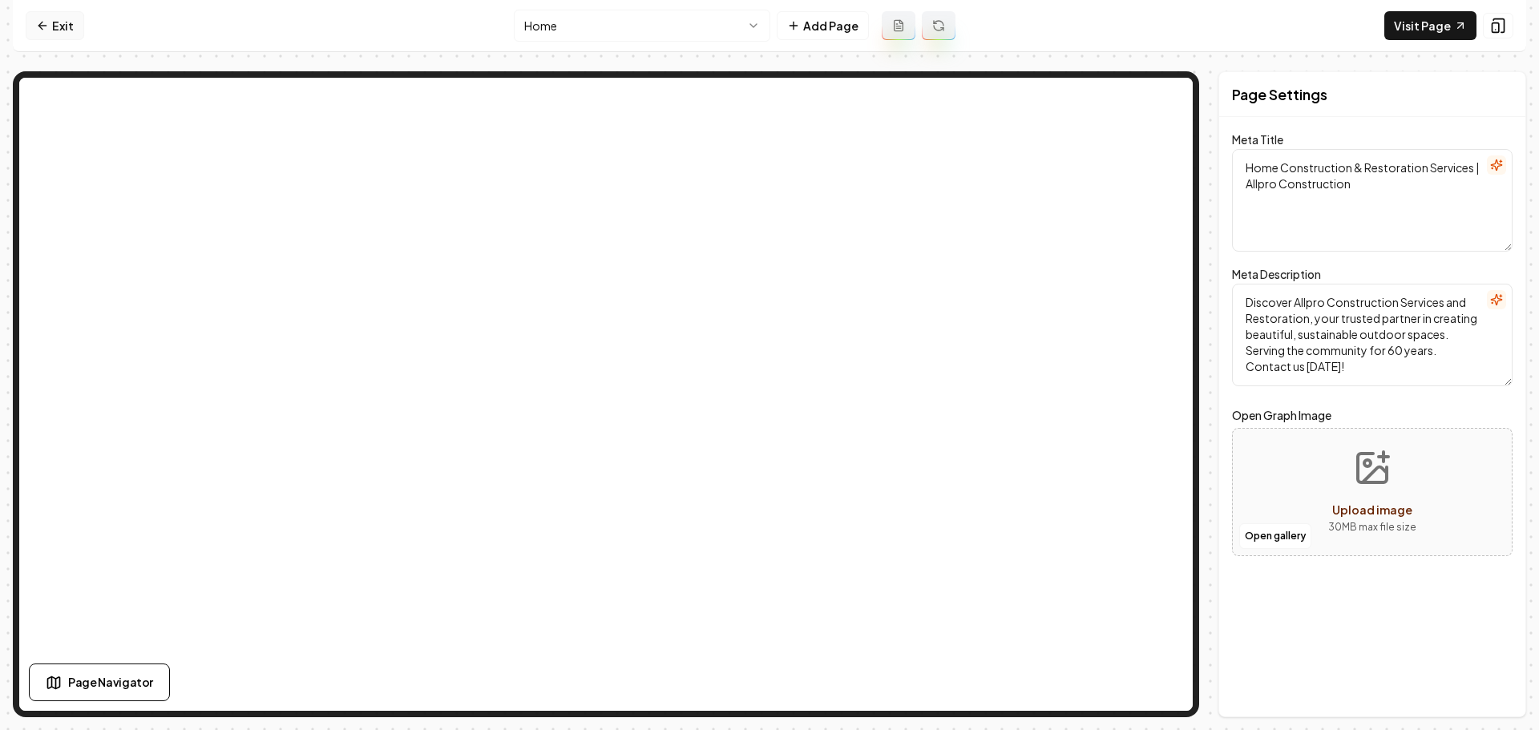
click at [71, 33] on link "Exit" at bounding box center [55, 25] width 59 height 29
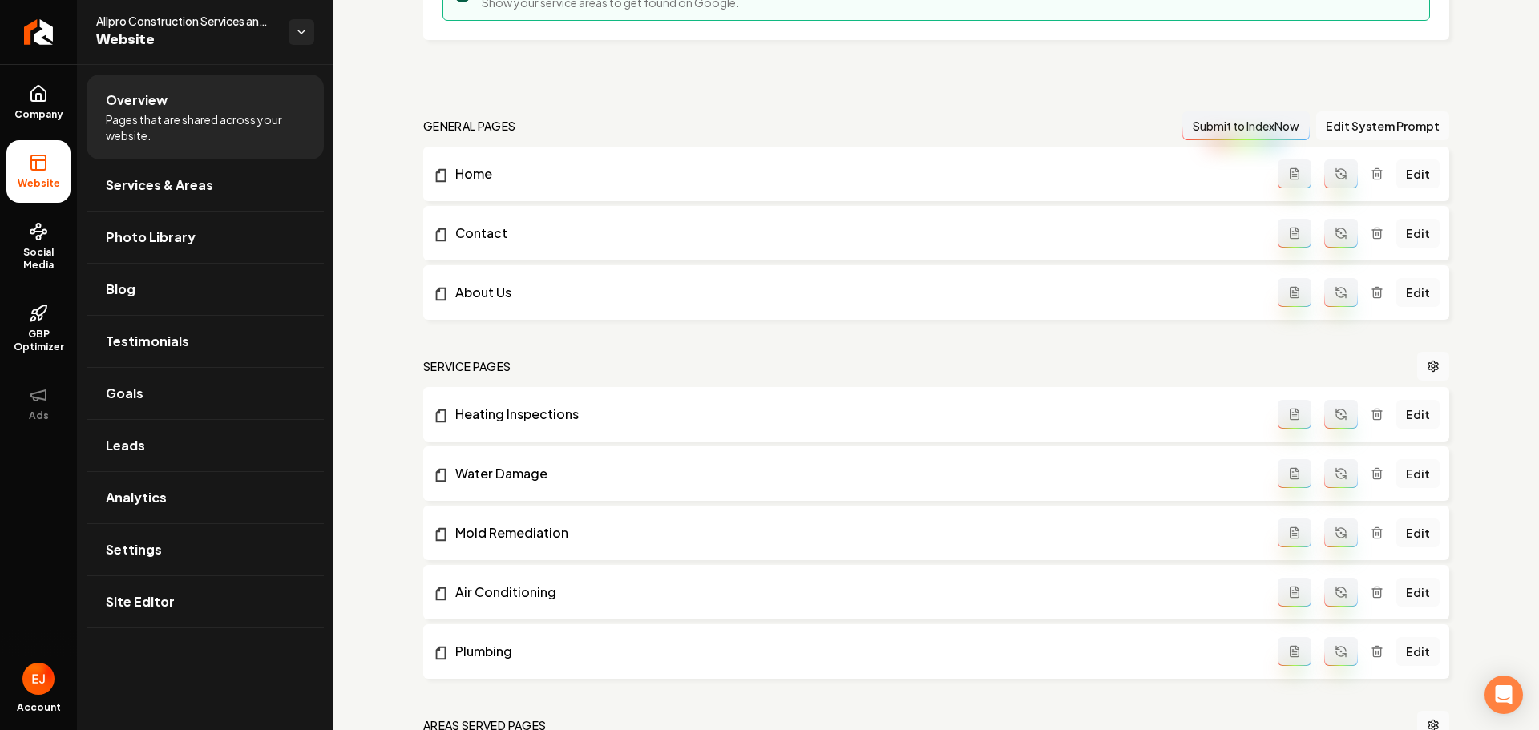
scroll to position [401, 0]
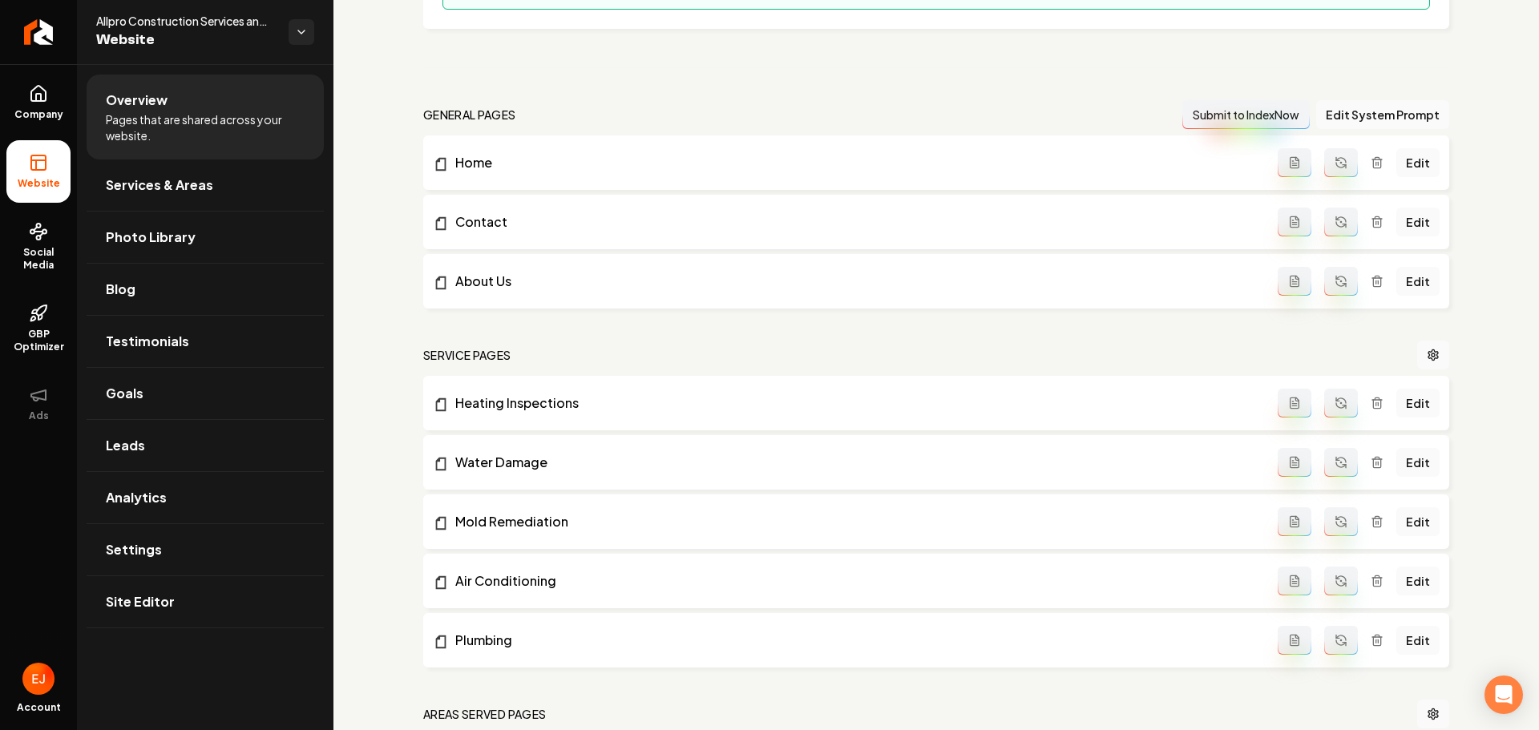
click at [1330, 173] on button "Main content area" at bounding box center [1341, 162] width 34 height 29
click at [1339, 216] on button "Main content area" at bounding box center [1341, 222] width 34 height 29
click at [1333, 295] on button "Main content area" at bounding box center [1341, 281] width 34 height 29
click at [1335, 408] on icon "Main content area" at bounding box center [1341, 403] width 13 height 13
click at [1335, 459] on icon "Main content area" at bounding box center [1341, 462] width 13 height 13
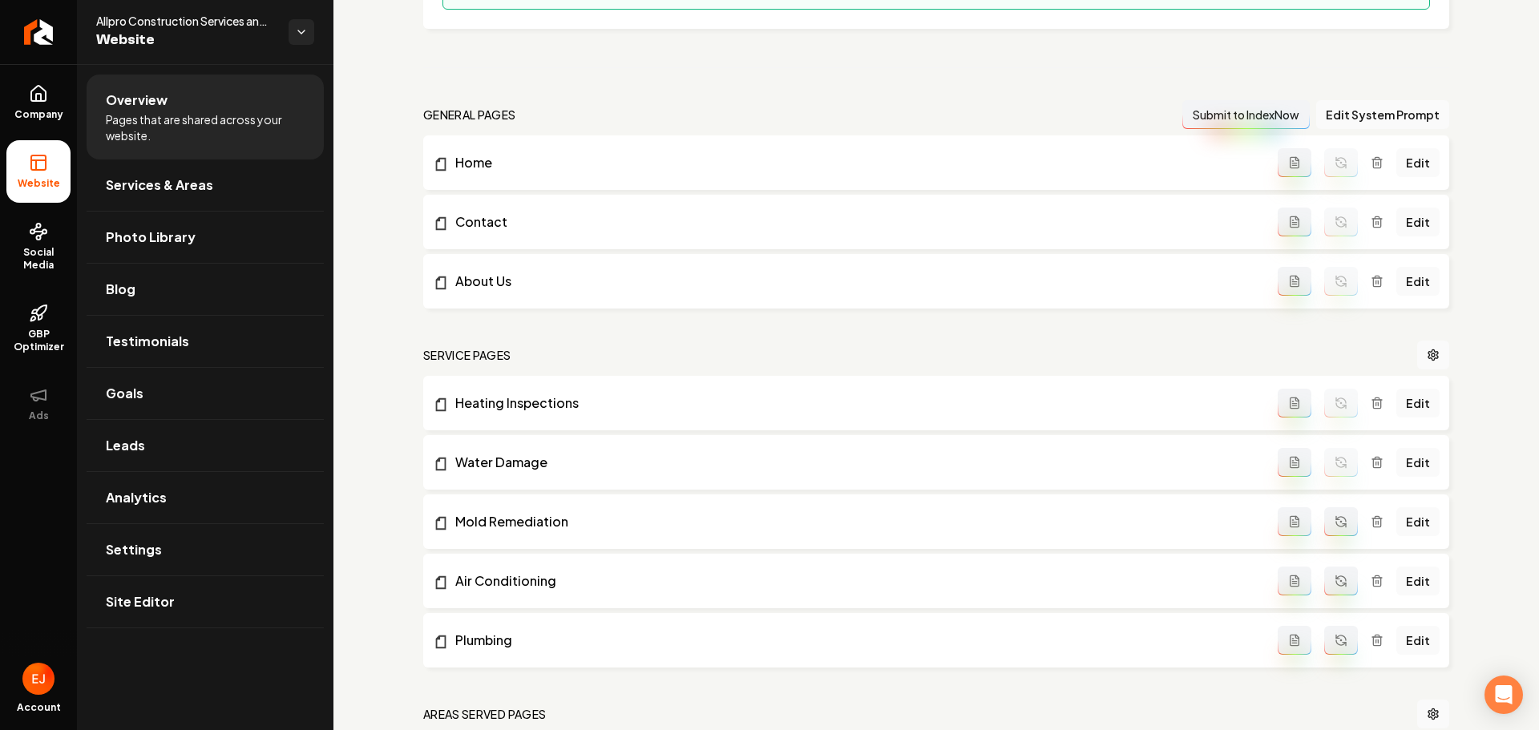
click at [1339, 524] on button "Main content area" at bounding box center [1341, 521] width 34 height 29
click at [1336, 576] on icon "Main content area" at bounding box center [1341, 578] width 10 height 5
click at [1342, 637] on button "Main content area" at bounding box center [1341, 640] width 34 height 29
click at [161, 616] on link "Site Editor" at bounding box center [205, 601] width 237 height 51
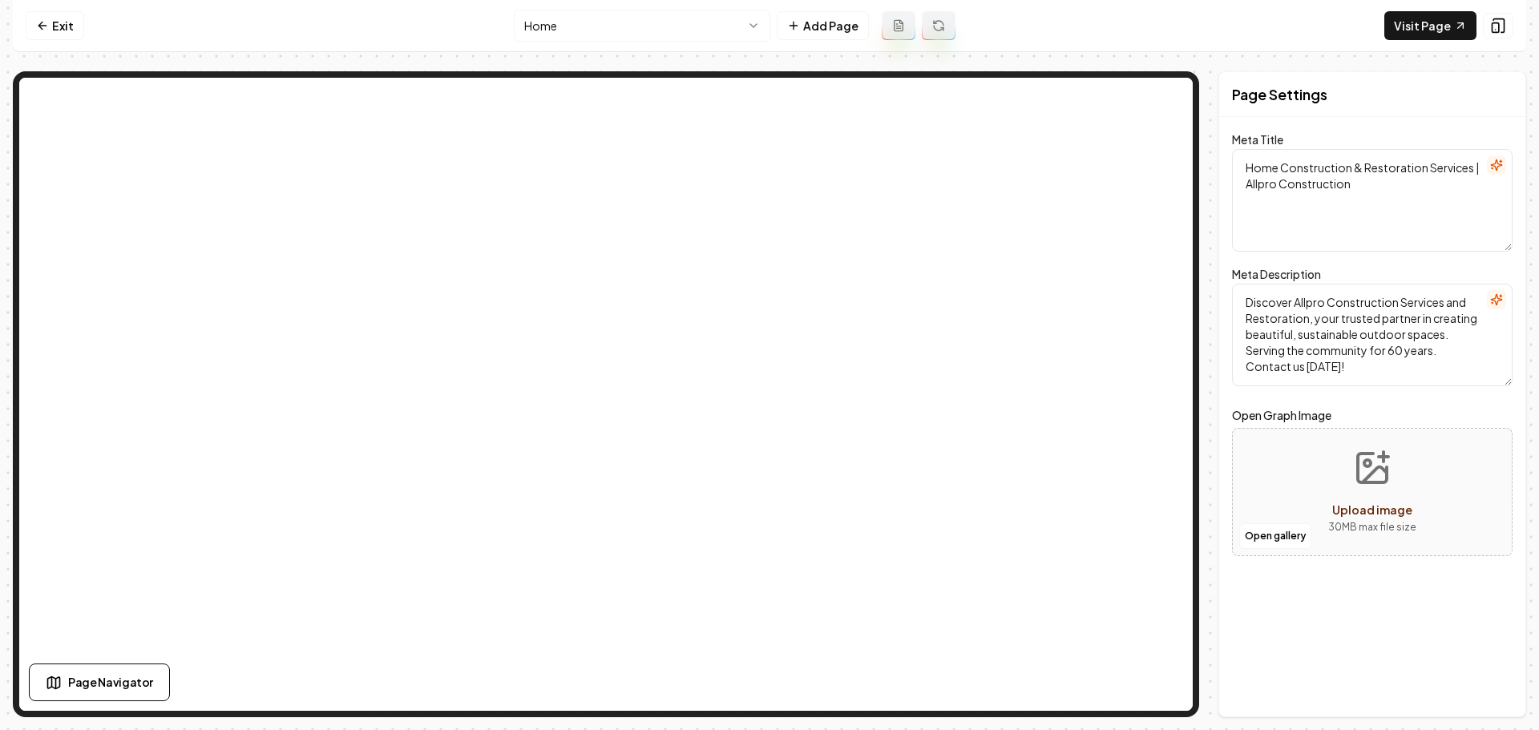
type textarea "Home Renovation & Restoration Experts | Allpro Construction Services"
type textarea "Transform your home with Allpro Construction Services and Restoration, experts …"
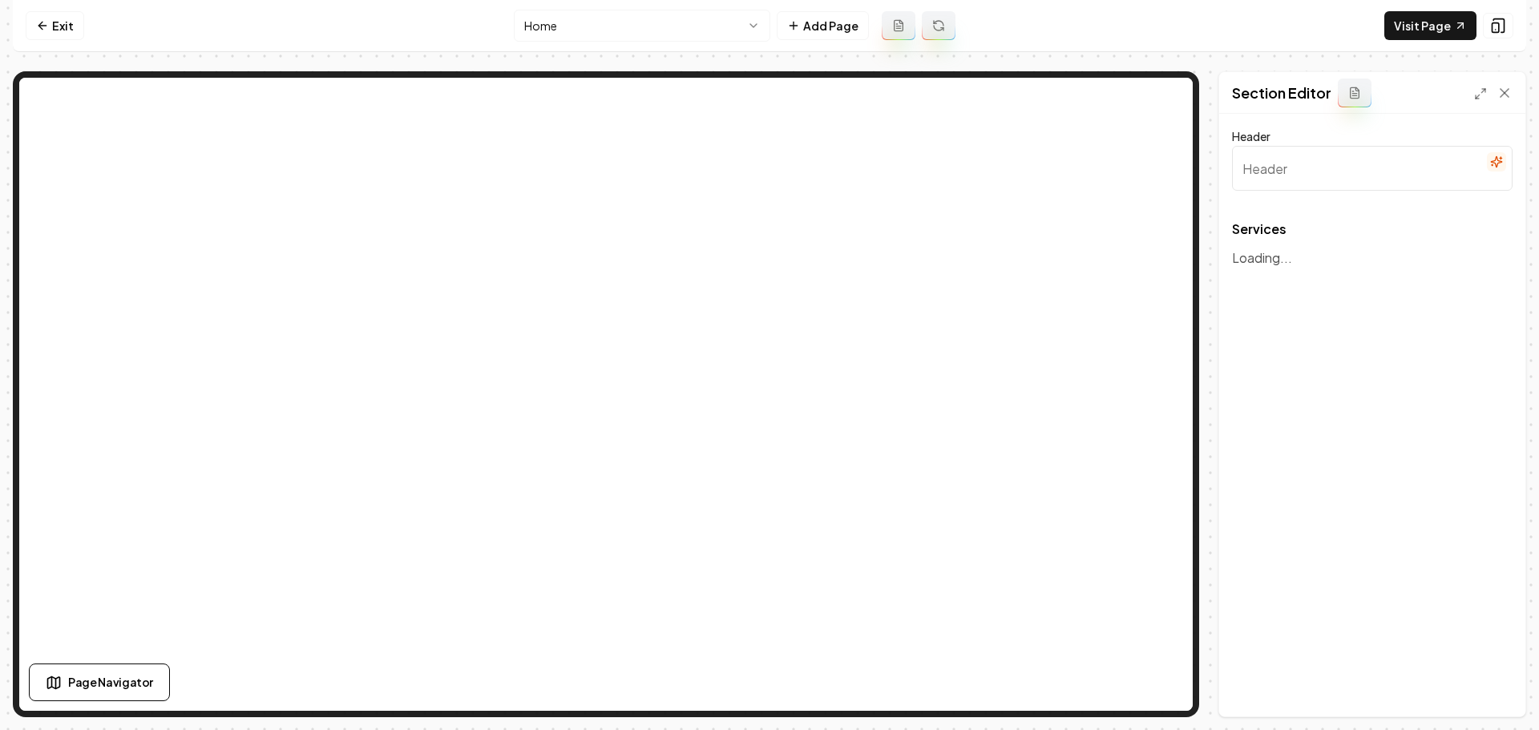
type input "Our Expert Services"
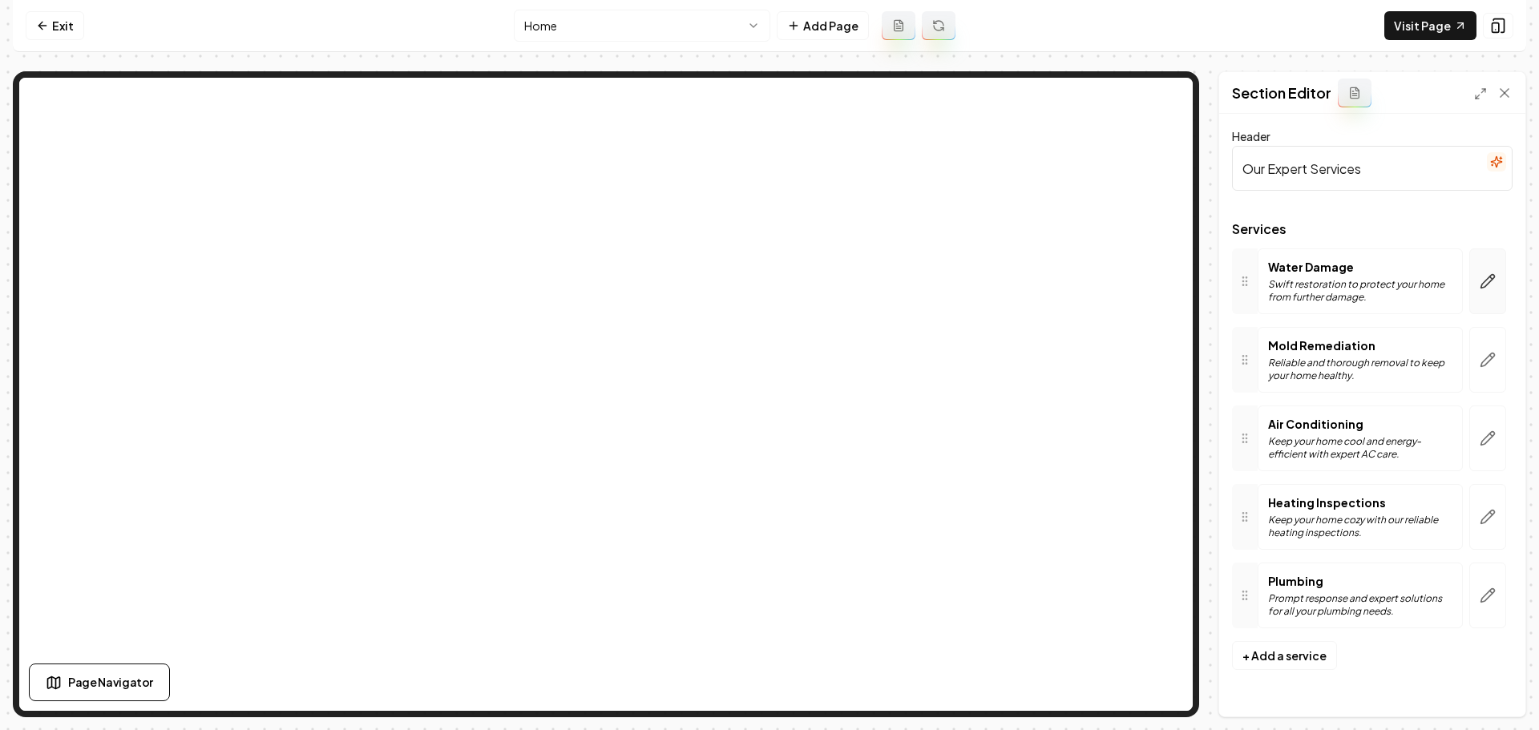
click at [1495, 296] on button "button" at bounding box center [1487, 281] width 37 height 66
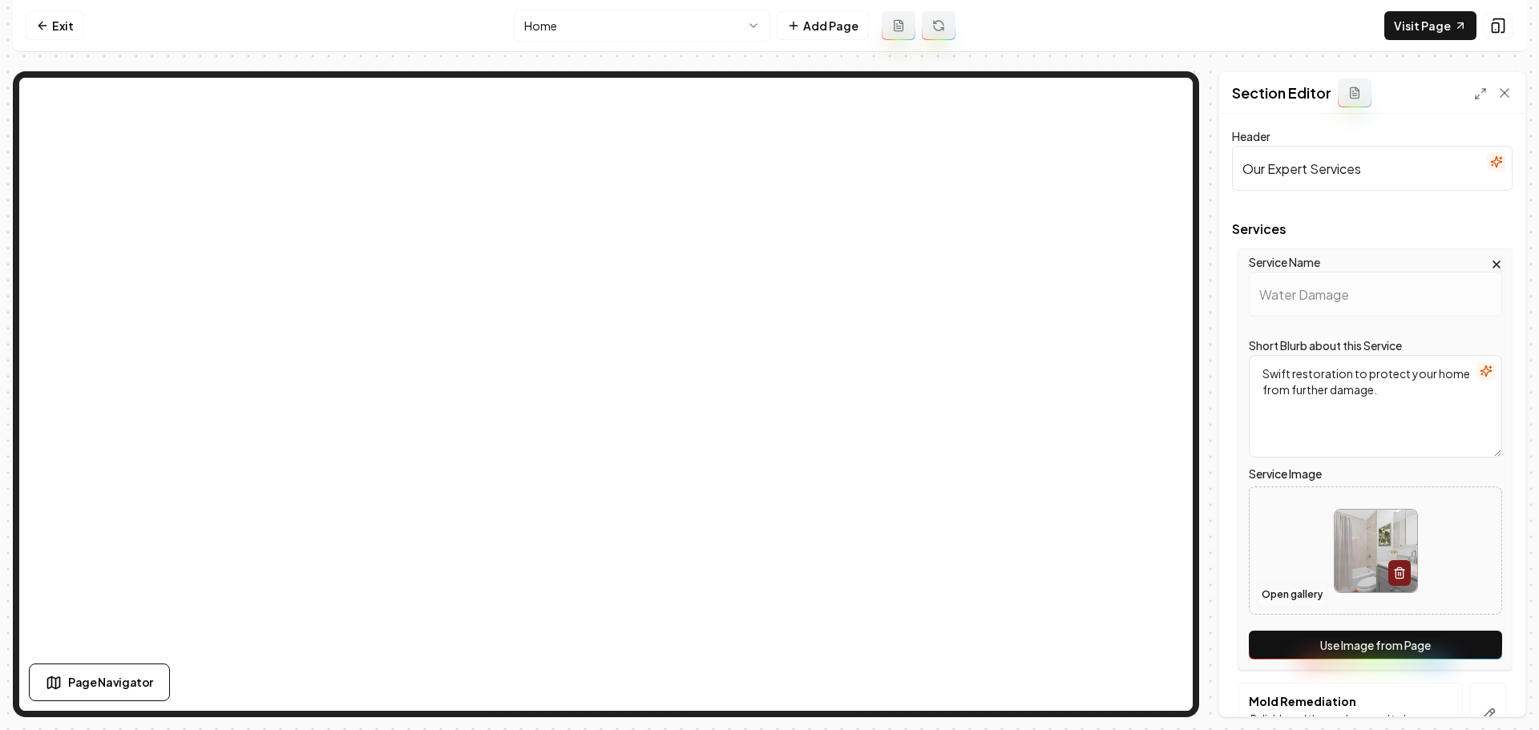
click at [1298, 596] on button "Open gallery" at bounding box center [1292, 595] width 72 height 26
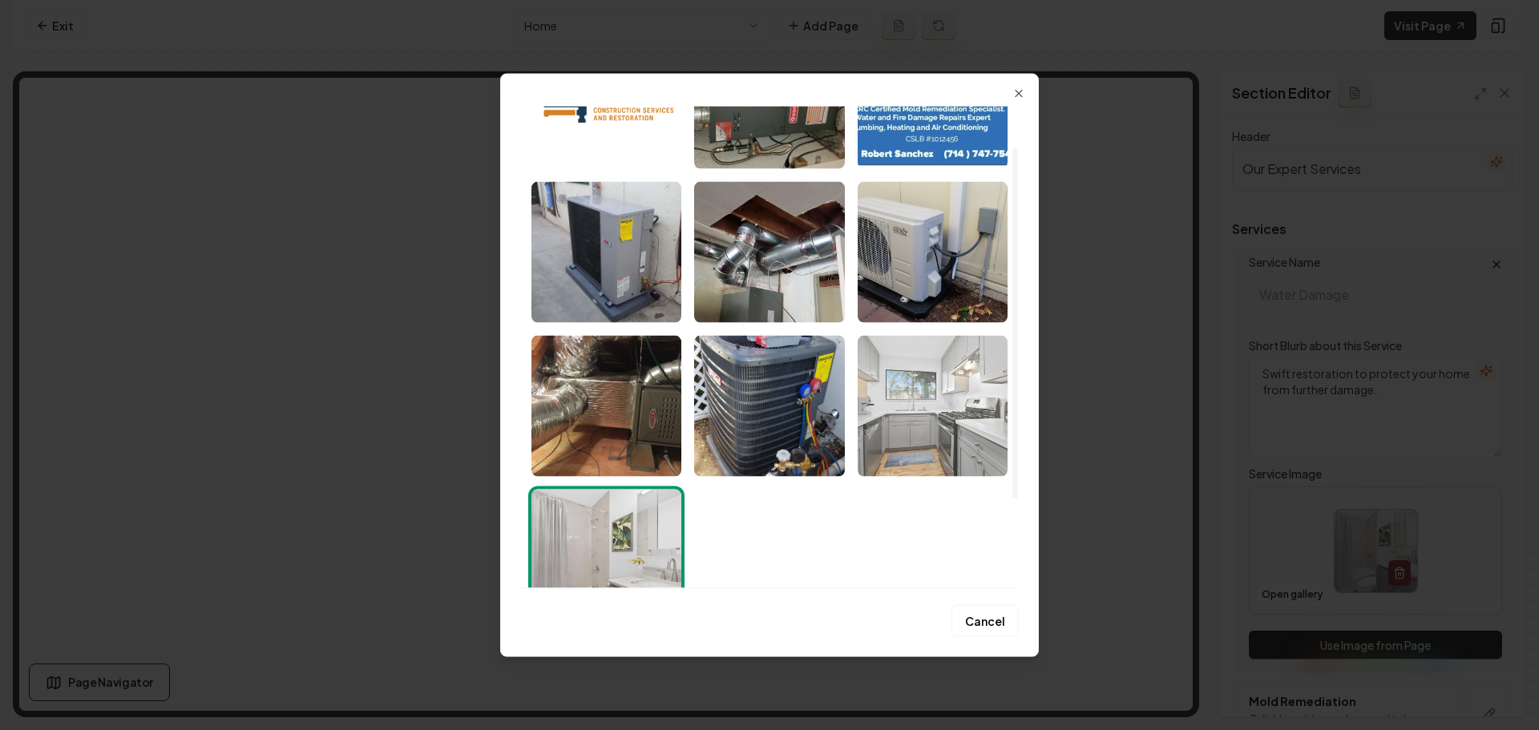
scroll to position [178, 0]
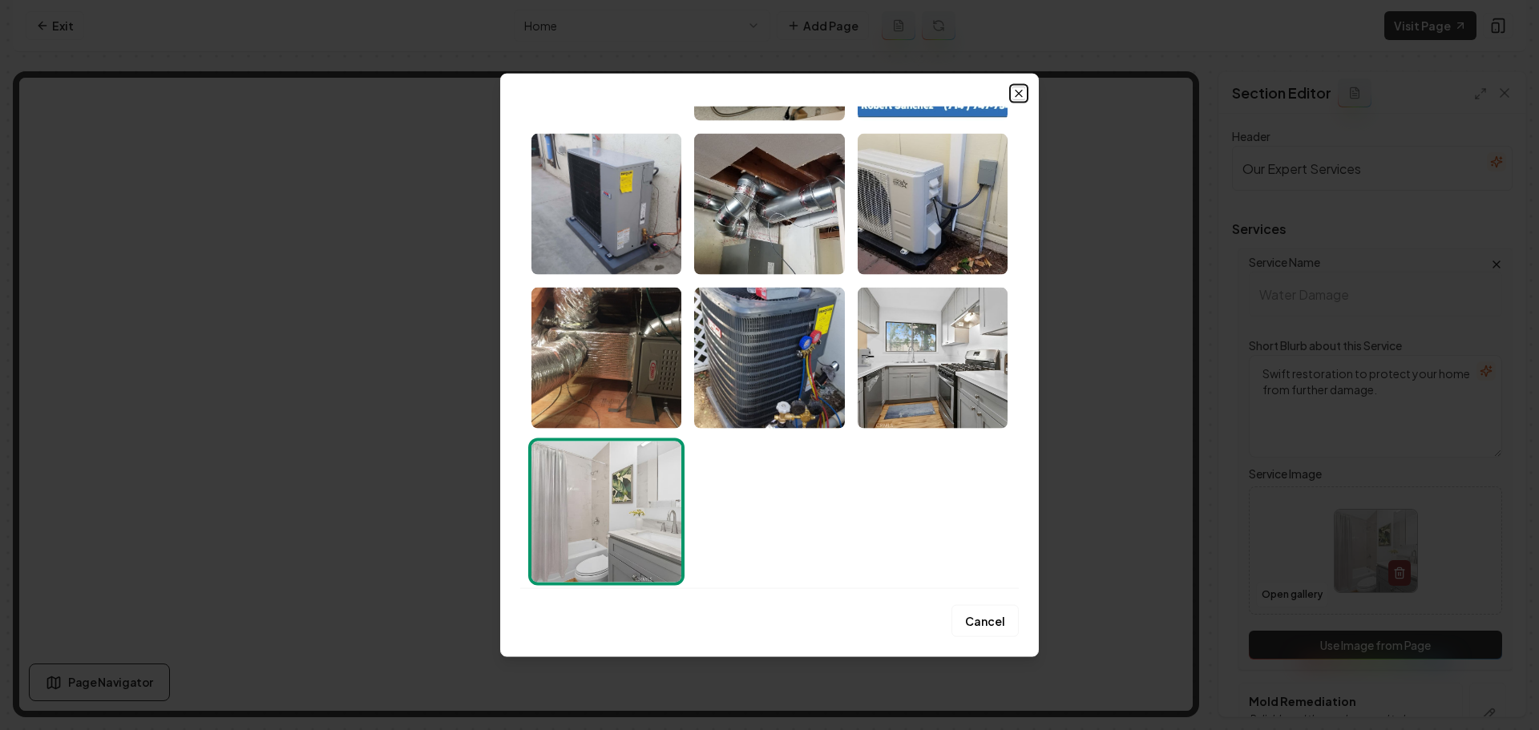
click at [1013, 95] on icon "button" at bounding box center [1018, 93] width 13 height 13
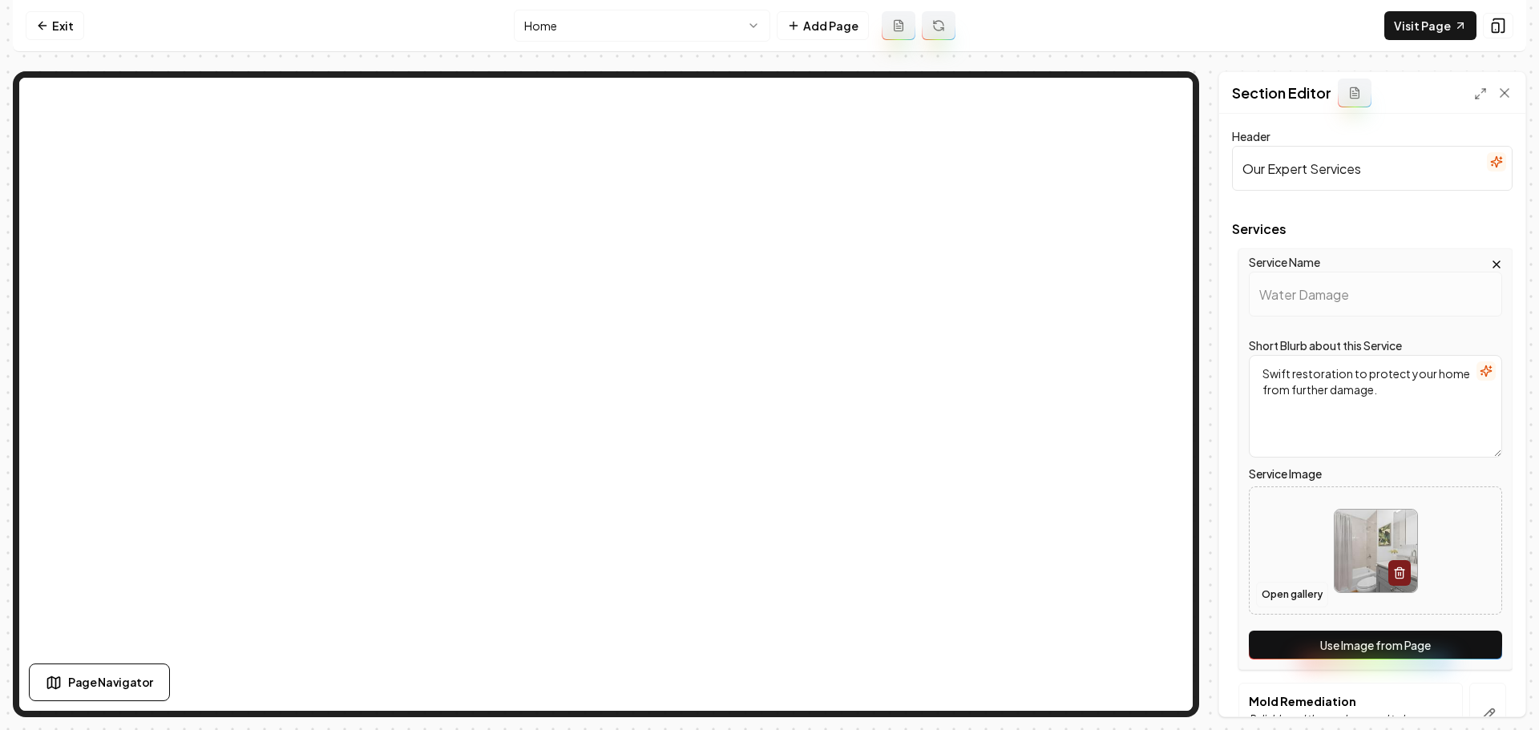
click at [1302, 590] on button "Open gallery" at bounding box center [1292, 595] width 72 height 26
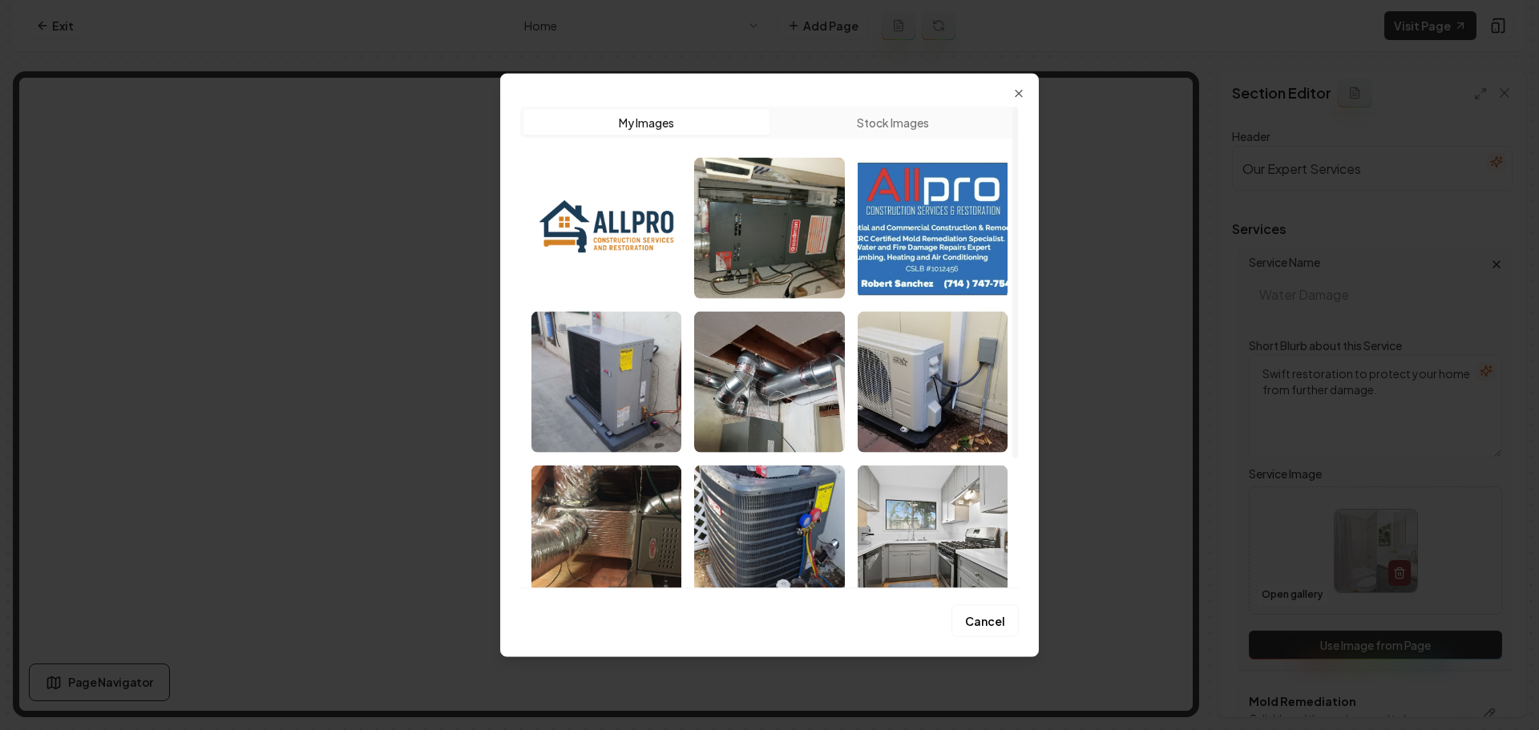
click at [875, 130] on button "Stock Images" at bounding box center [893, 122] width 246 height 26
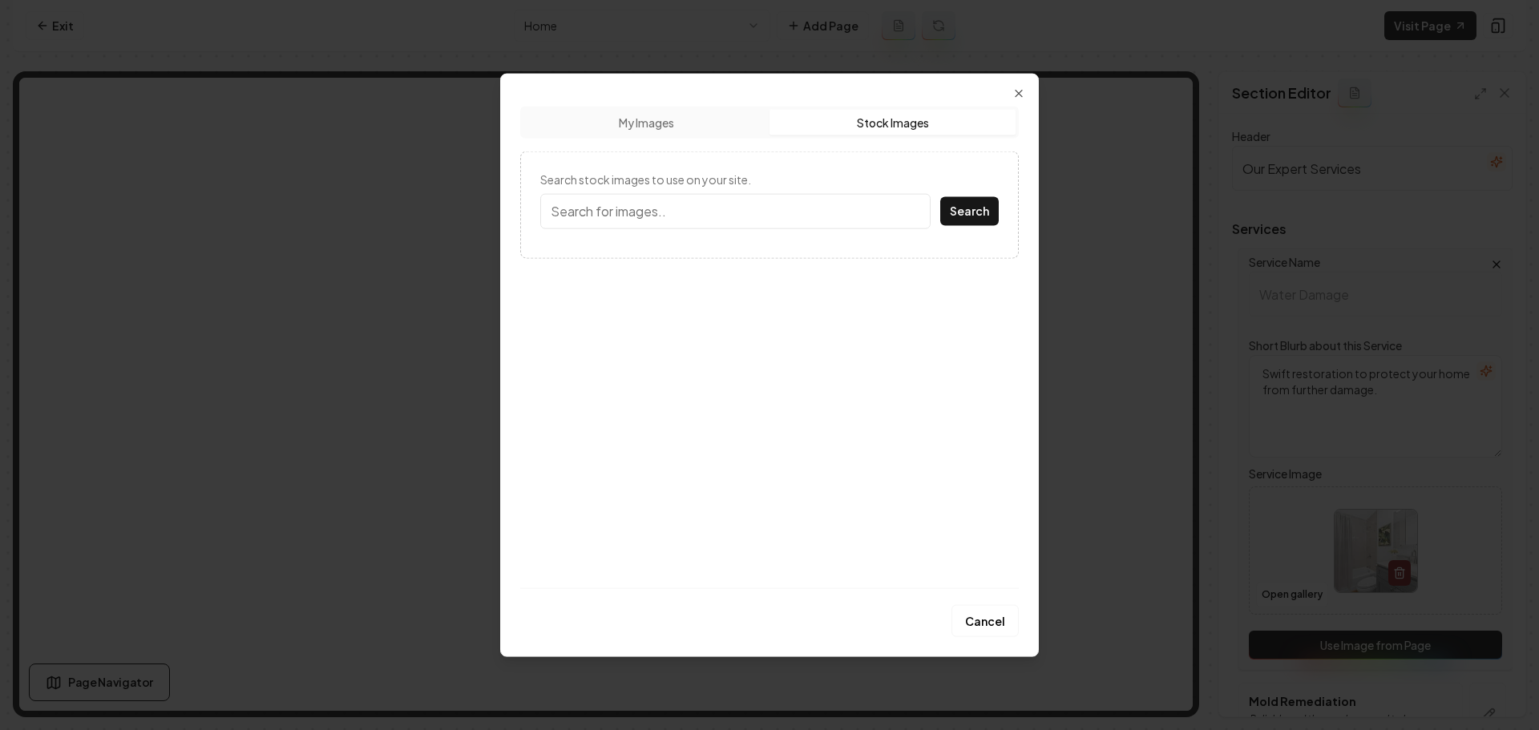
click at [698, 226] on input "Search stock images to use on your site." at bounding box center [735, 210] width 390 height 35
type input "water damage repair"
click at [940, 196] on button "Search" at bounding box center [969, 210] width 59 height 29
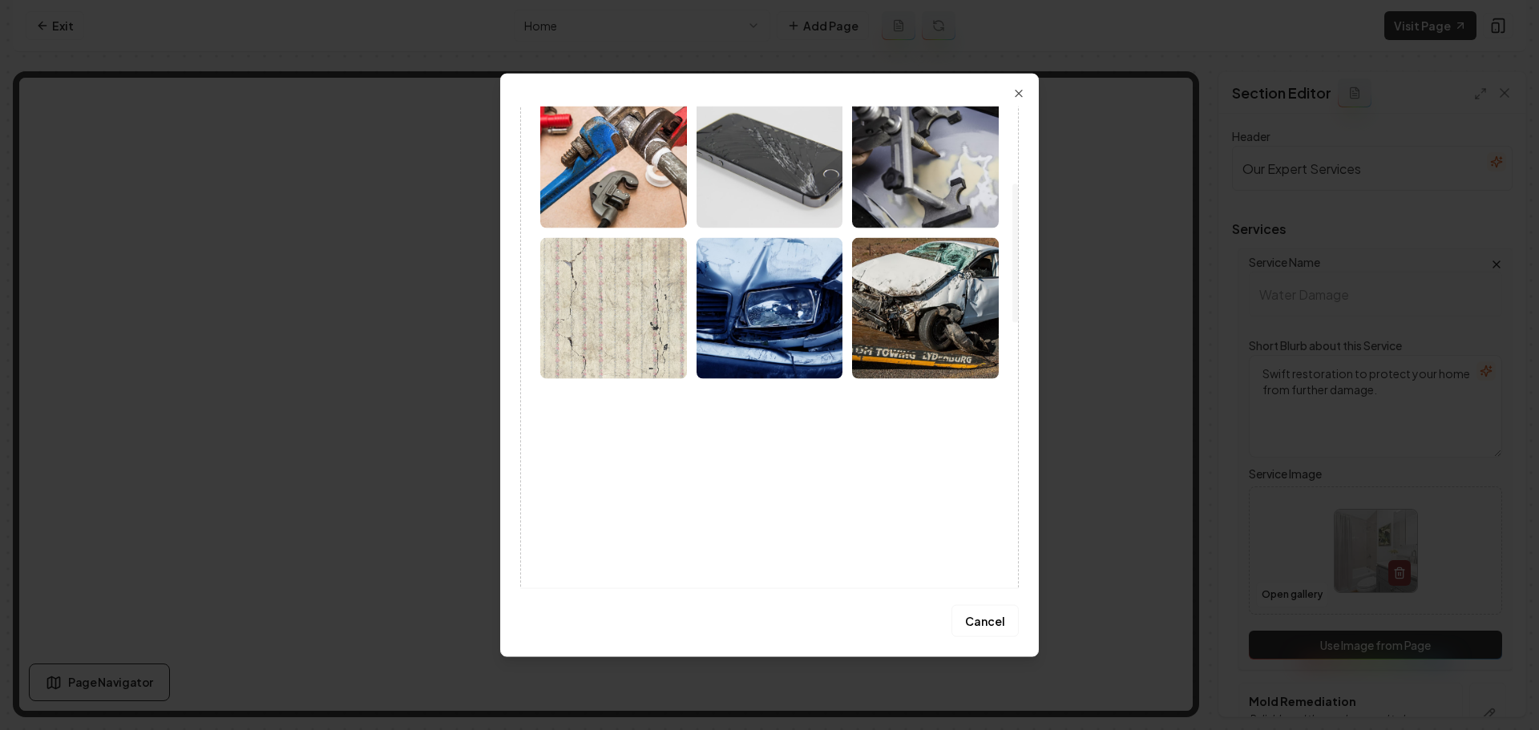
scroll to position [64, 0]
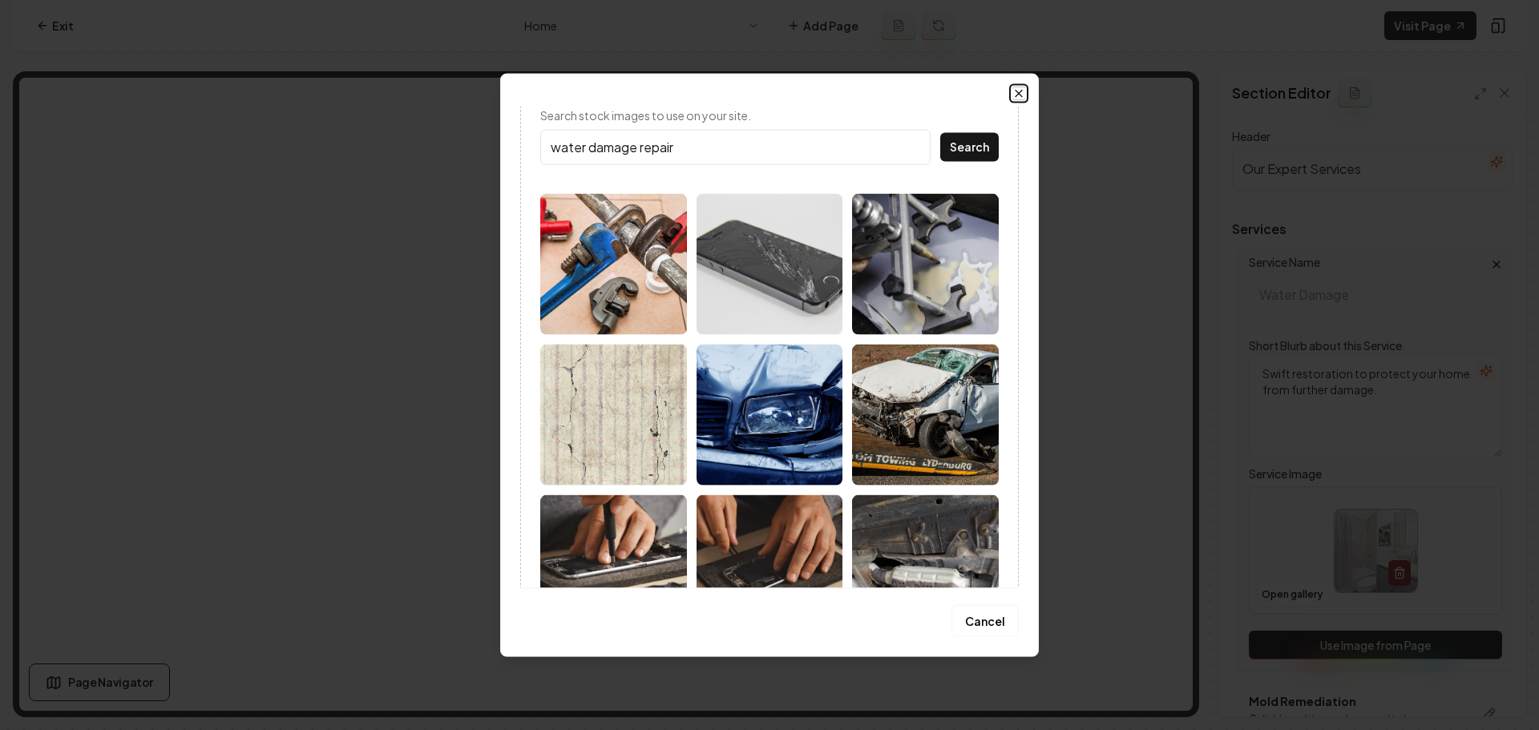
click at [1021, 91] on icon "button" at bounding box center [1019, 93] width 6 height 6
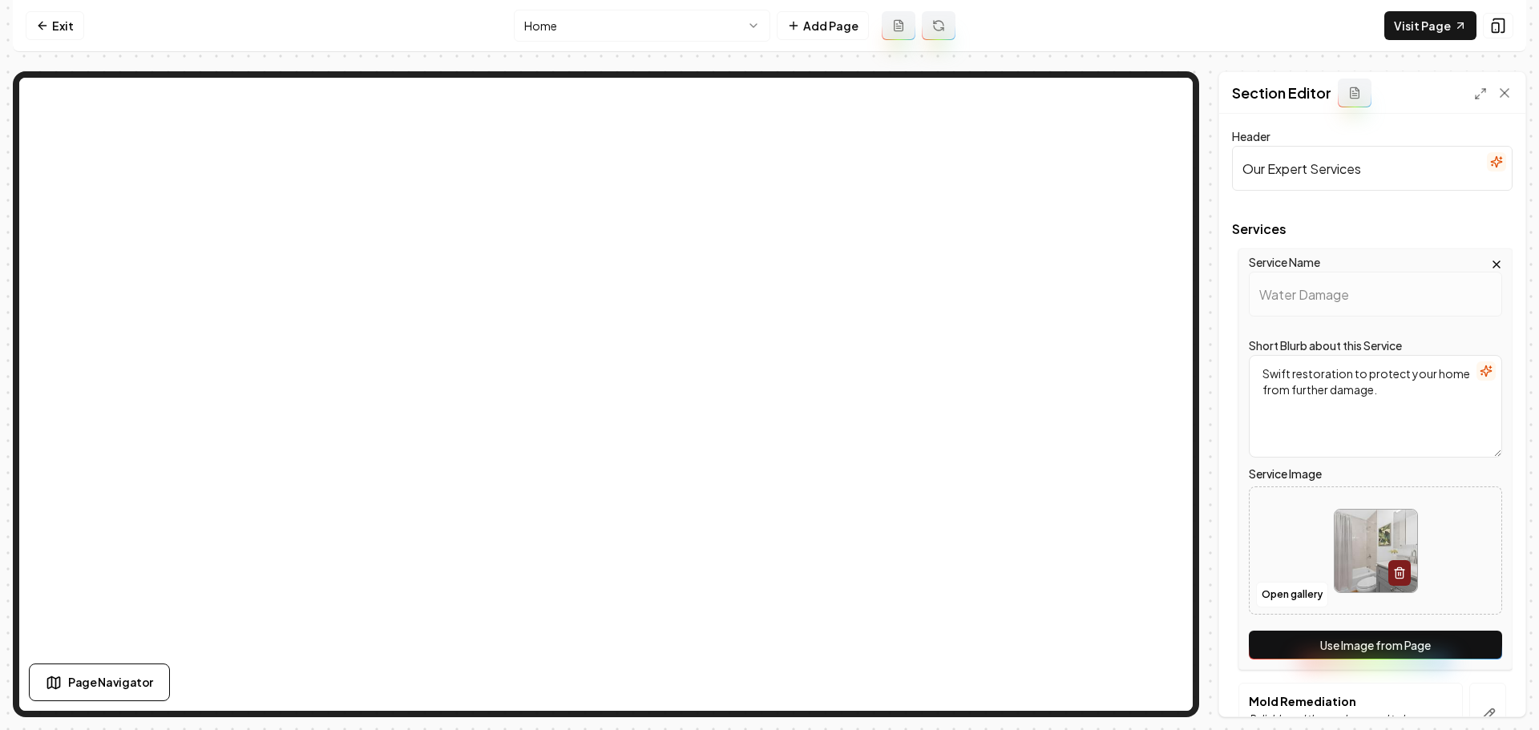
click at [1348, 574] on img at bounding box center [1376, 551] width 83 height 83
type input "**********"
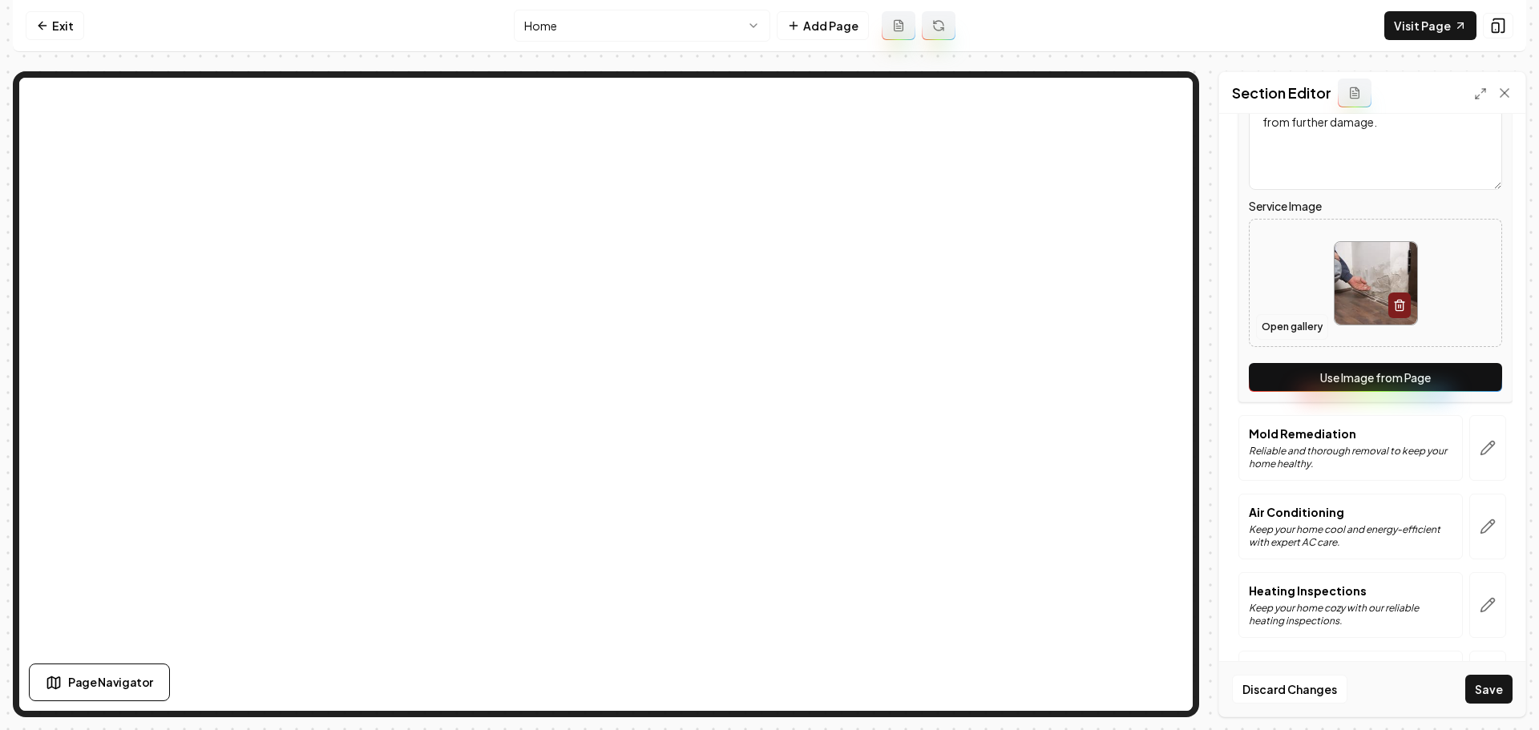
scroll to position [321, 0]
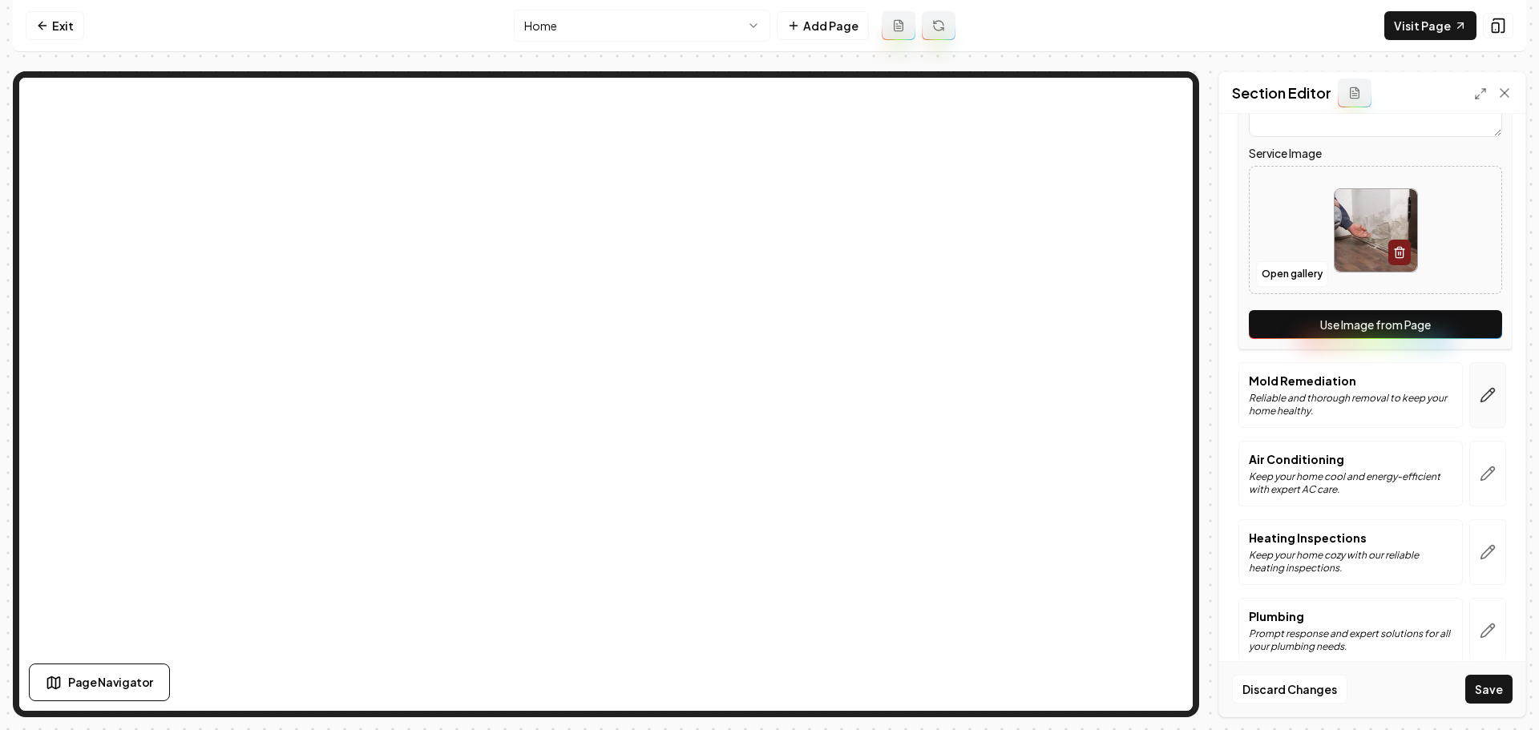
click at [1485, 402] on button "button" at bounding box center [1487, 395] width 37 height 66
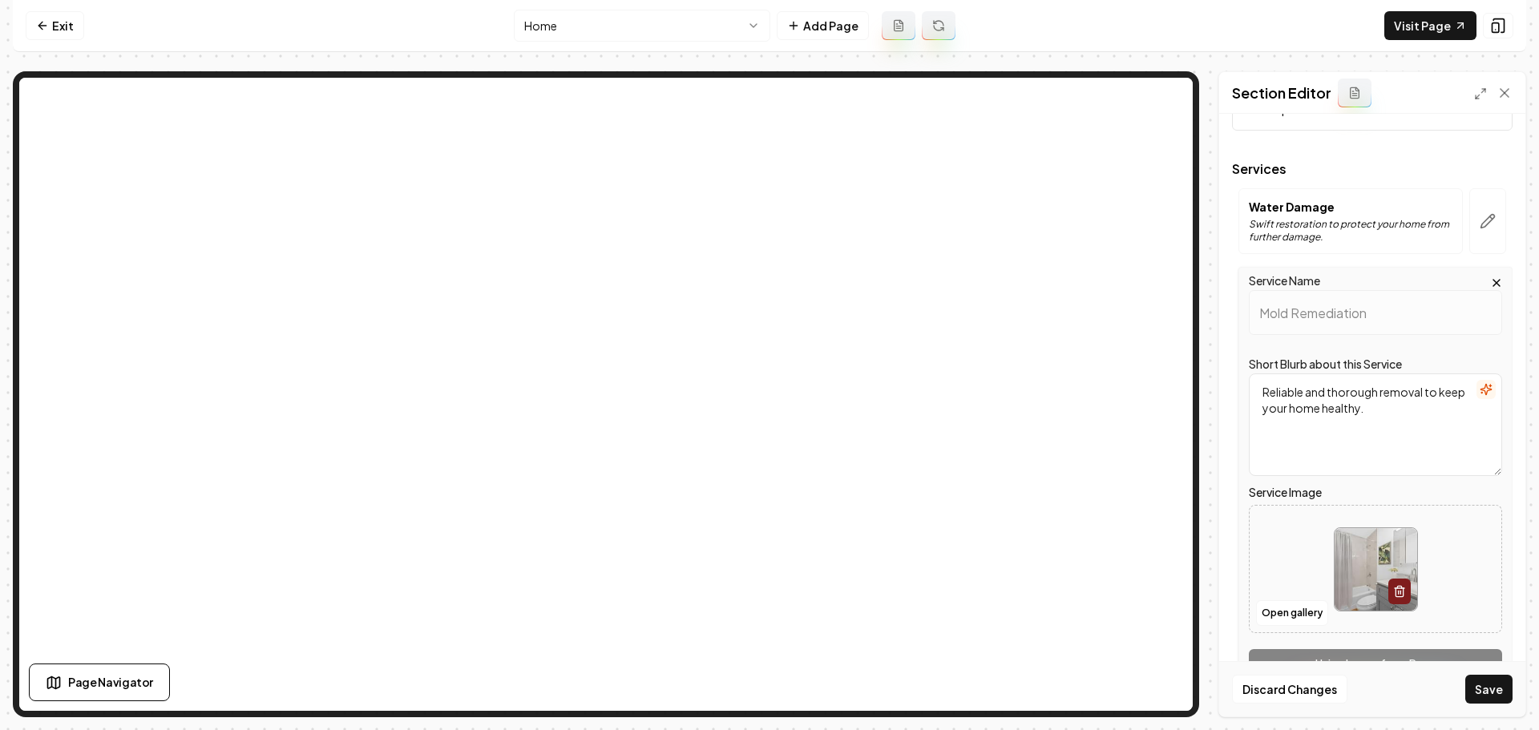
scroll to position [240, 0]
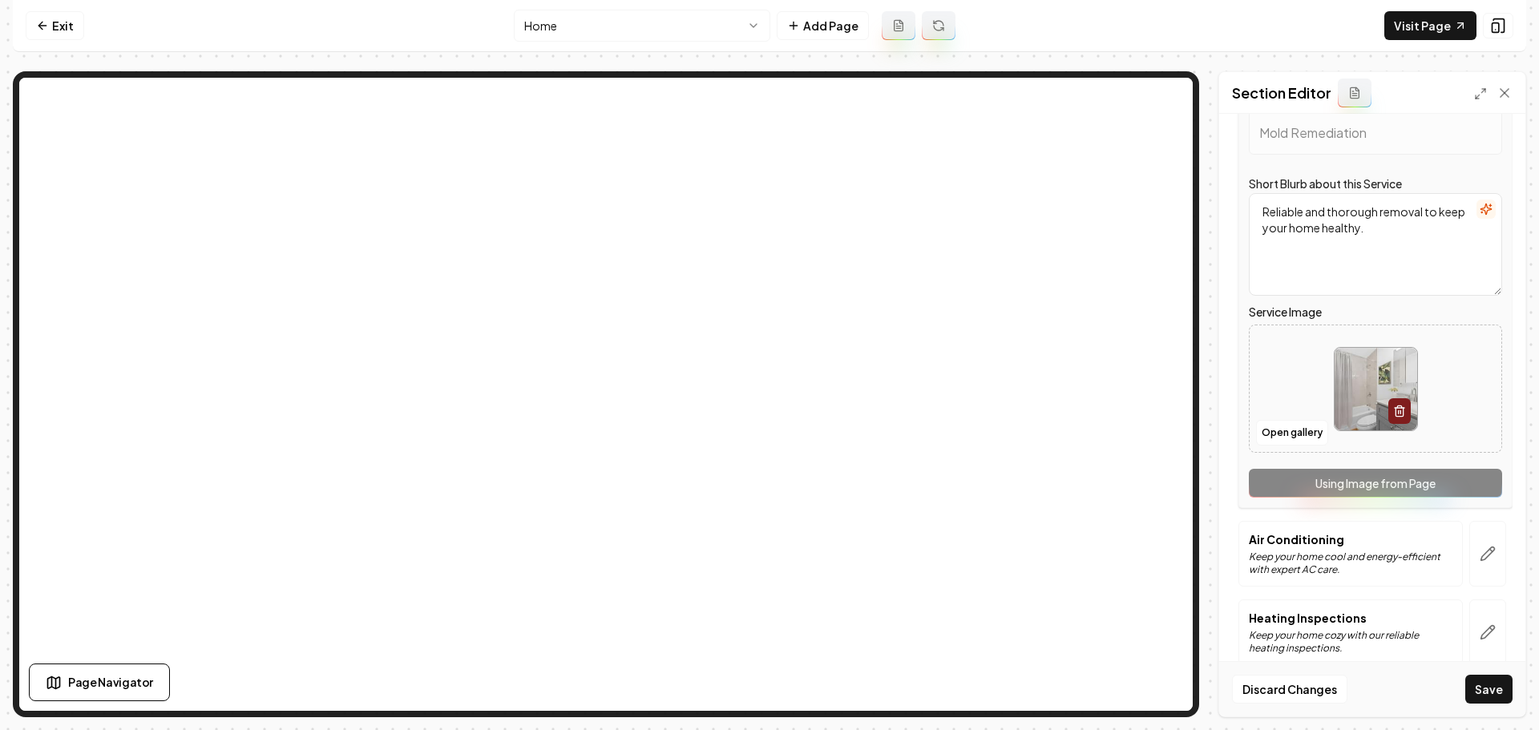
click at [1354, 415] on img at bounding box center [1376, 389] width 83 height 83
type input "**********"
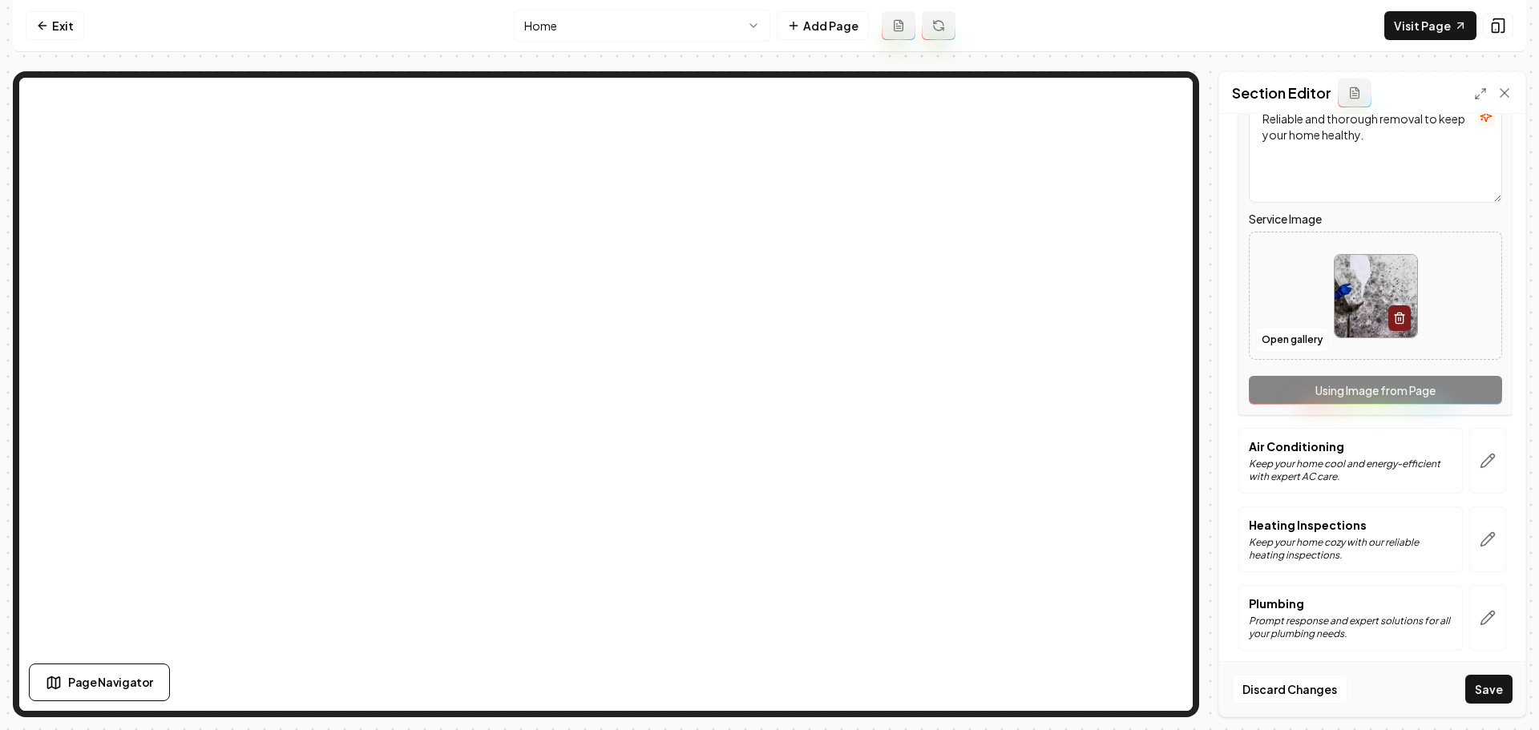
scroll to position [341, 0]
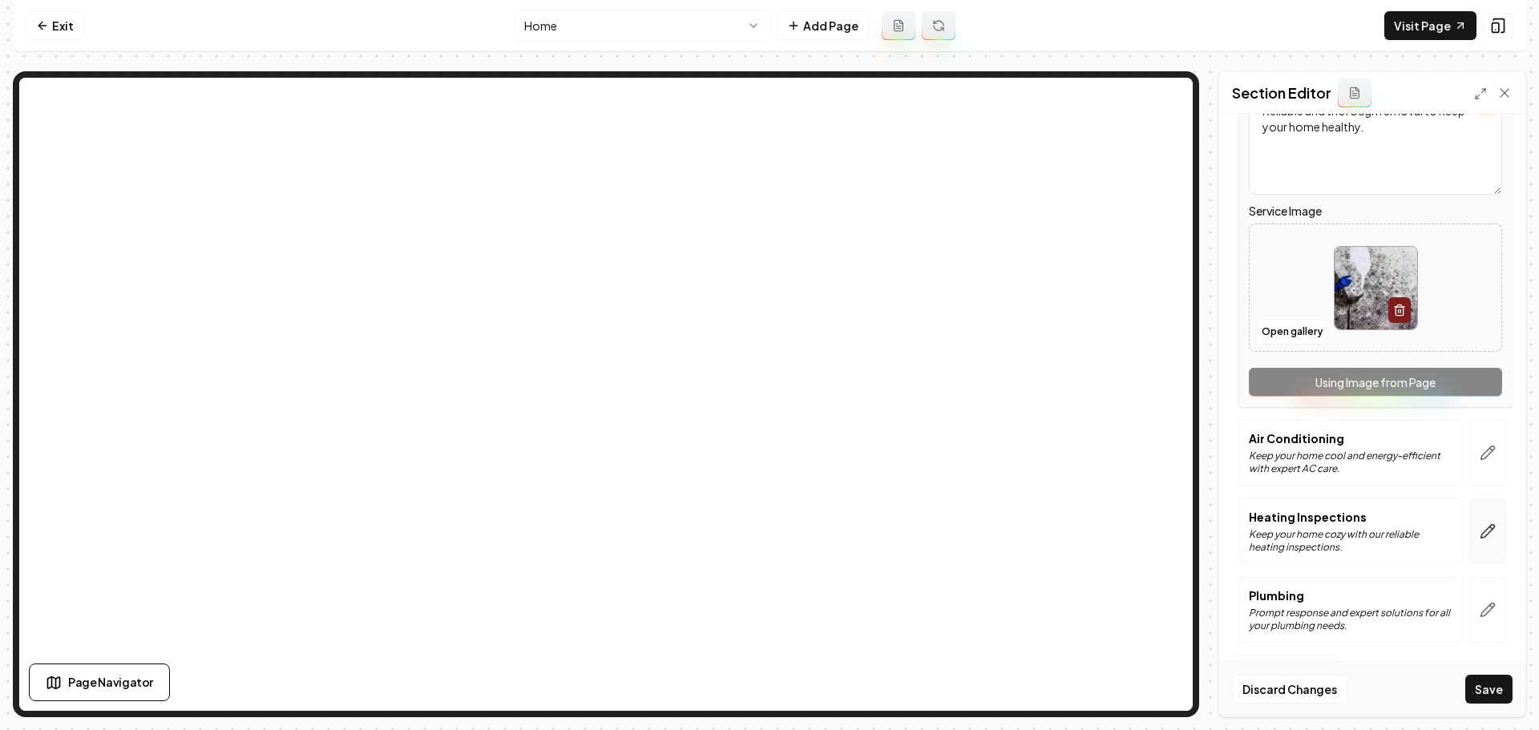
click at [1481, 540] on button "button" at bounding box center [1487, 532] width 37 height 66
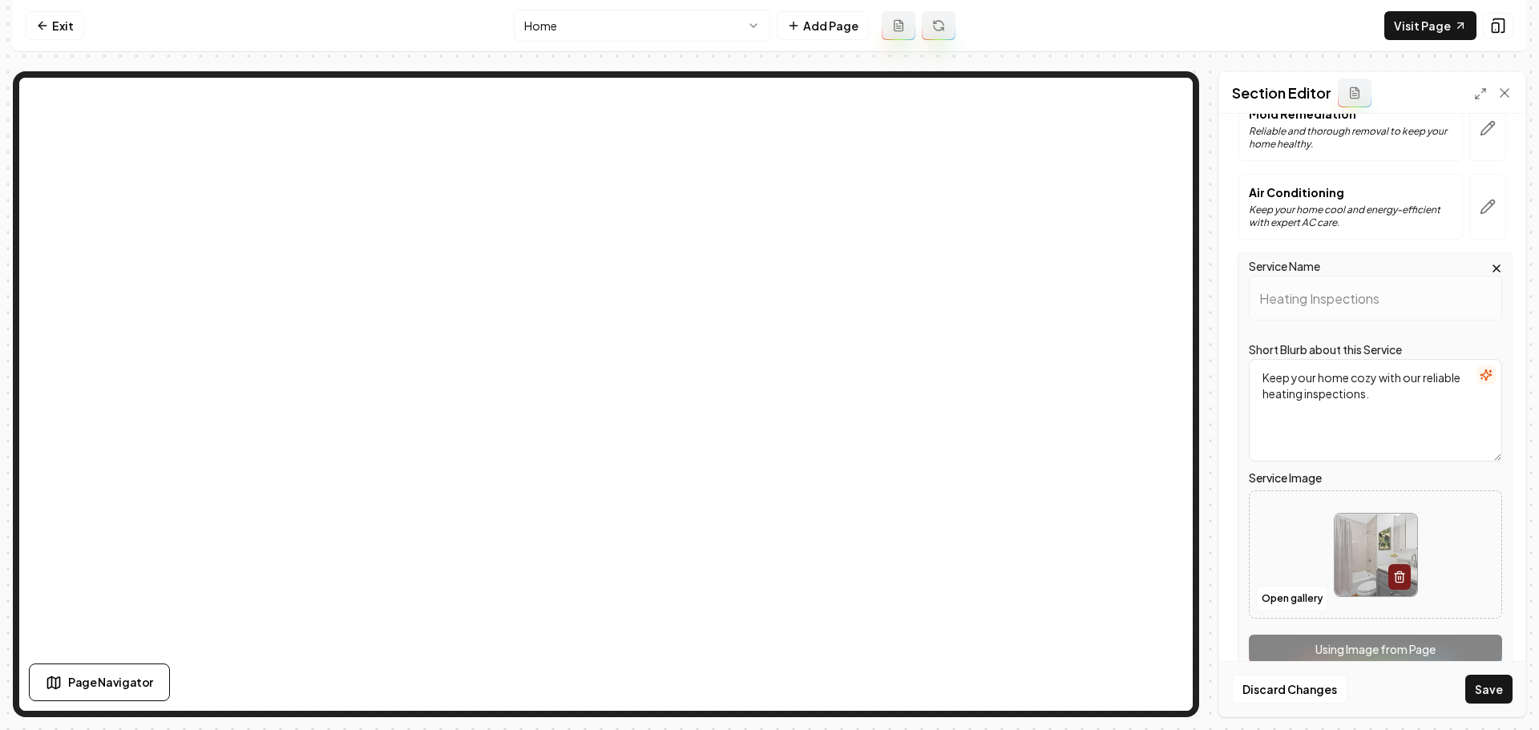
scroll to position [240, 0]
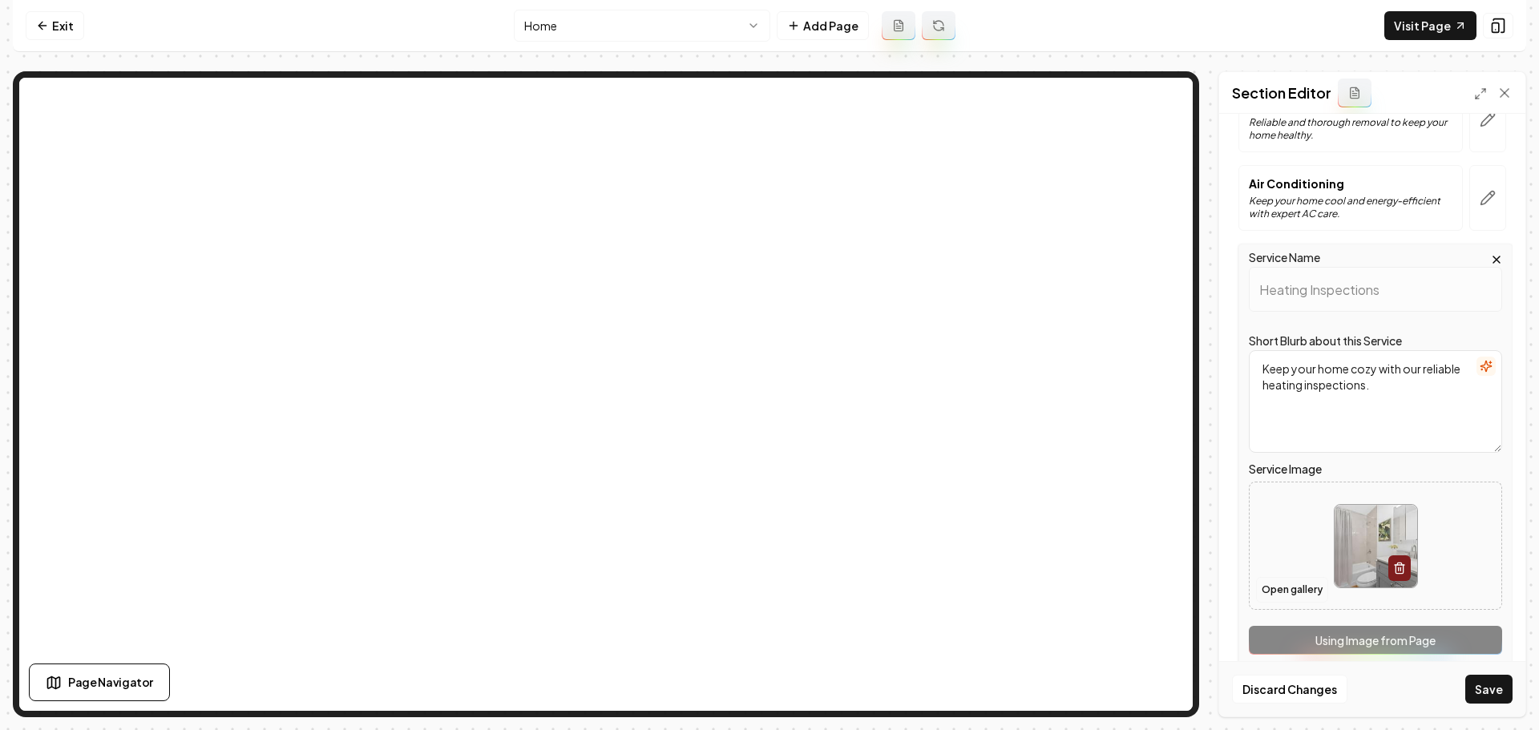
click at [1297, 592] on button "Open gallery" at bounding box center [1292, 590] width 72 height 26
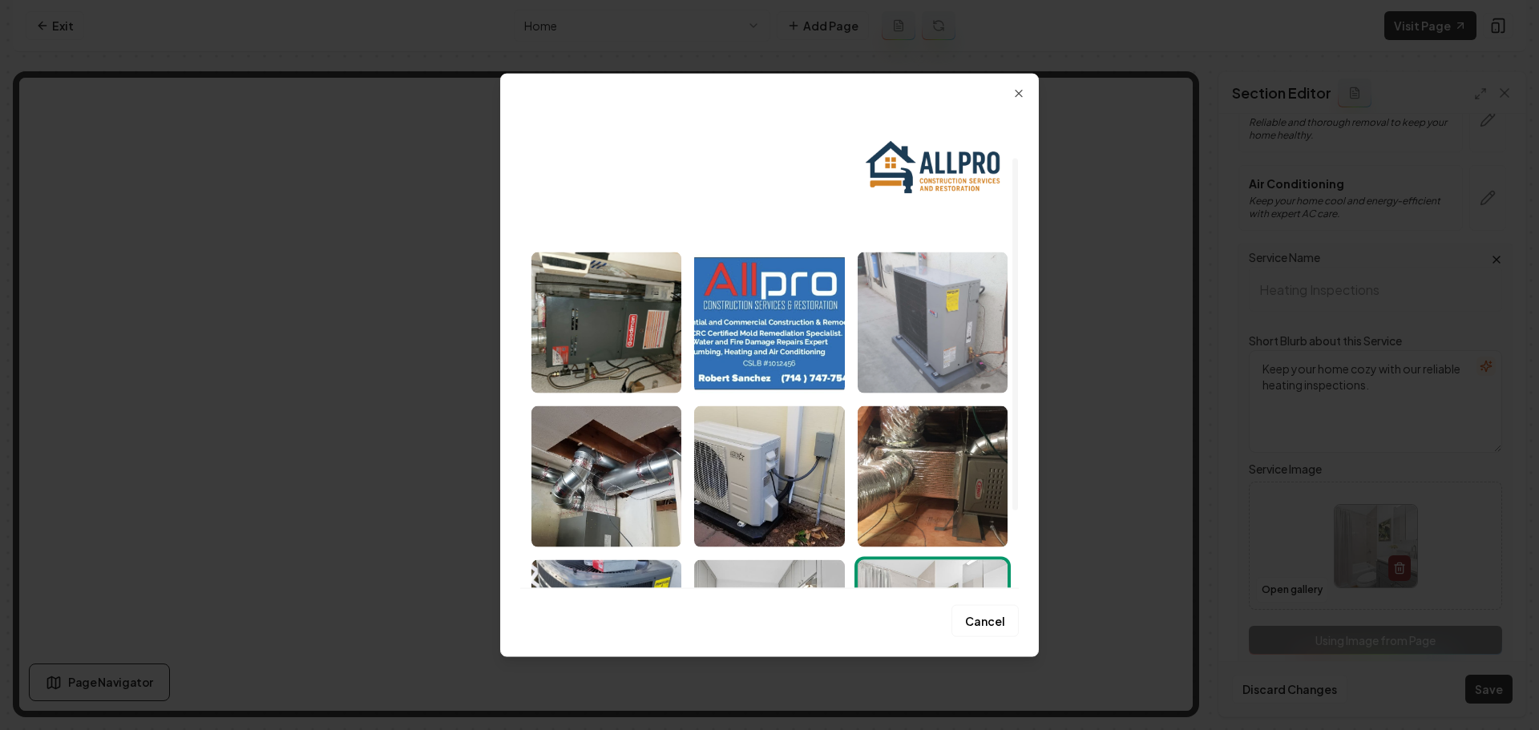
scroll to position [178, 0]
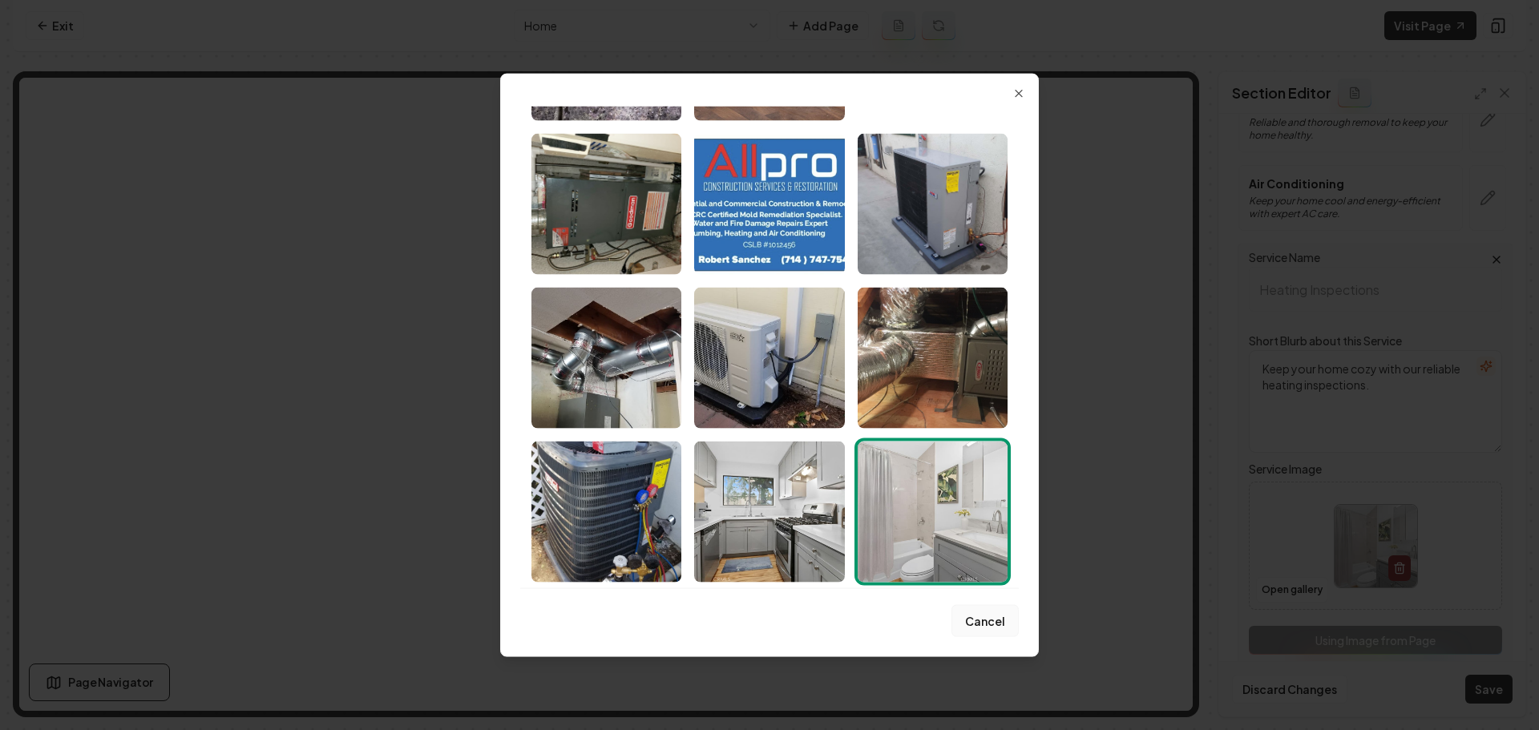
click at [986, 627] on button "Cancel" at bounding box center [985, 621] width 67 height 32
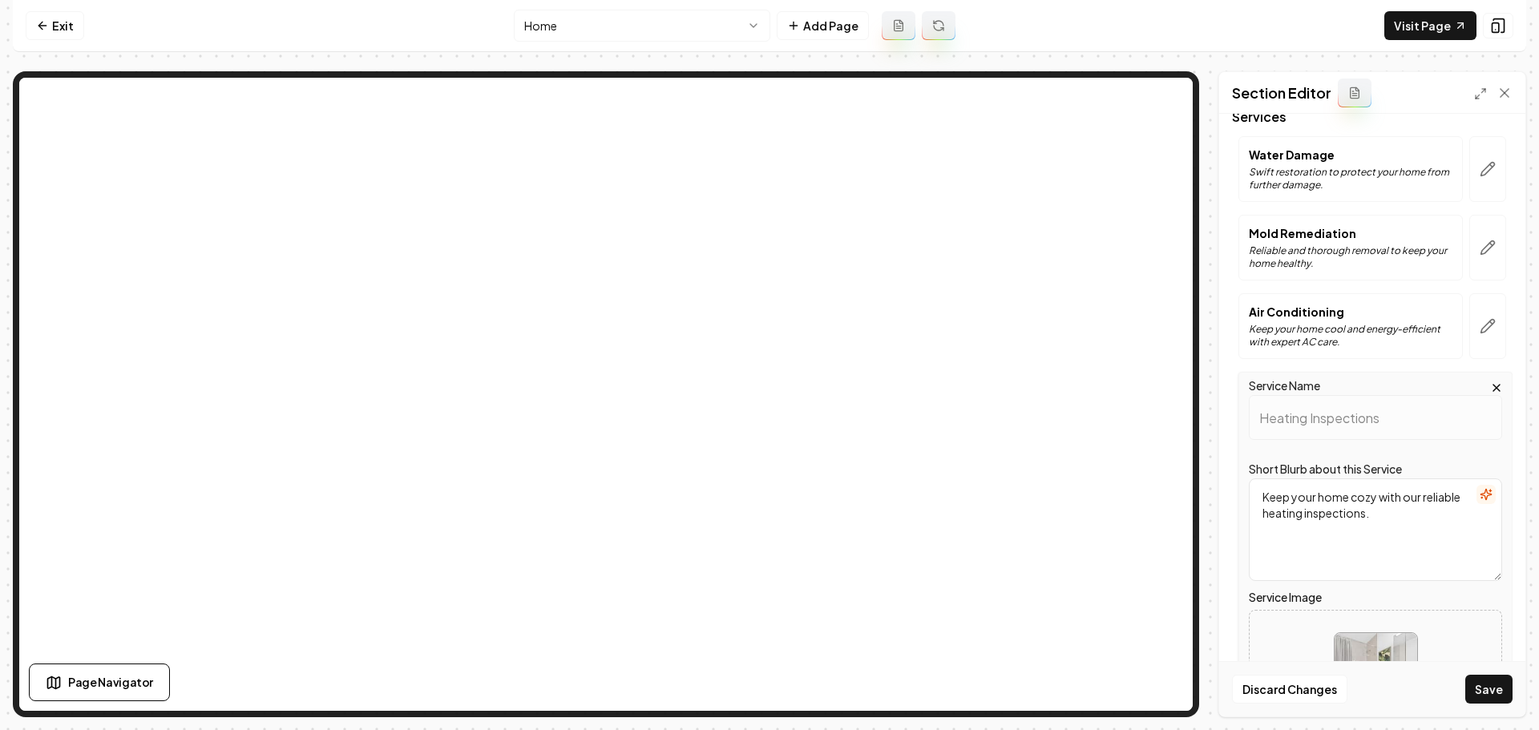
scroll to position [80, 0]
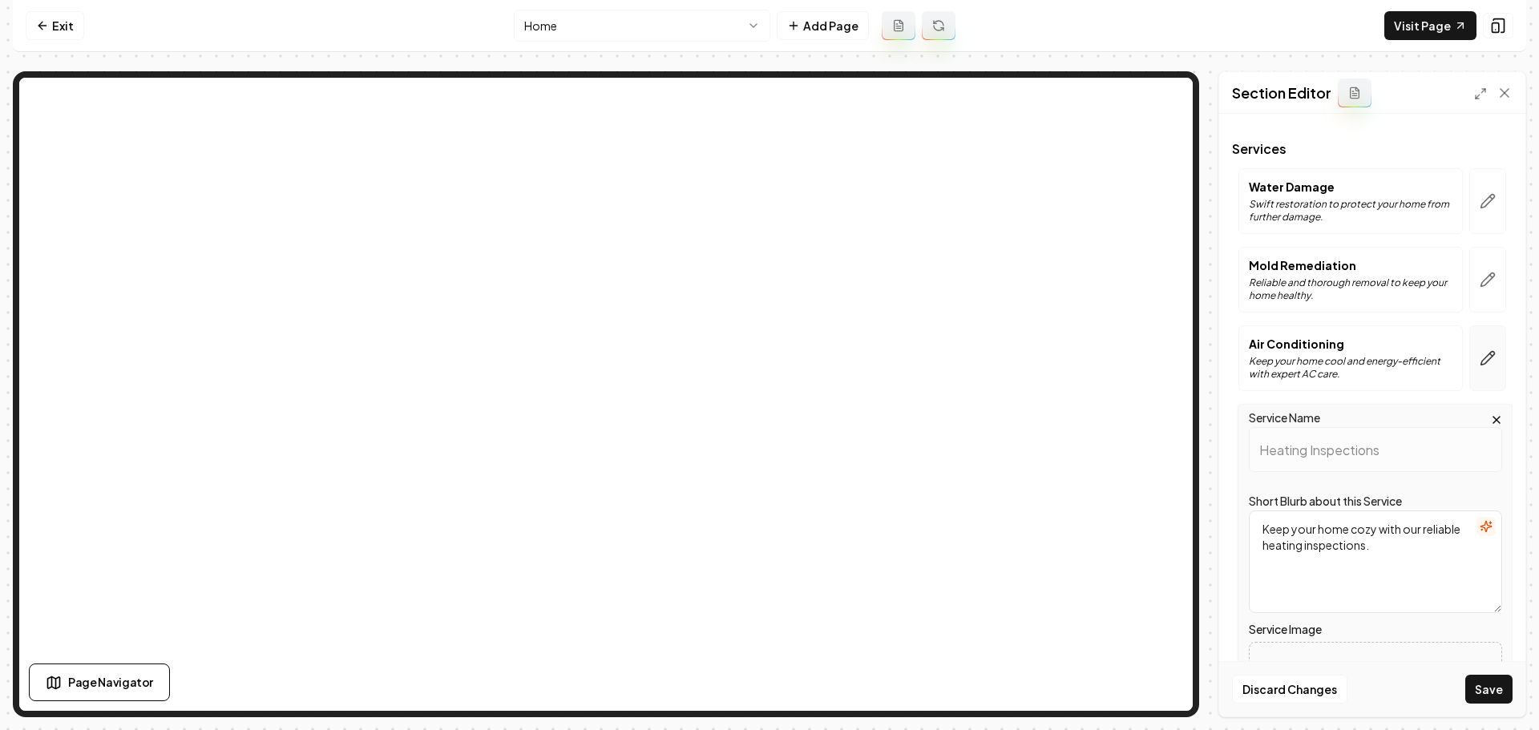
click at [1472, 369] on button "button" at bounding box center [1487, 358] width 37 height 66
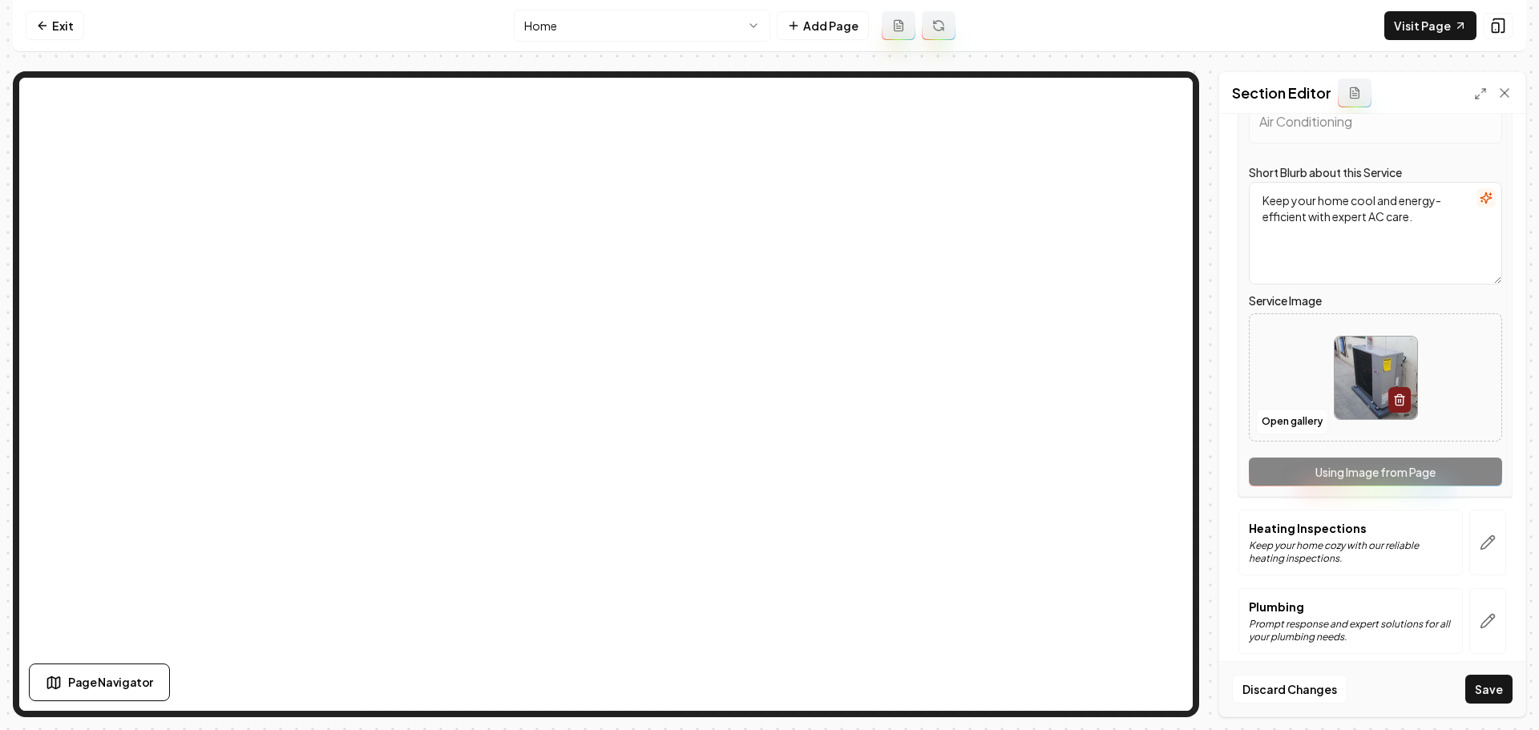
scroll to position [341, 0]
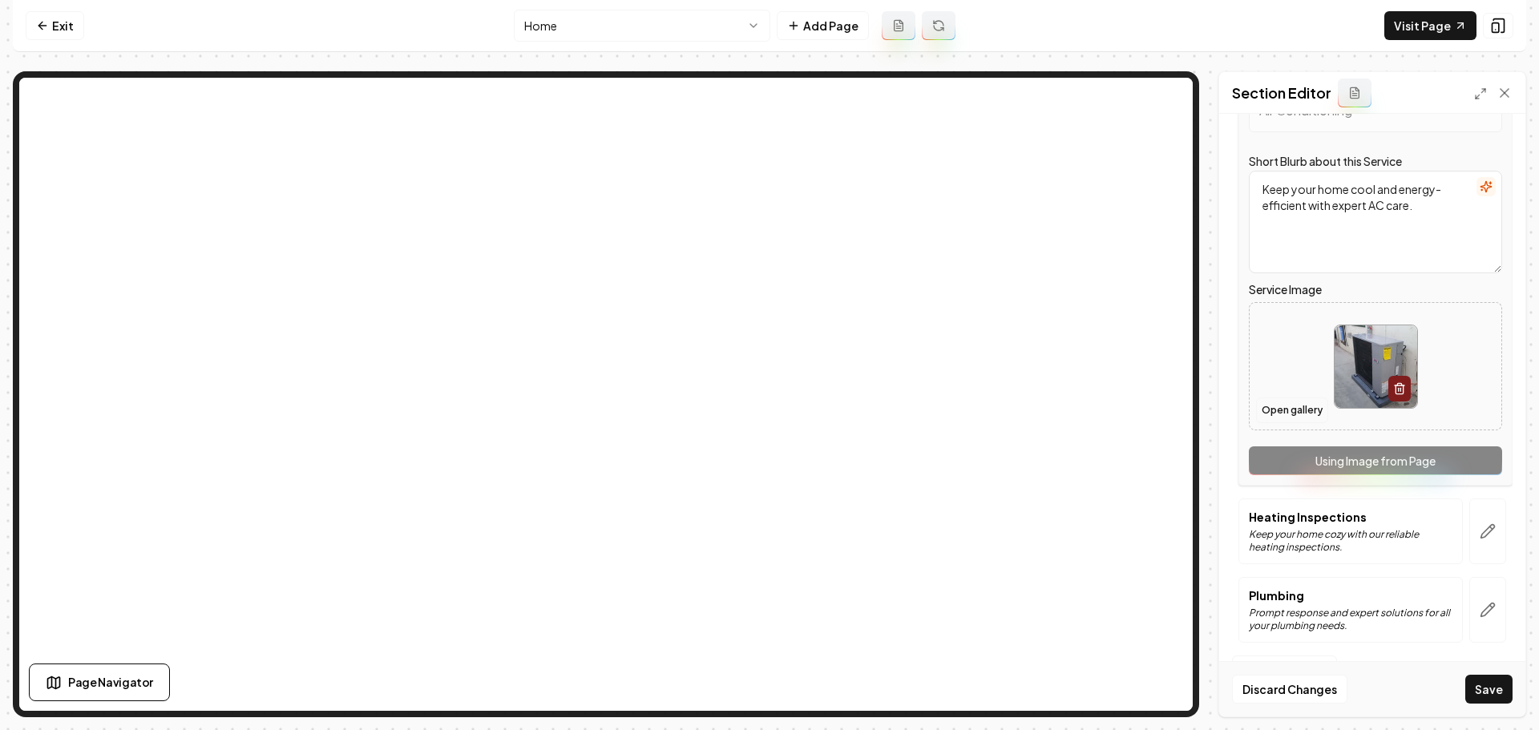
click at [1299, 410] on button "Open gallery" at bounding box center [1292, 411] width 72 height 26
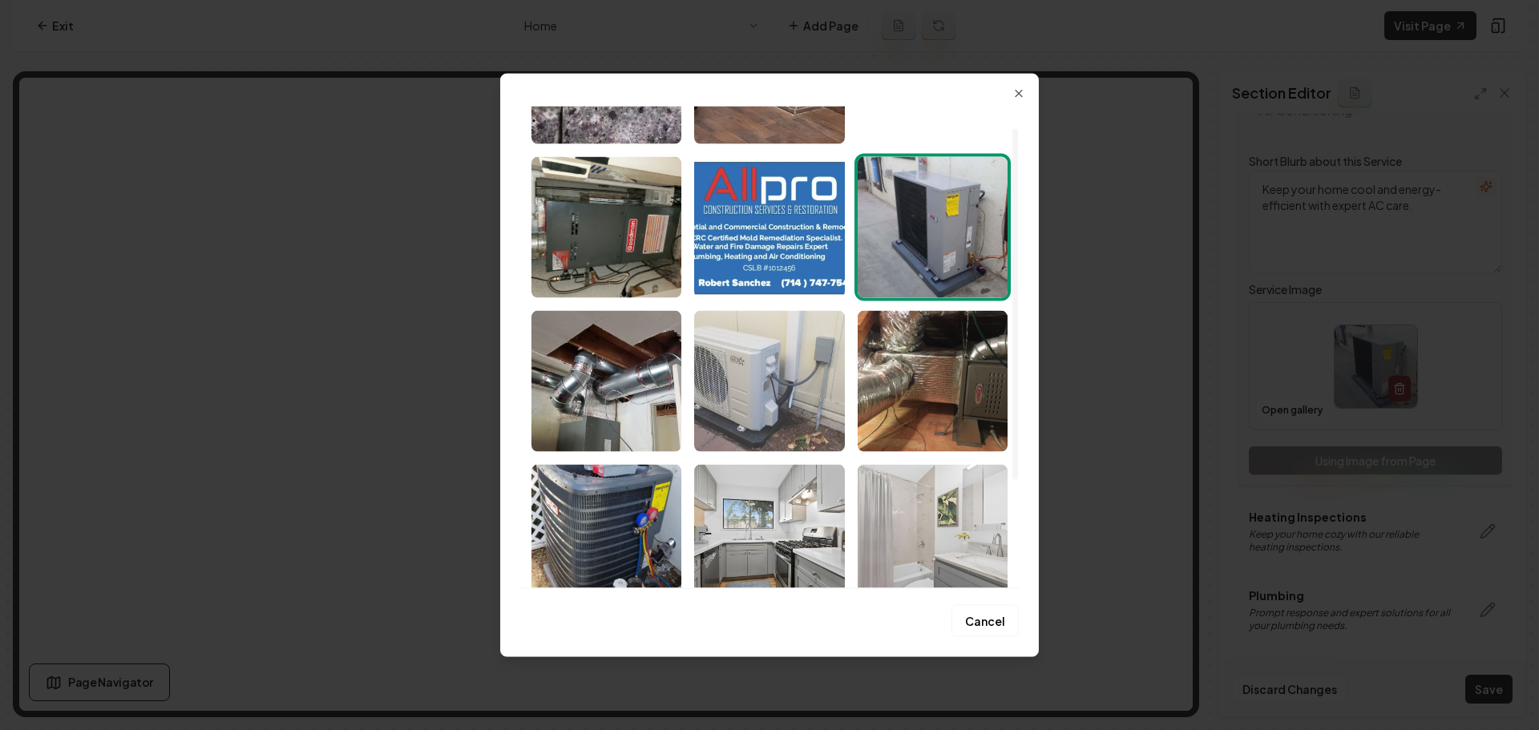
scroll to position [160, 0]
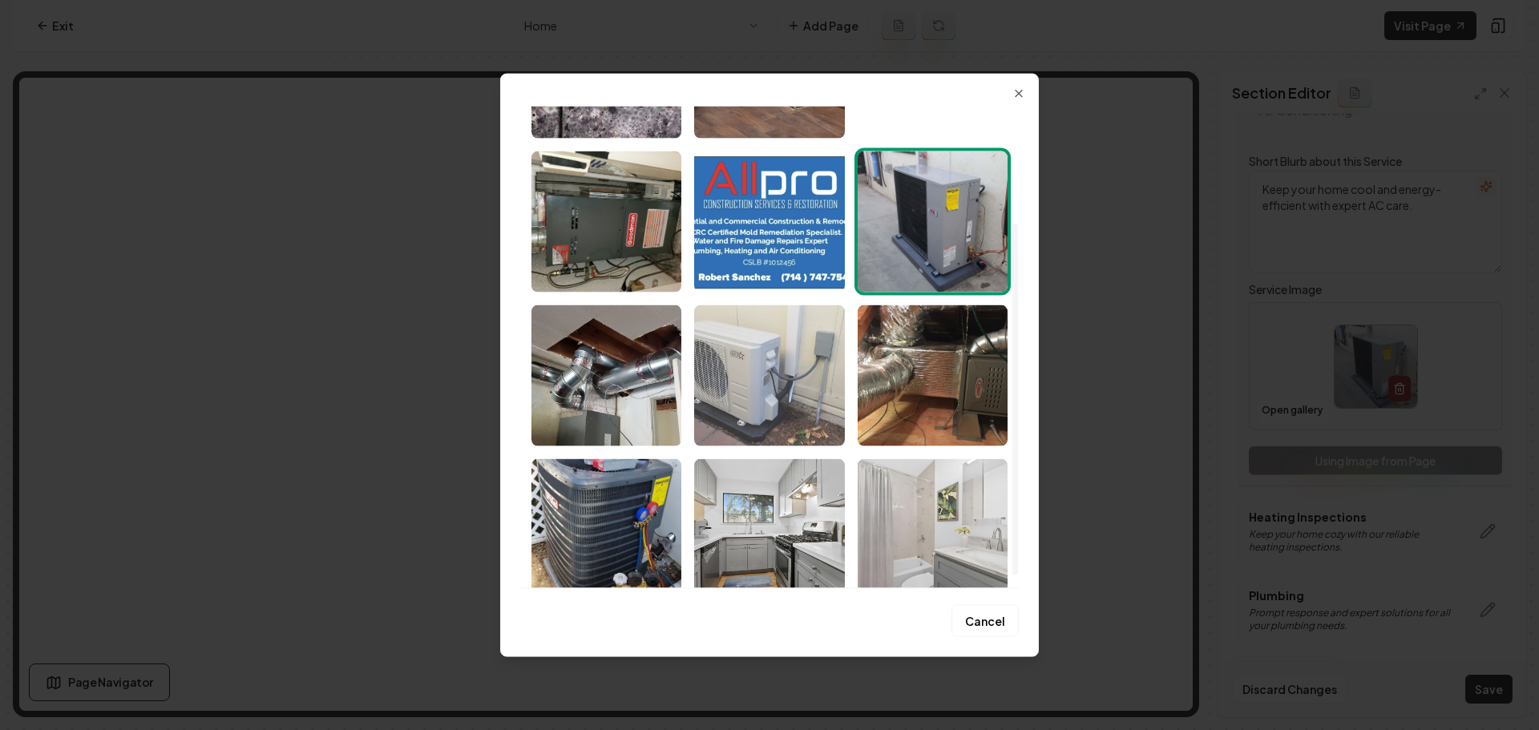
click at [800, 390] on img "Select image image_68b1ba225c7cd75eb89515c7.jpeg" at bounding box center [769, 375] width 150 height 141
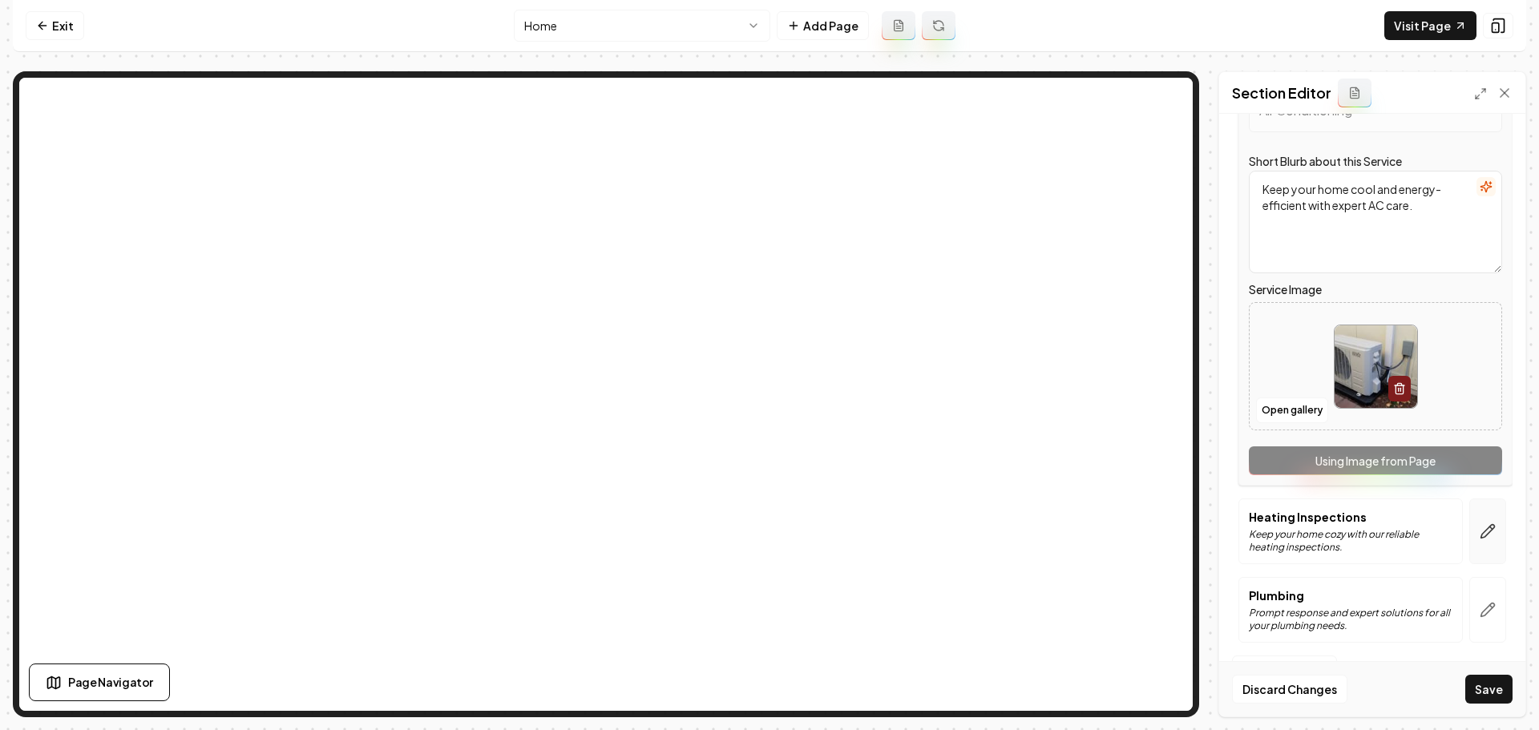
click at [1479, 521] on button "button" at bounding box center [1487, 532] width 37 height 66
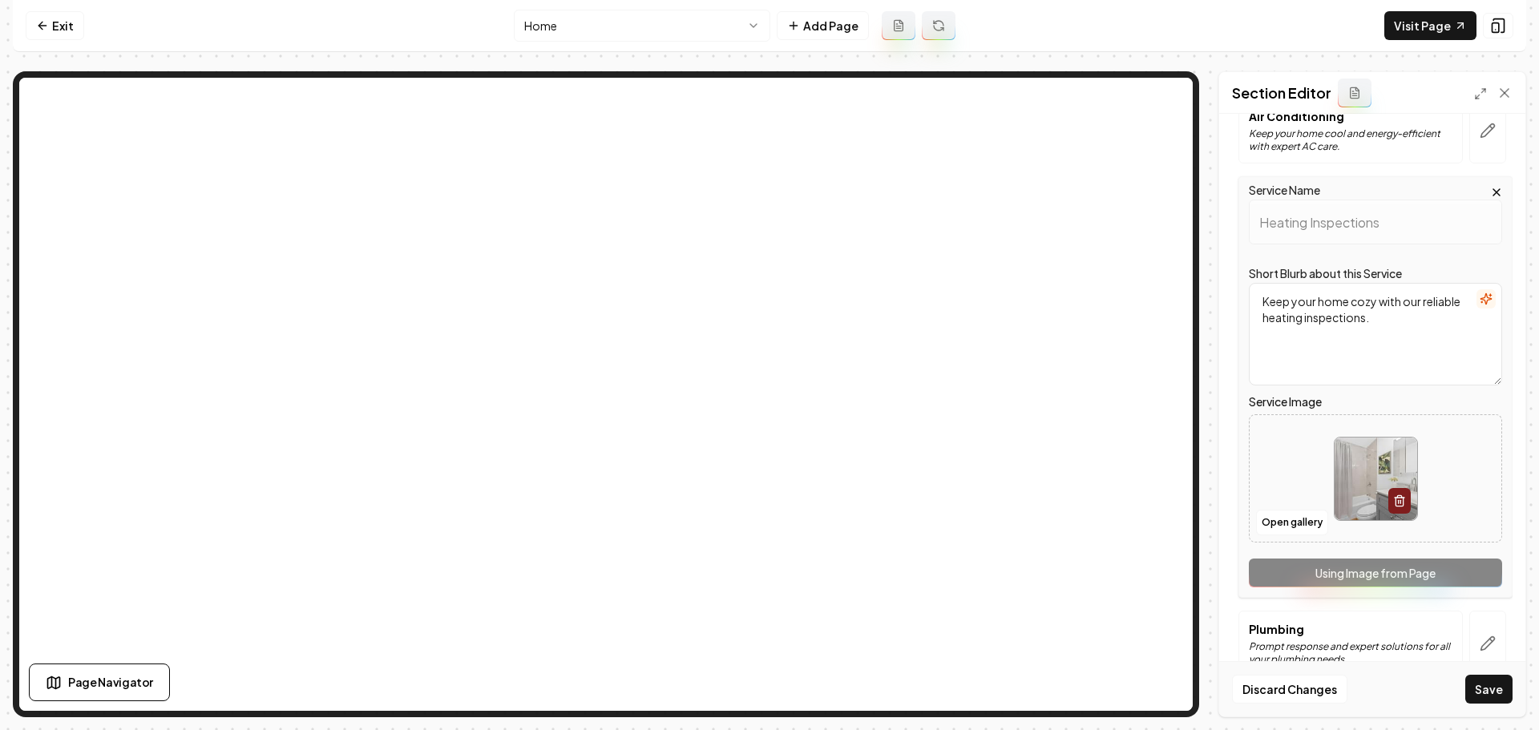
scroll to position [321, 0]
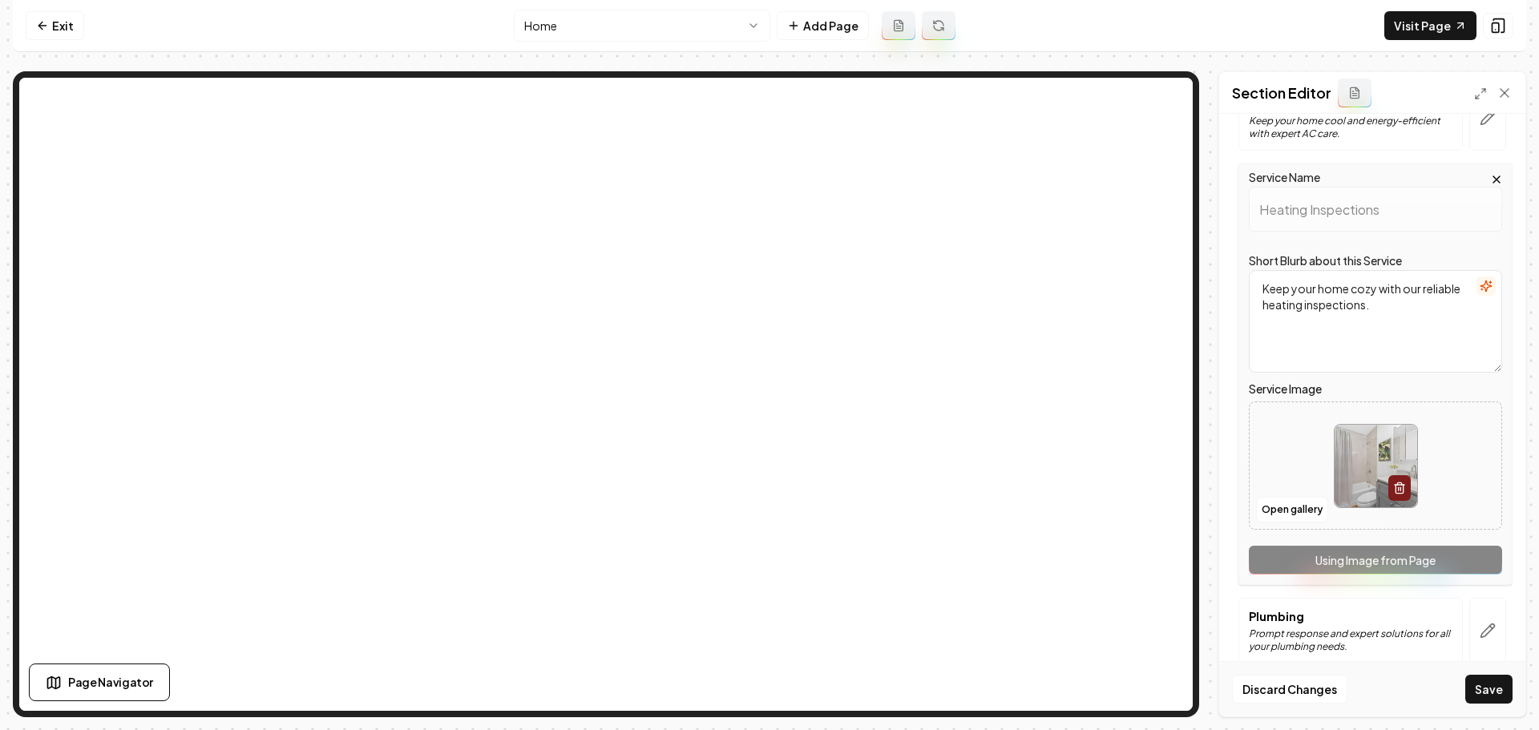
click at [1355, 484] on img at bounding box center [1376, 466] width 83 height 83
click at [1286, 509] on button "Open gallery" at bounding box center [1292, 510] width 72 height 26
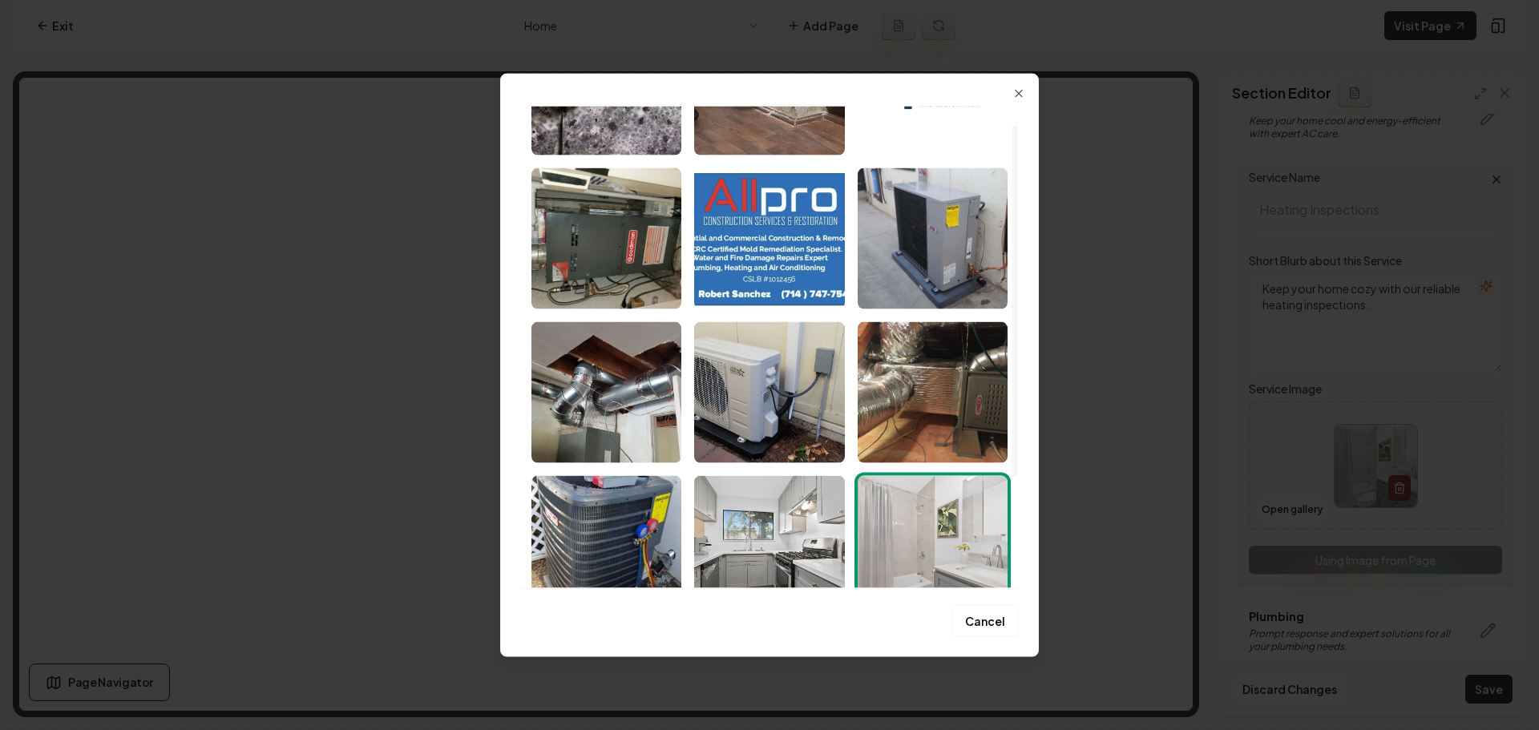
scroll to position [178, 0]
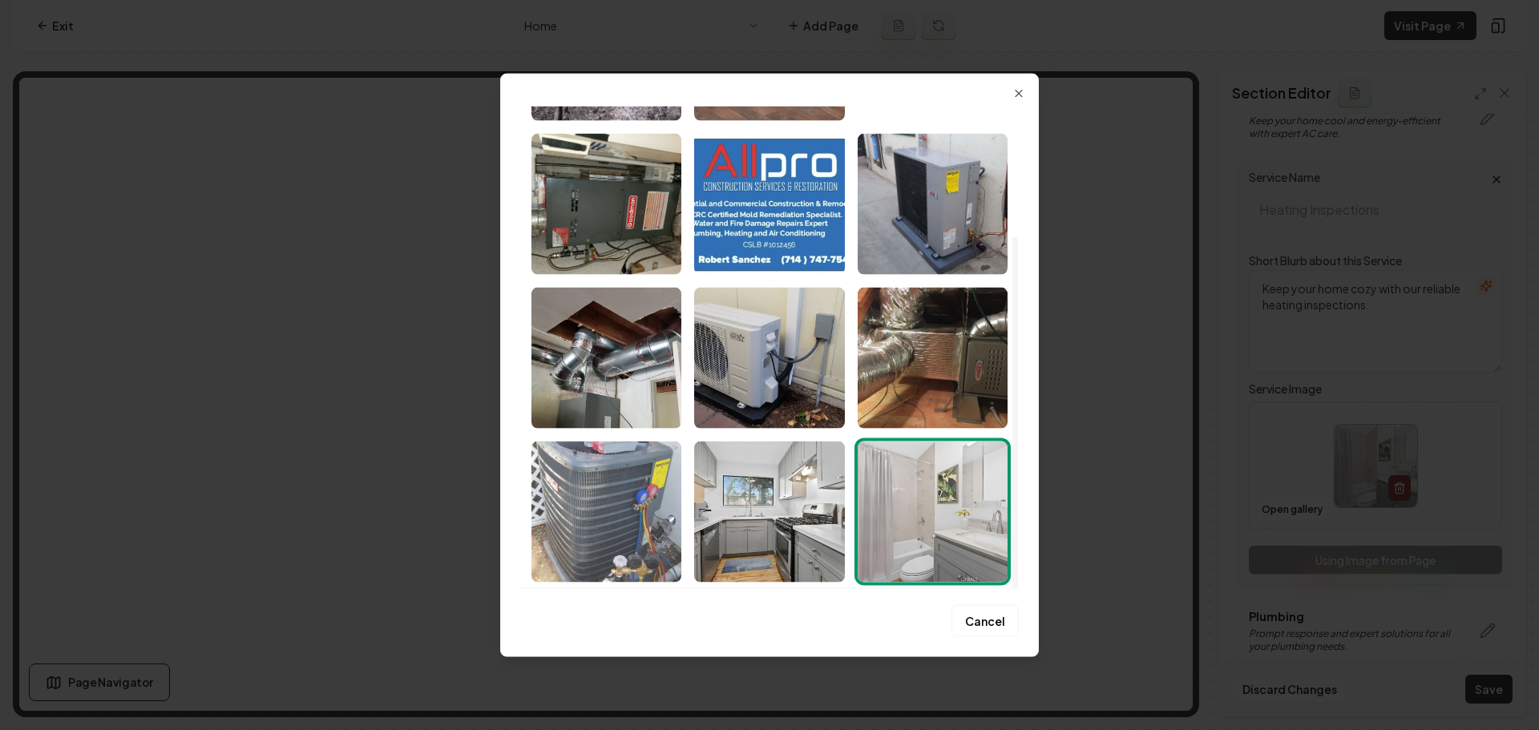
click at [608, 480] on img "Select image image_68b1ba225c7cd75eb89515c1.jpeg" at bounding box center [606, 511] width 150 height 141
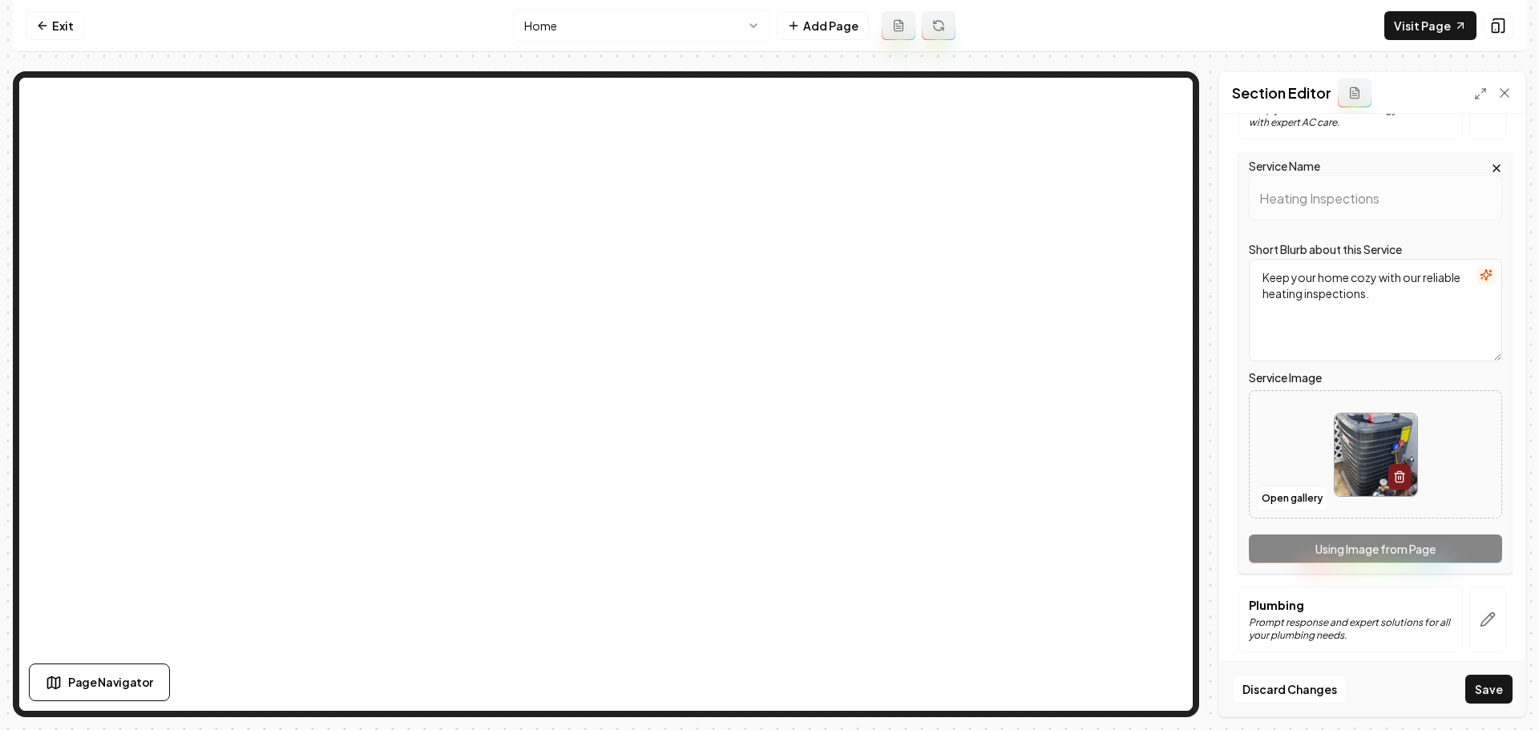
scroll to position [341, 0]
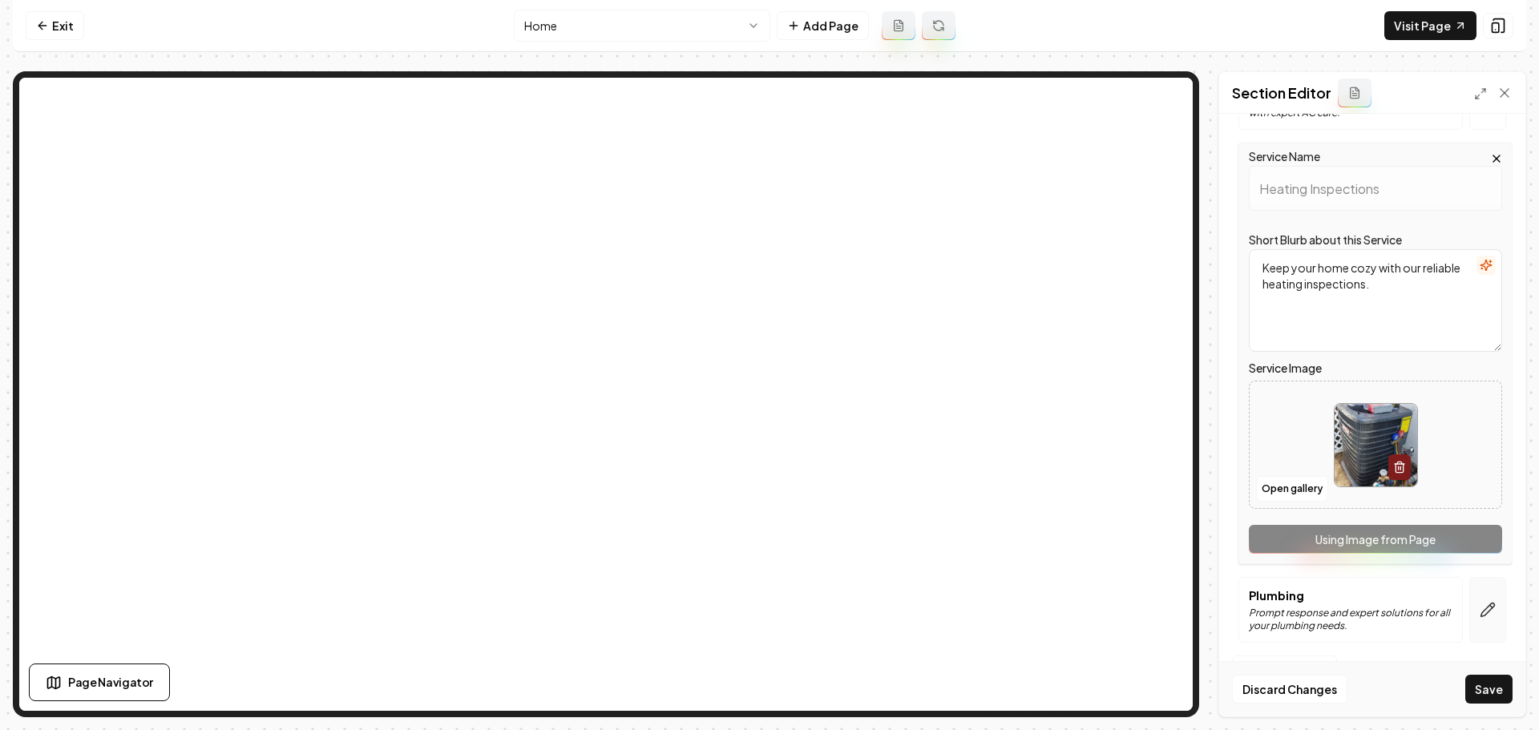
click at [1480, 616] on icon "button" at bounding box center [1488, 610] width 16 height 16
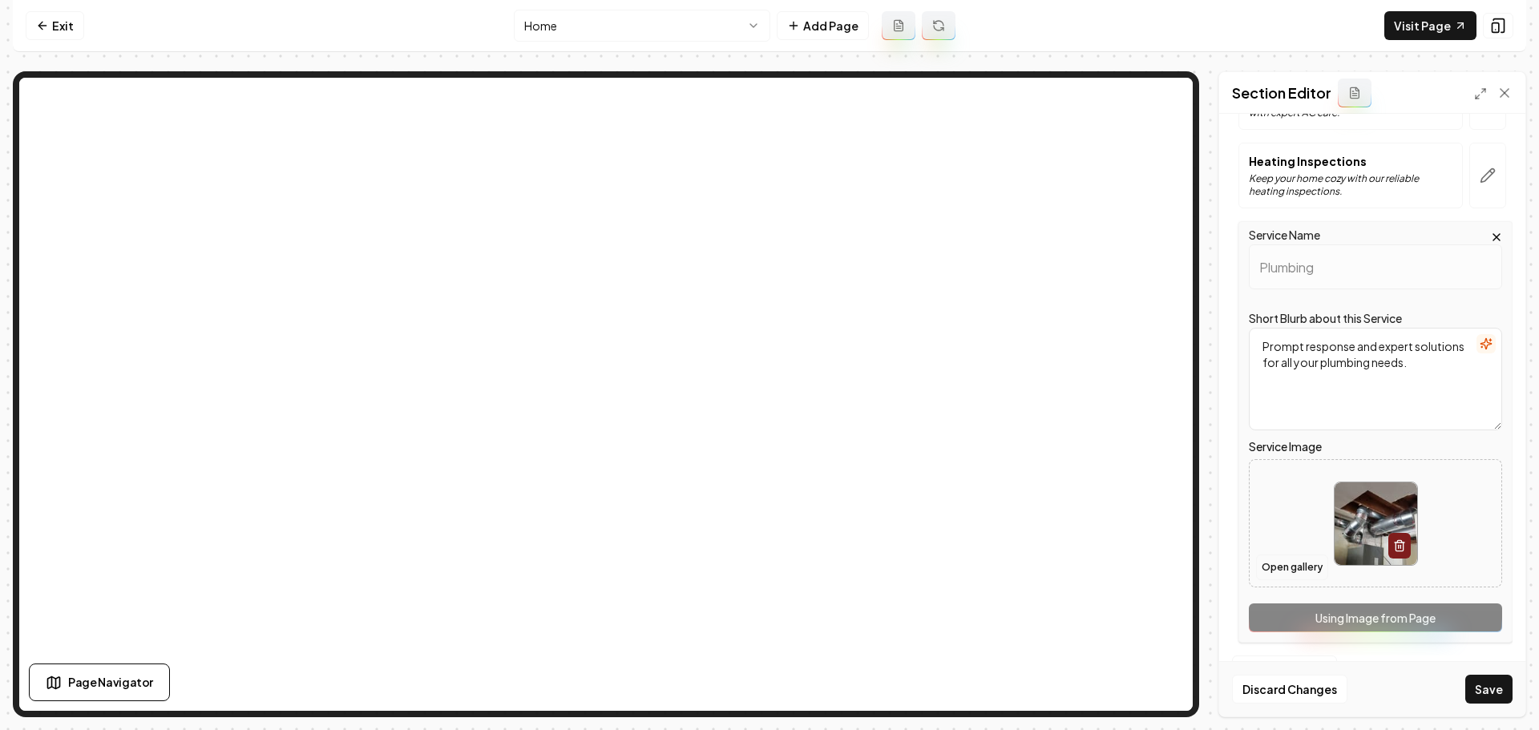
click at [1299, 570] on button "Open gallery" at bounding box center [1292, 568] width 72 height 26
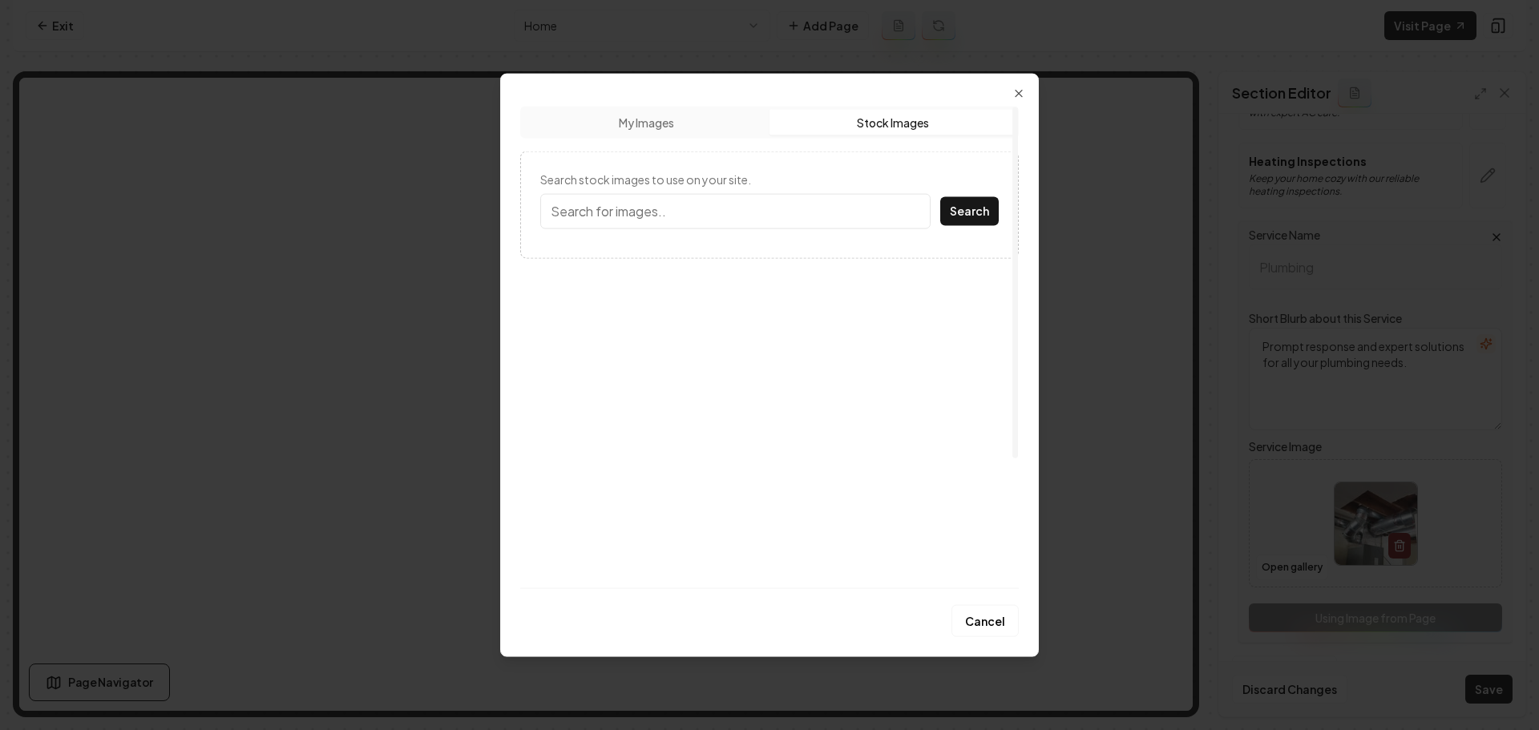
drag, startPoint x: 889, startPoint y: 126, endPoint x: 817, endPoint y: 144, distance: 74.5
click at [890, 126] on button "Stock Images" at bounding box center [893, 122] width 246 height 26
click at [701, 214] on input "Search stock images to use on your site." at bounding box center [735, 210] width 390 height 35
type input "plumbing"
click at [940, 196] on button "Search" at bounding box center [969, 210] width 59 height 29
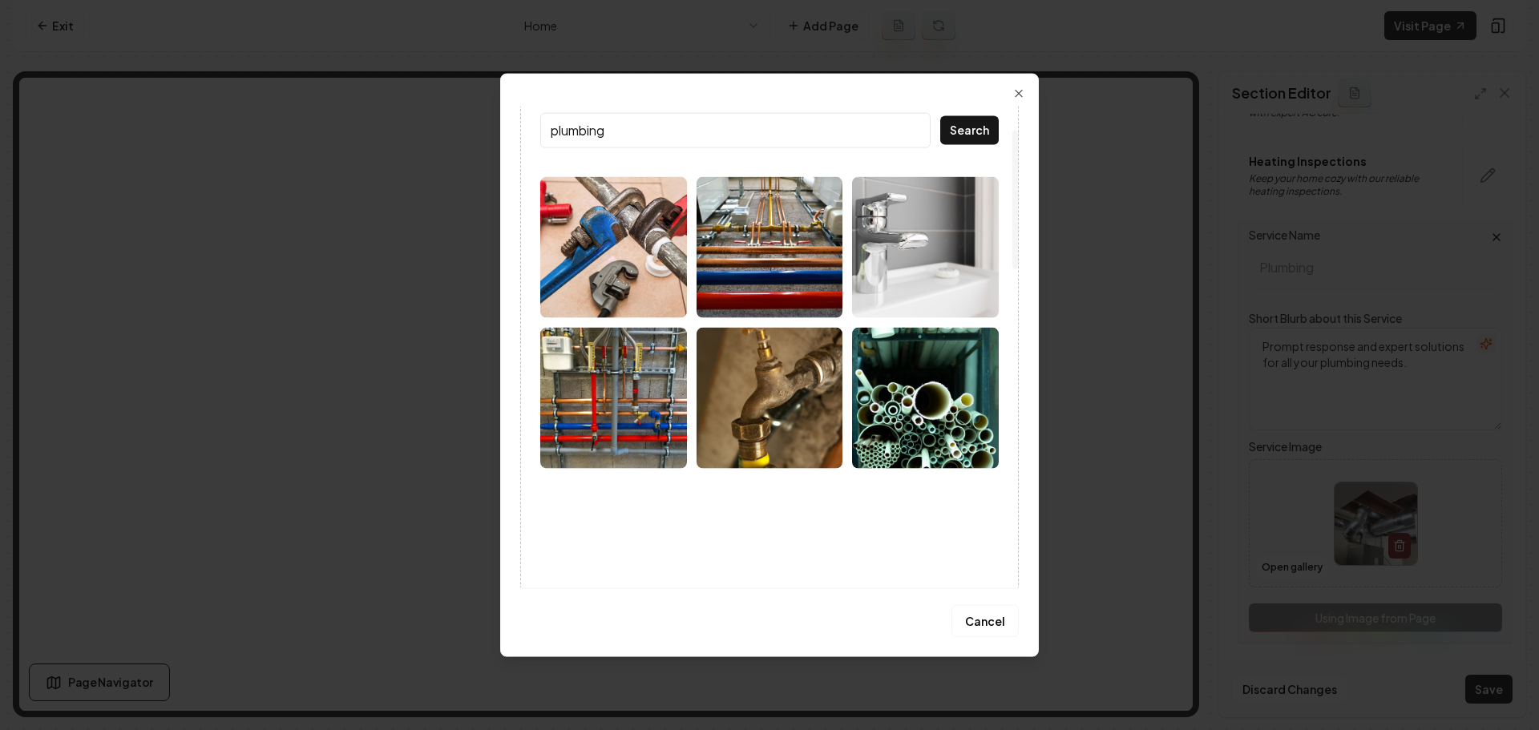
scroll to position [64, 0]
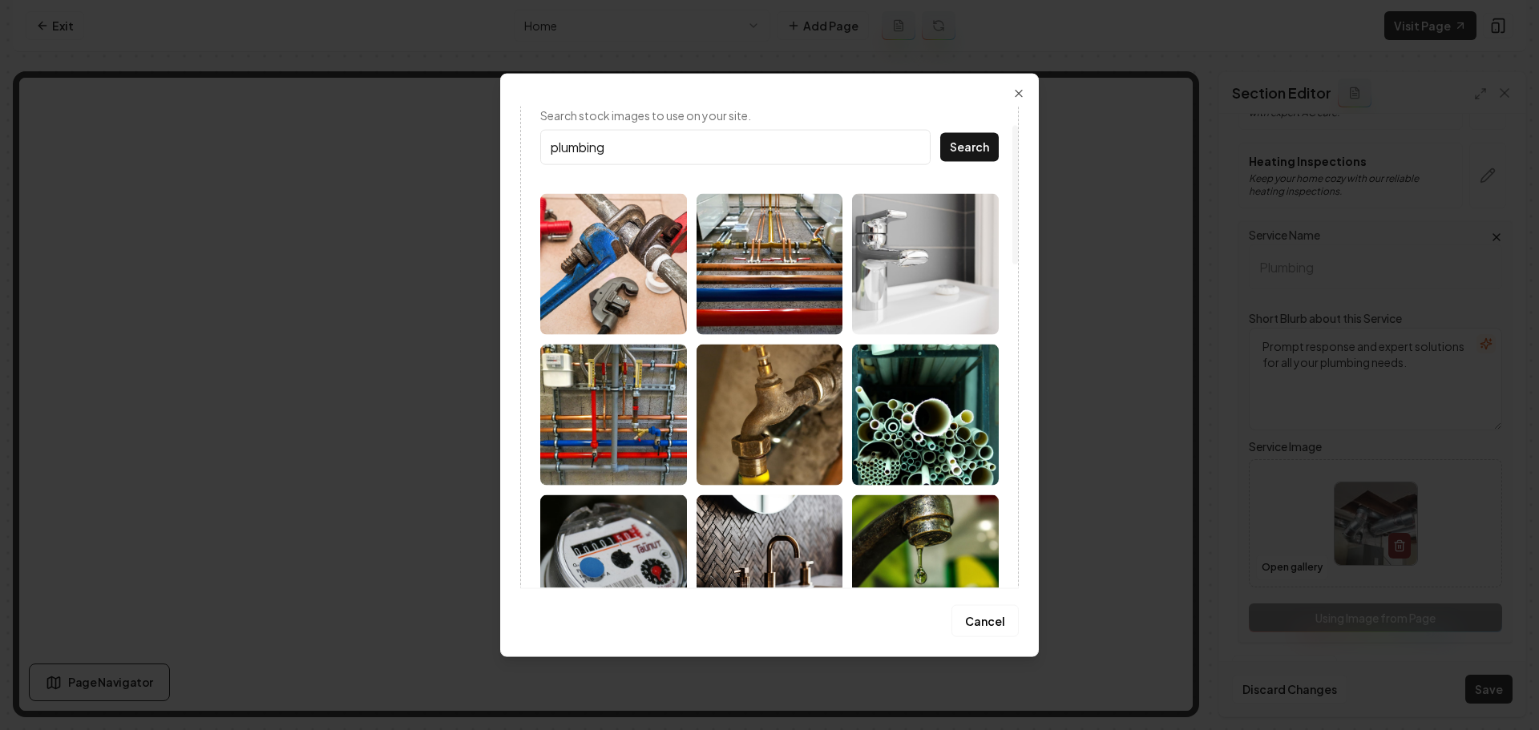
click at [789, 313] on img at bounding box center [770, 263] width 147 height 141
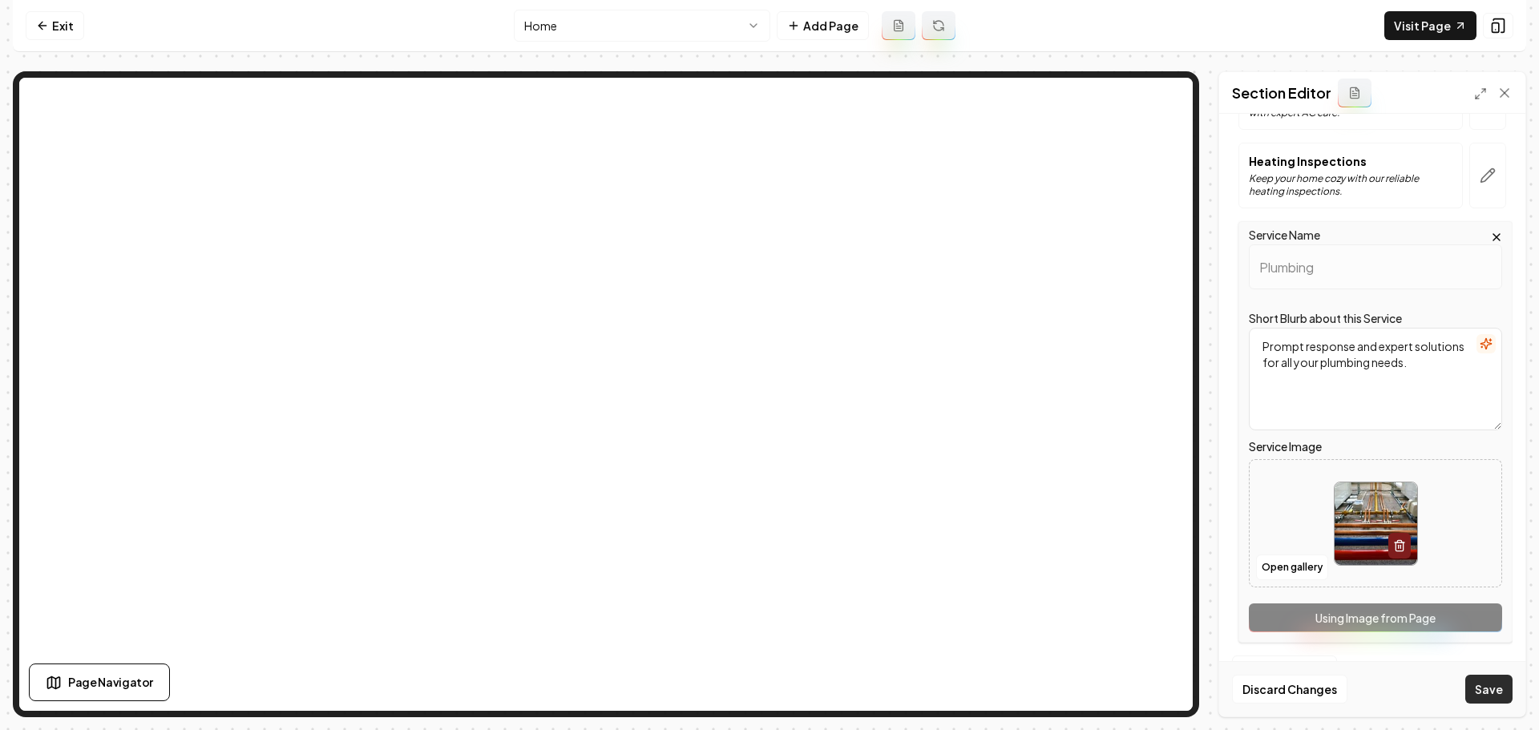
click at [1491, 696] on button "Save" at bounding box center [1488, 689] width 47 height 29
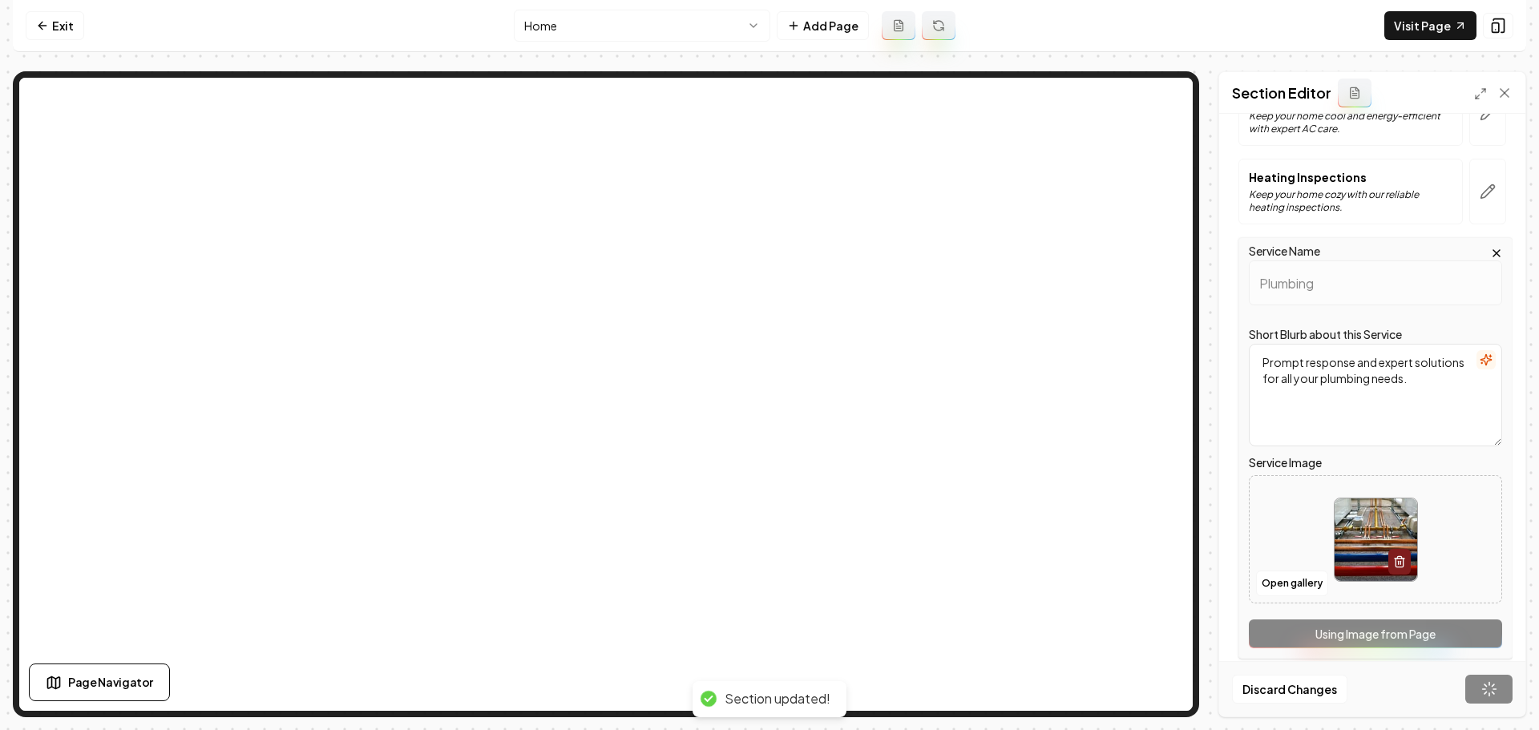
scroll to position [0, 0]
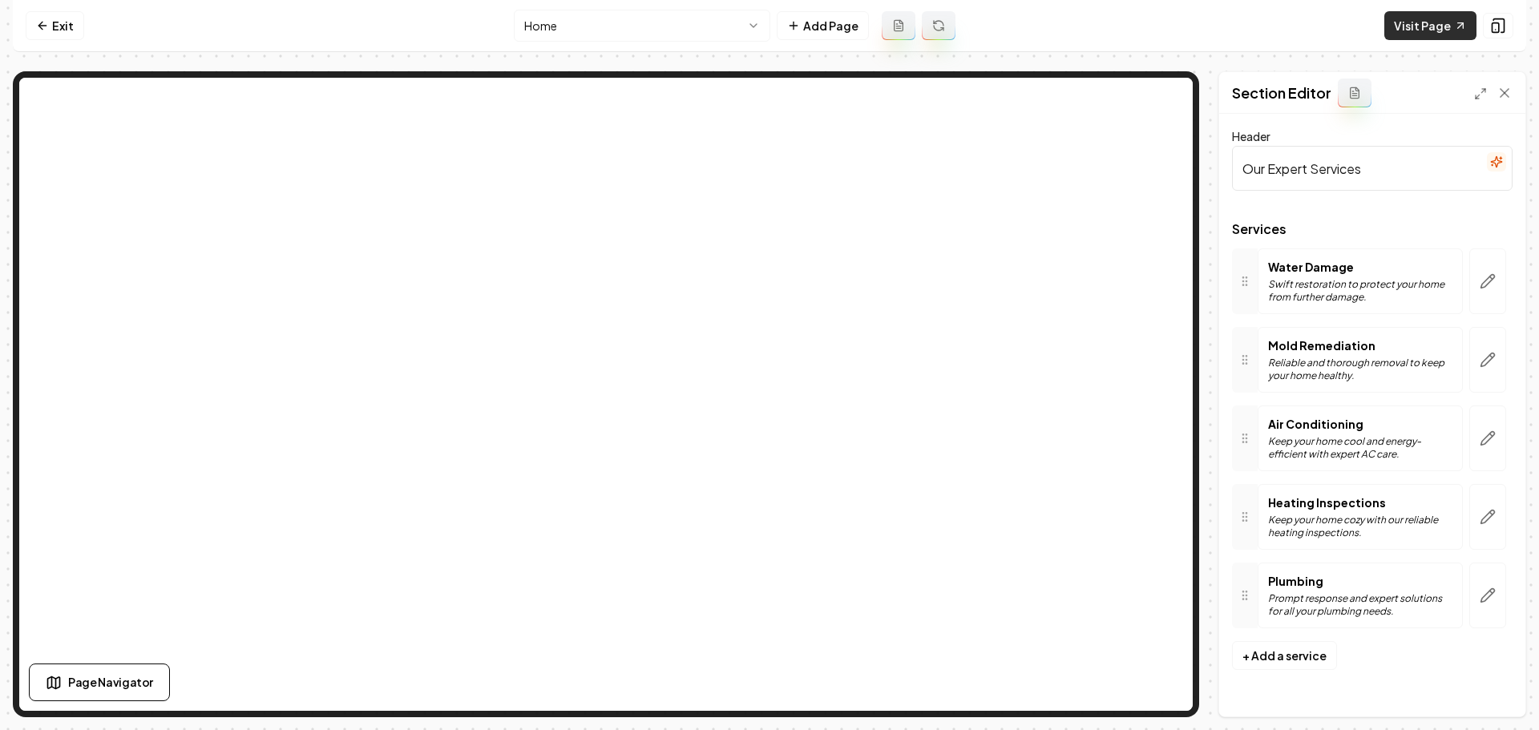
click at [1440, 23] on link "Visit Page" at bounding box center [1430, 25] width 92 height 29
click at [66, 34] on link "Exit" at bounding box center [55, 25] width 59 height 29
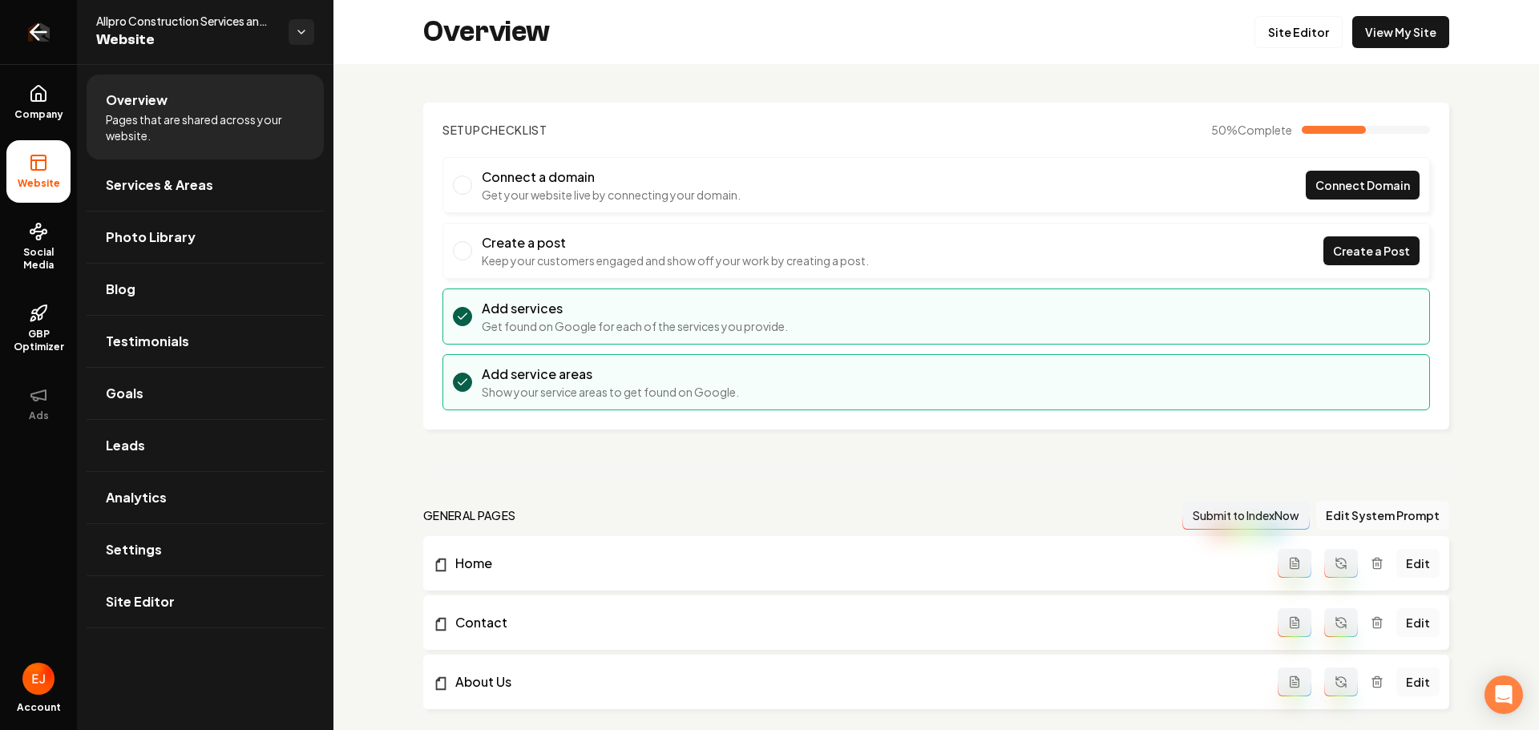
click at [46, 38] on icon "Return to dashboard" at bounding box center [39, 32] width 26 height 26
